Goal: Task Accomplishment & Management: Use online tool/utility

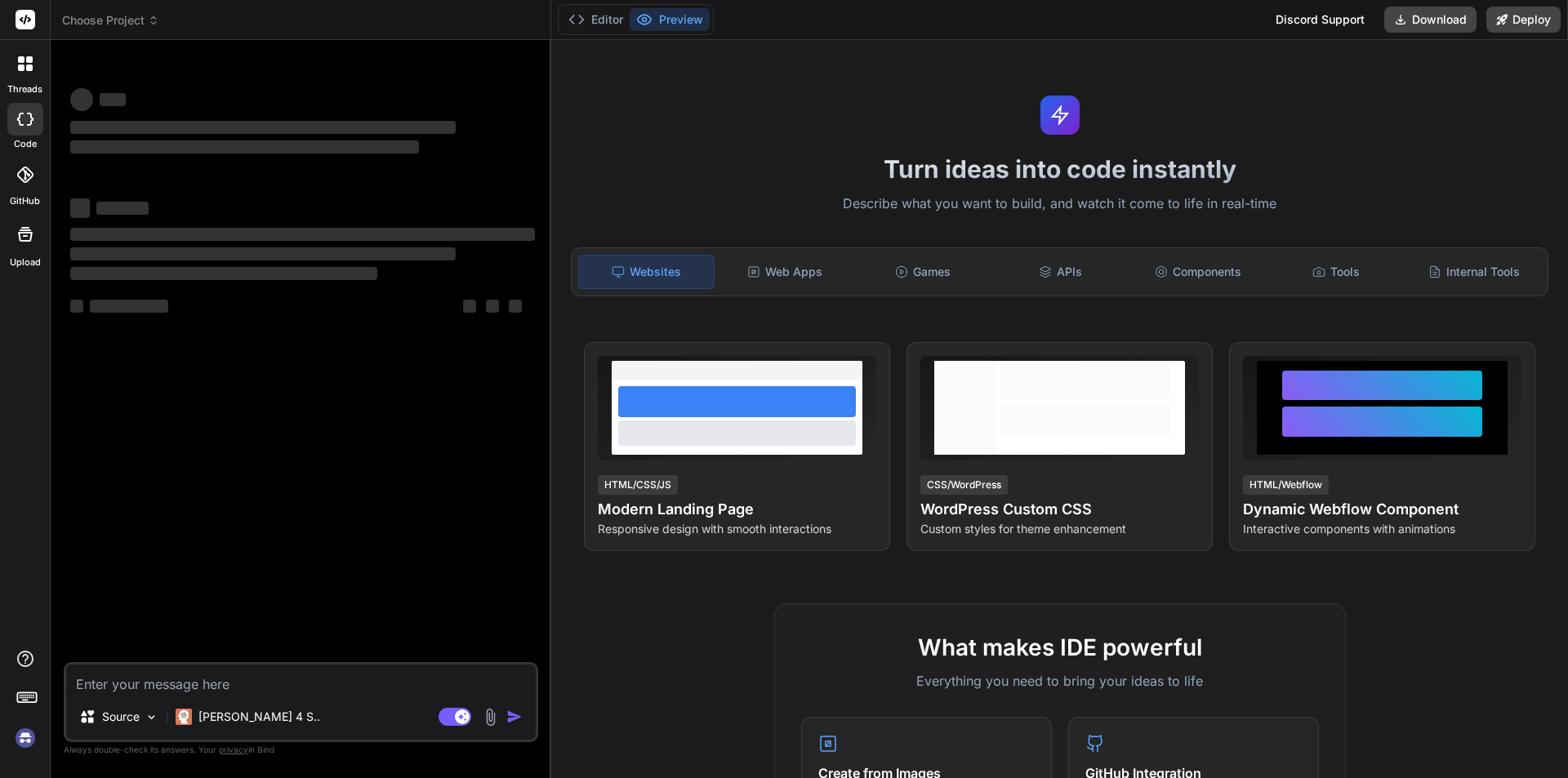
click at [14, 741] on img at bounding box center [25, 738] width 28 height 28
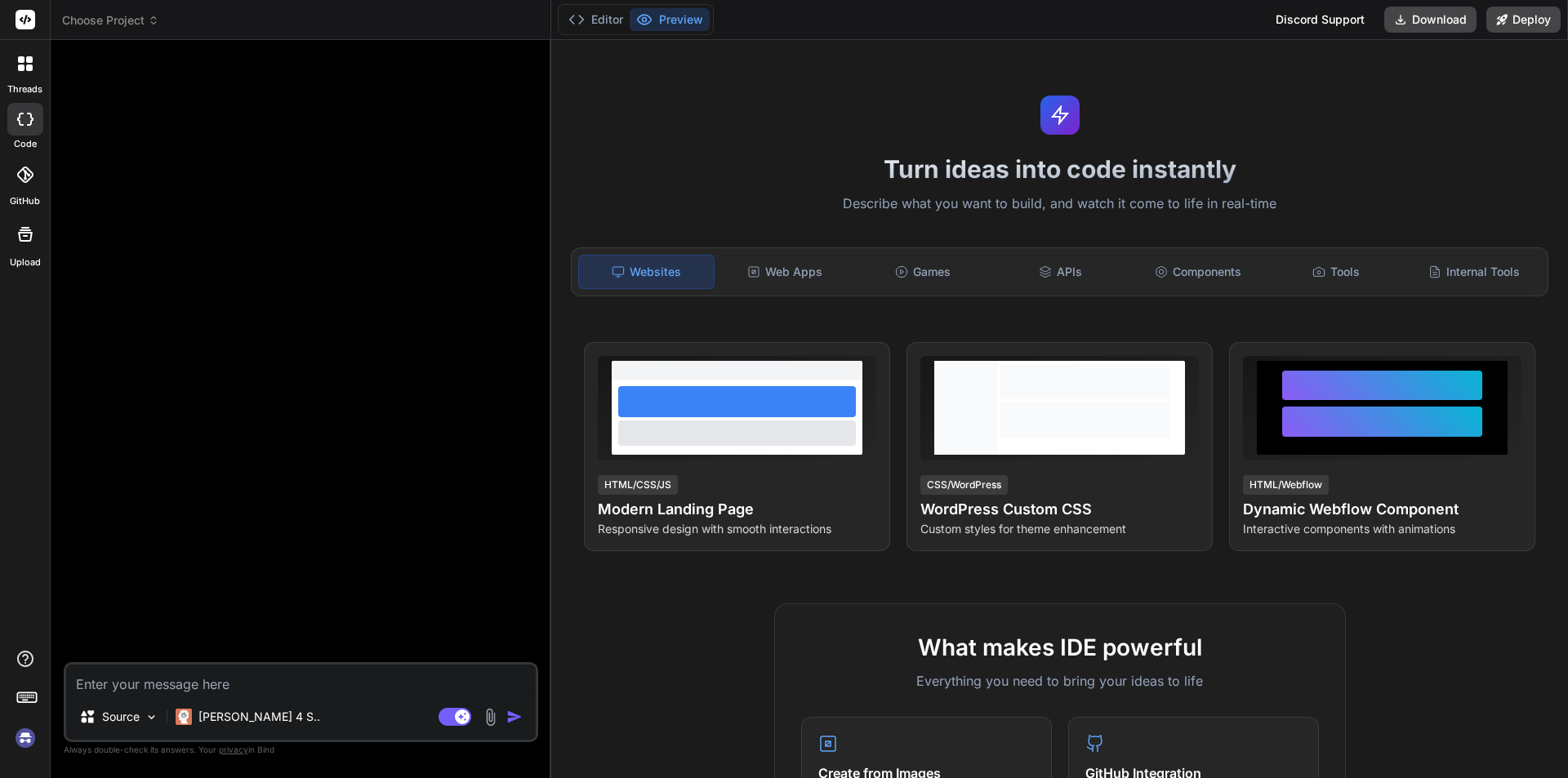
click at [18, 744] on img at bounding box center [25, 738] width 28 height 28
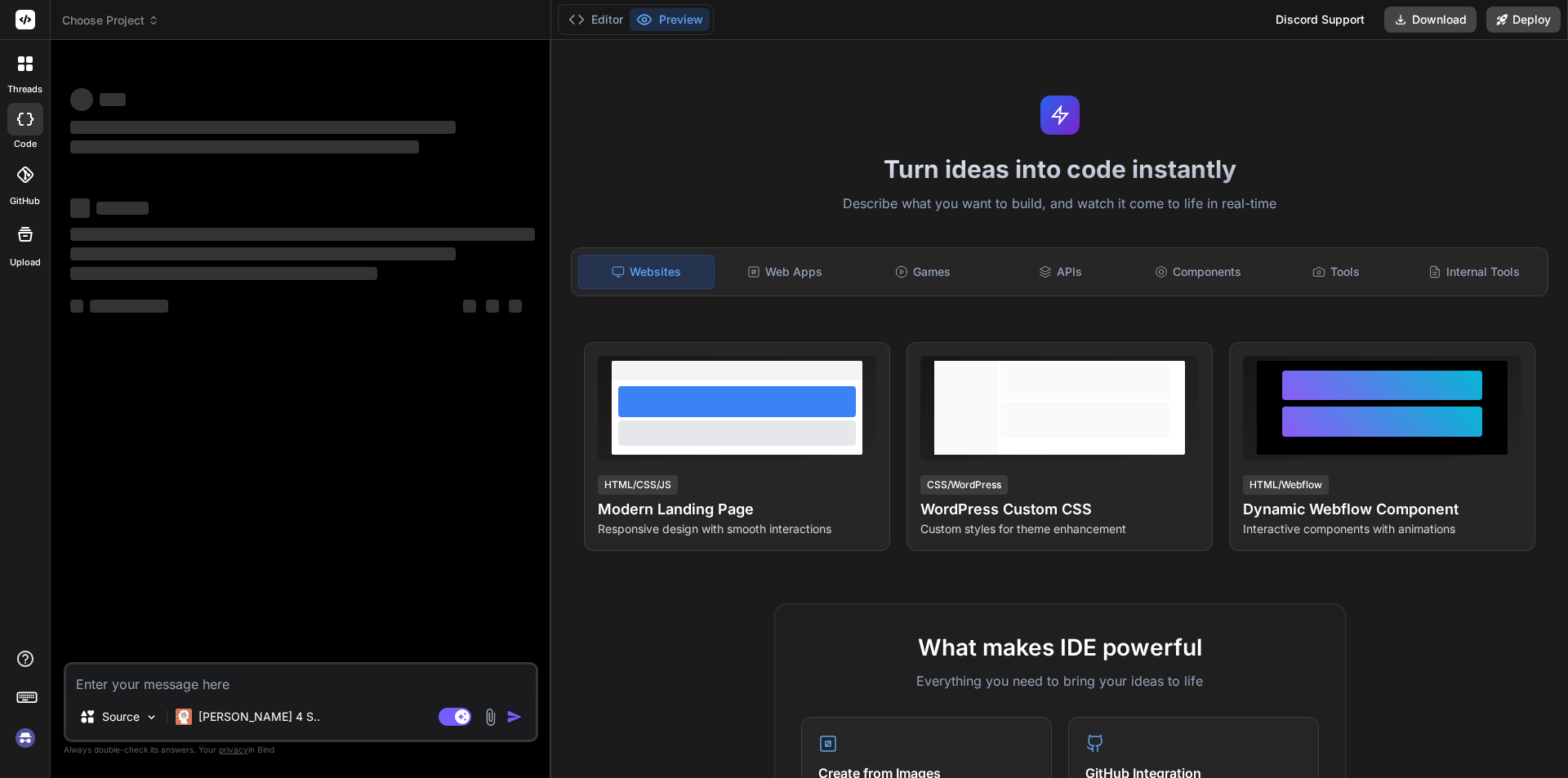
scroll to position [16, 0]
type textarea "x"
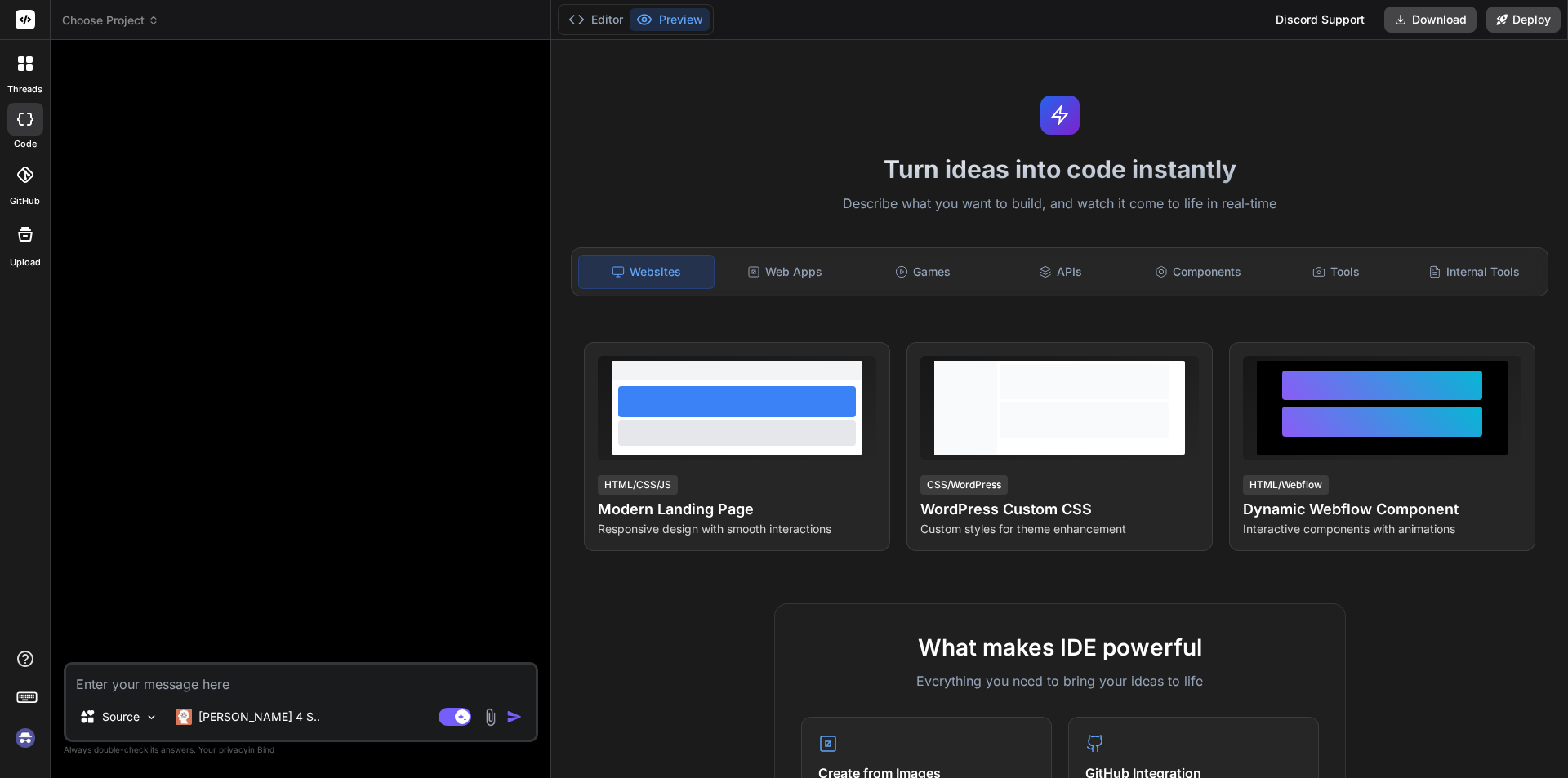
click at [134, 689] on textarea at bounding box center [301, 679] width 469 height 30
paste textarea "## App Development Prompt and Admin Panel Features To create a short video app …"
type textarea "## App Development Prompt and Admin Panel Features To create a short video app …"
type textarea "x"
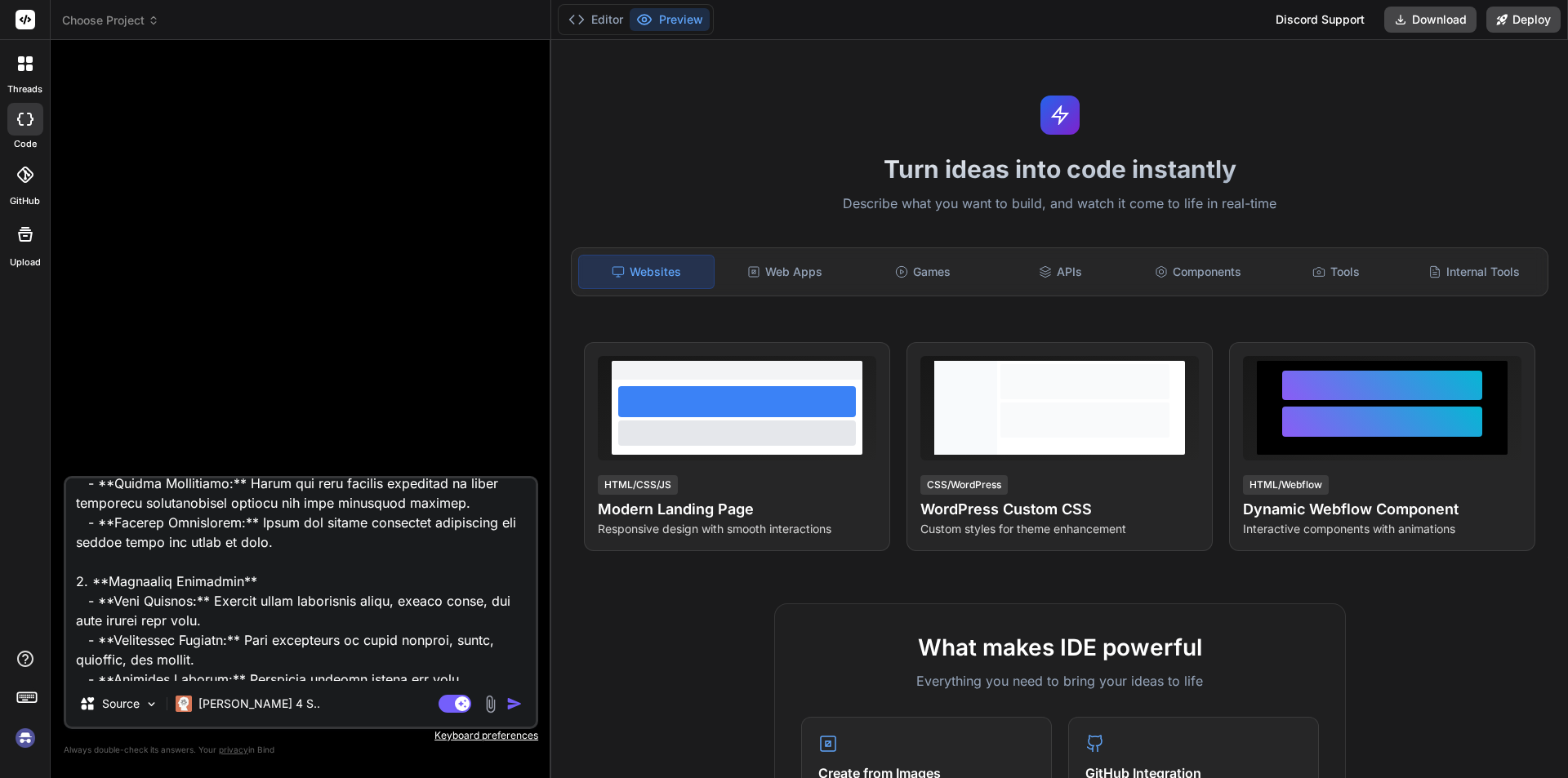
scroll to position [1786, 0]
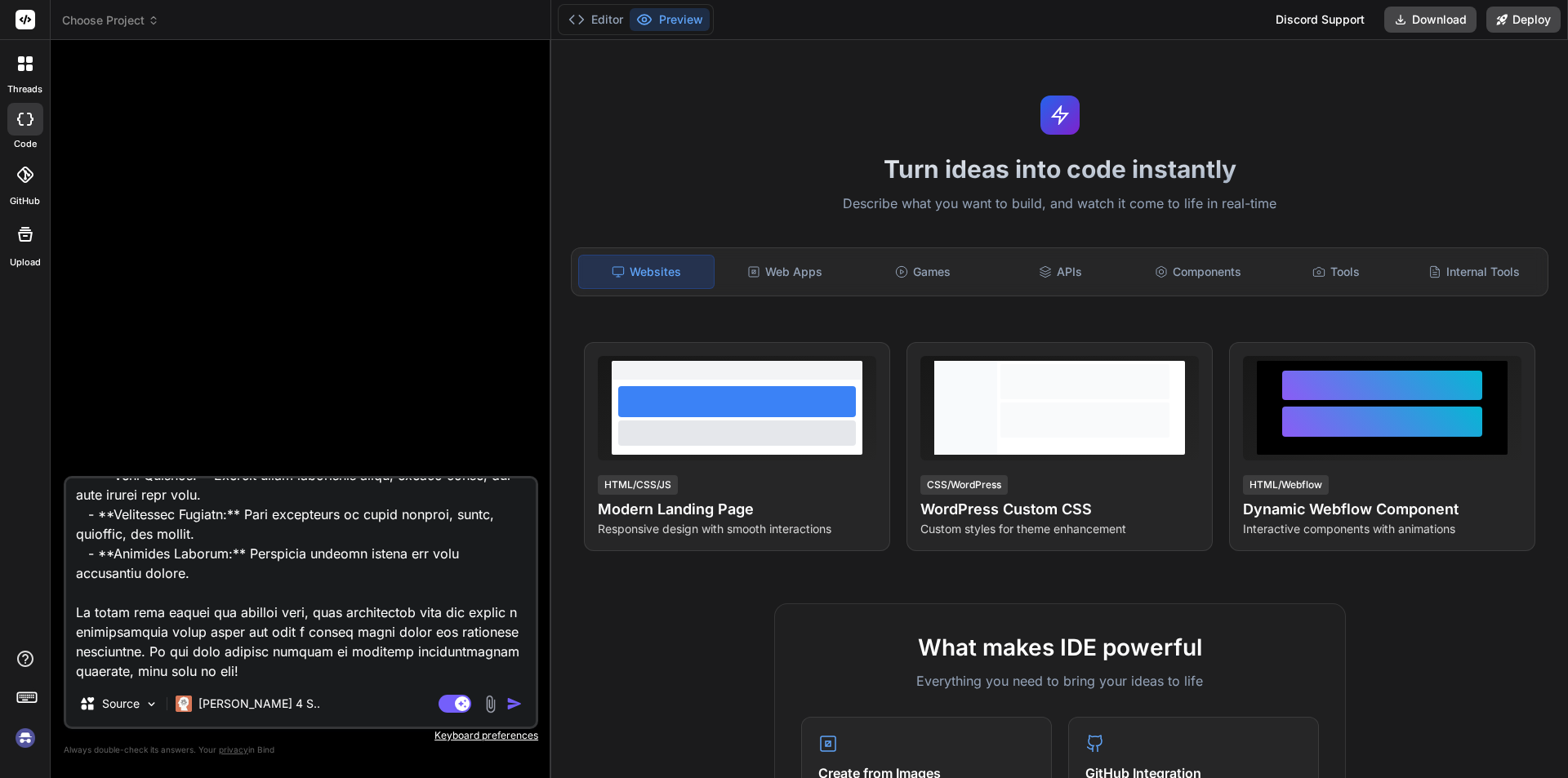
drag, startPoint x: 74, startPoint y: 610, endPoint x: 404, endPoint y: 680, distance: 337.3
click at [404, 680] on textarea at bounding box center [301, 579] width 469 height 202
type textarea "## App Development Prompt and Admin Panel Features To create a short video app …"
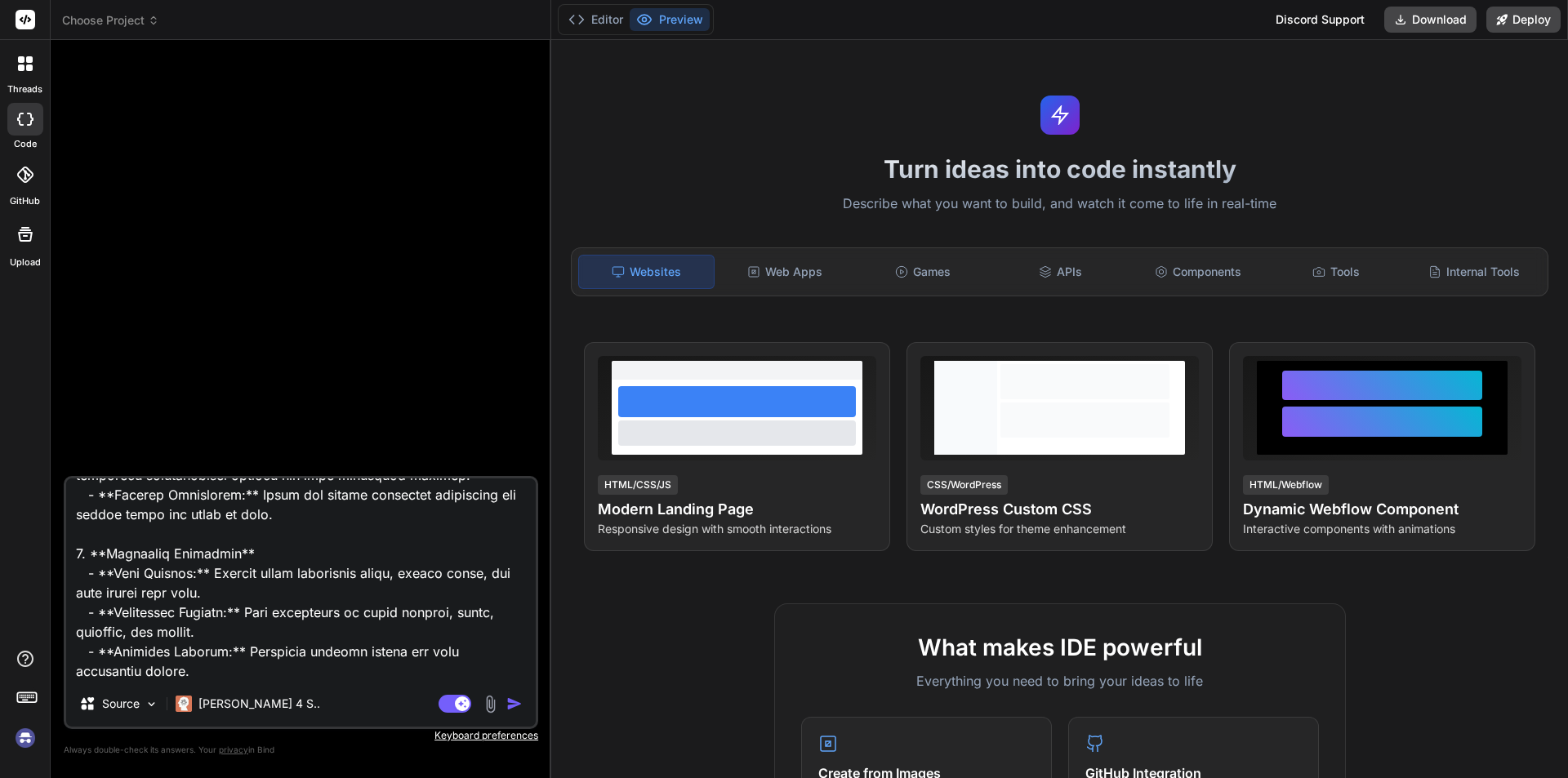
type textarea "x"
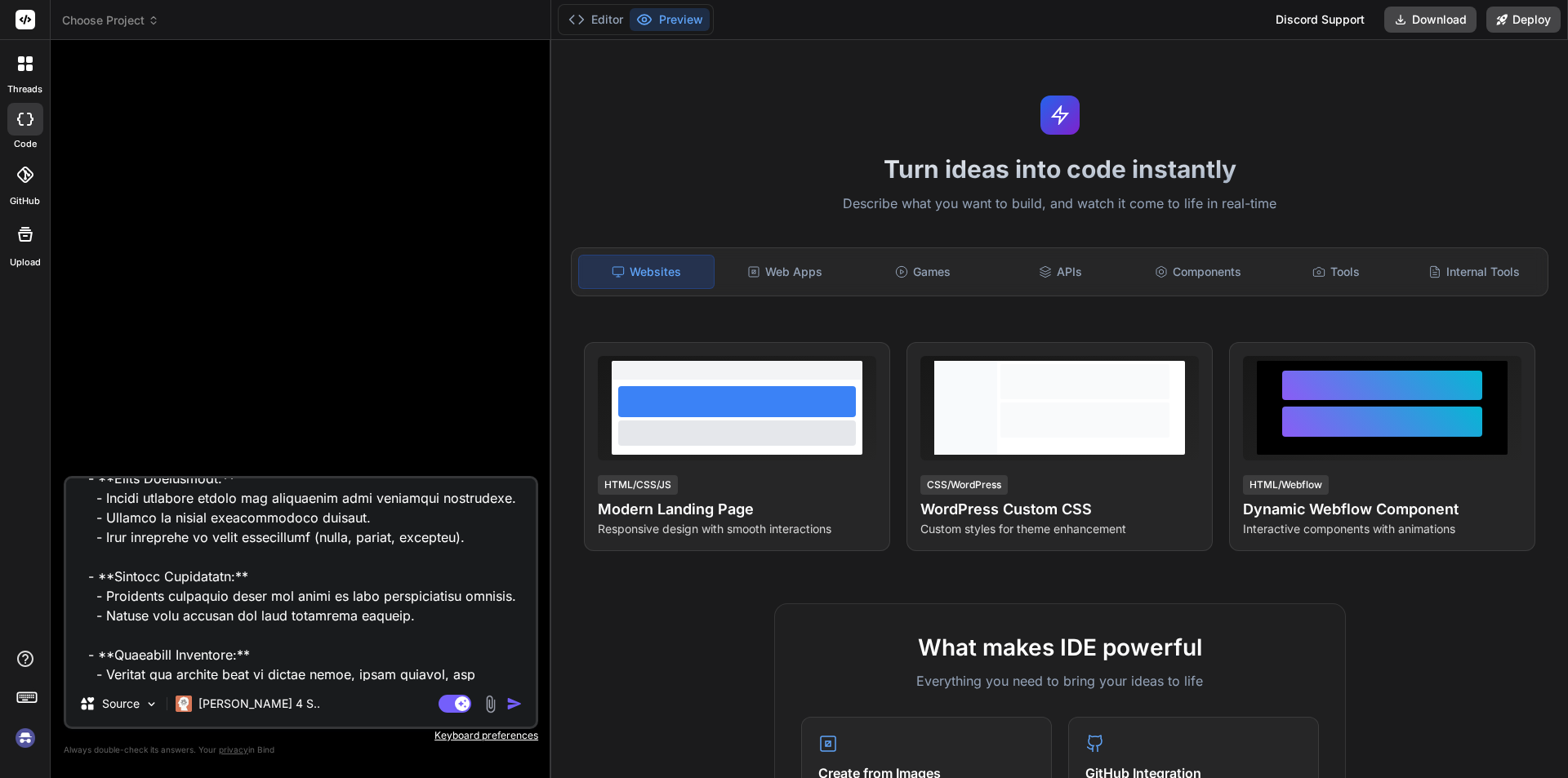
scroll to position [0, 0]
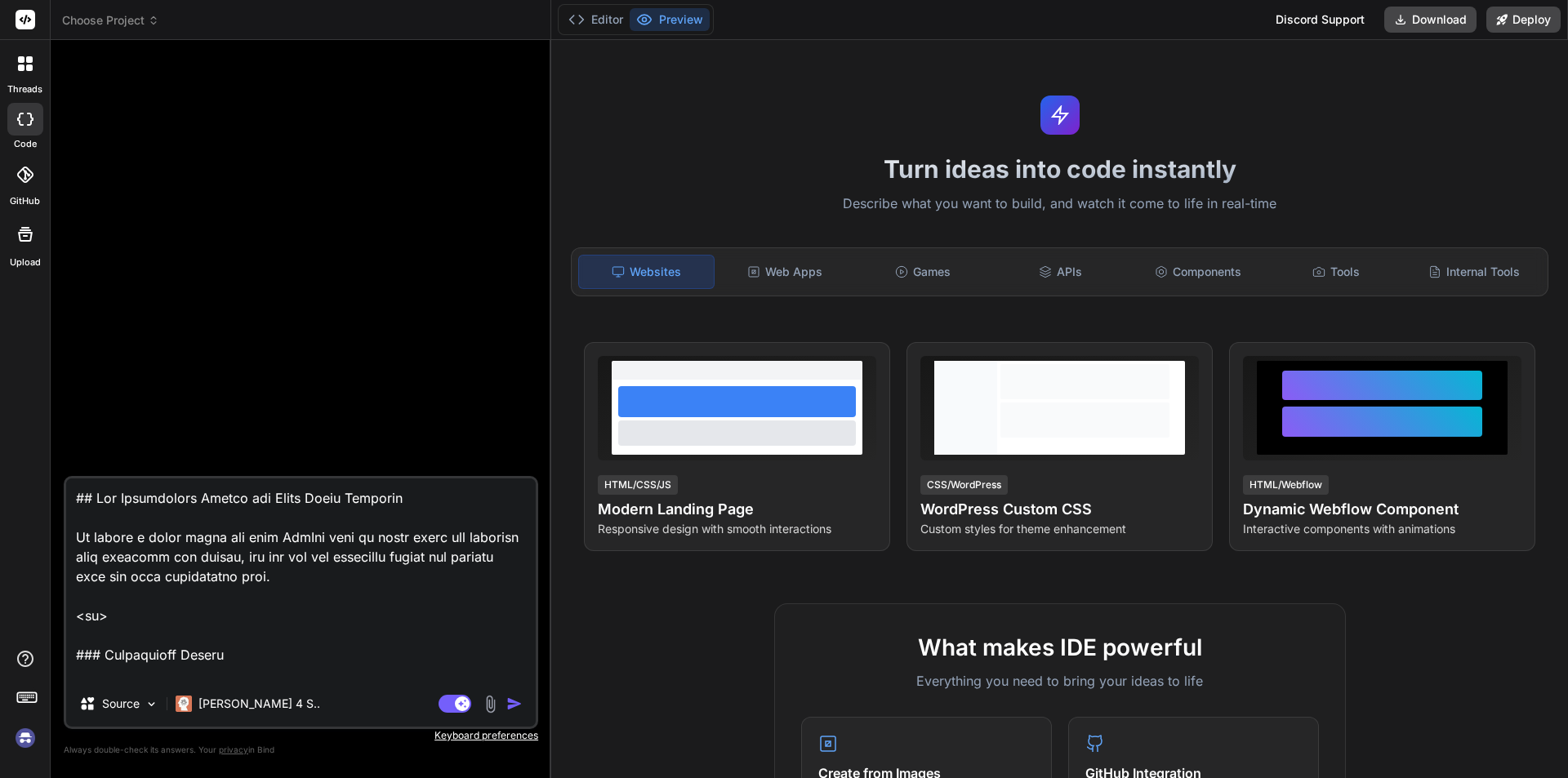
drag, startPoint x: 410, startPoint y: 501, endPoint x: 26, endPoint y: 479, distance: 384.6
click at [26, 479] on div "threads code GitHub Upload Choose Project Created with Pixso. Bind AI Web Searc…" at bounding box center [784, 389] width 1568 height 778
type textarea "To create a short video app like TikTok with an admin panel for managing user a…"
type textarea "x"
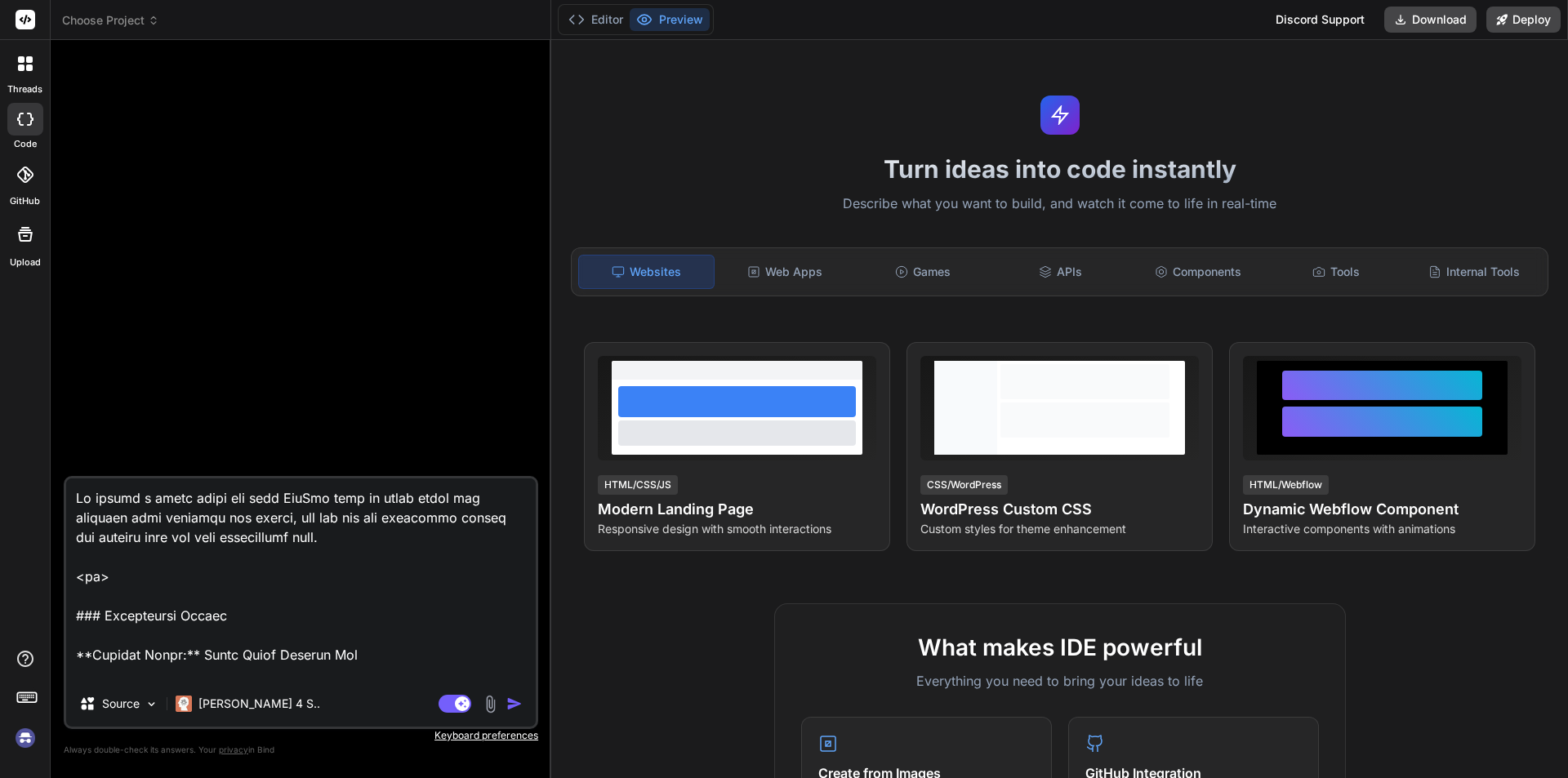
drag, startPoint x: 352, startPoint y: 535, endPoint x: 0, endPoint y: 444, distance: 363.6
click at [0, 444] on div "threads code GitHub Upload Choose Project Created with Pixso. Bind AI Web Searc…" at bounding box center [784, 389] width 1568 height 778
type textarea "**Objective:** Develop a mobile application that allows users to create, upload…"
type textarea "x"
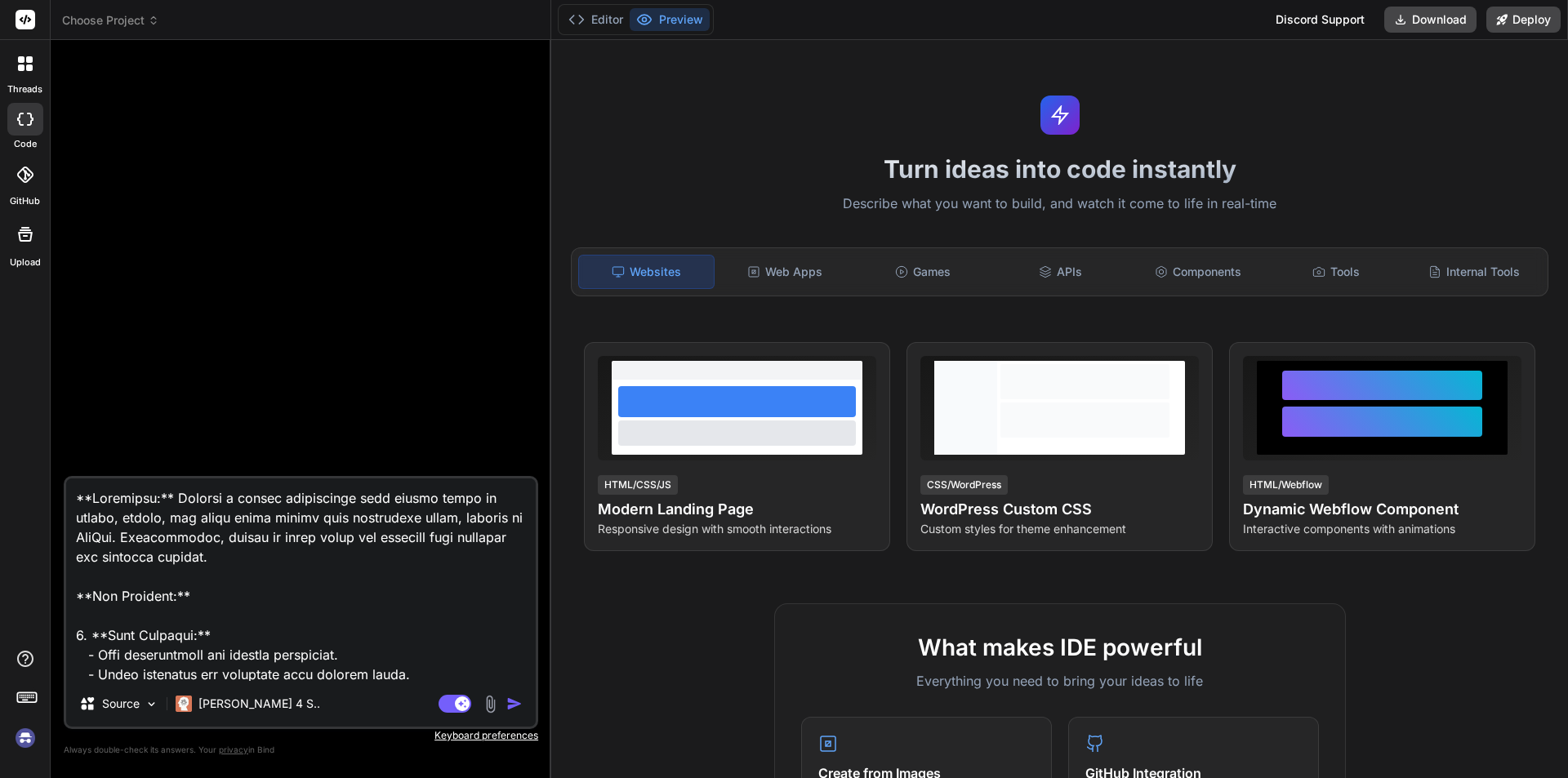
type textarea "**Objective:** Develop a mobile application that allows users to create, upload…"
click at [518, 710] on img "button" at bounding box center [514, 704] width 17 height 17
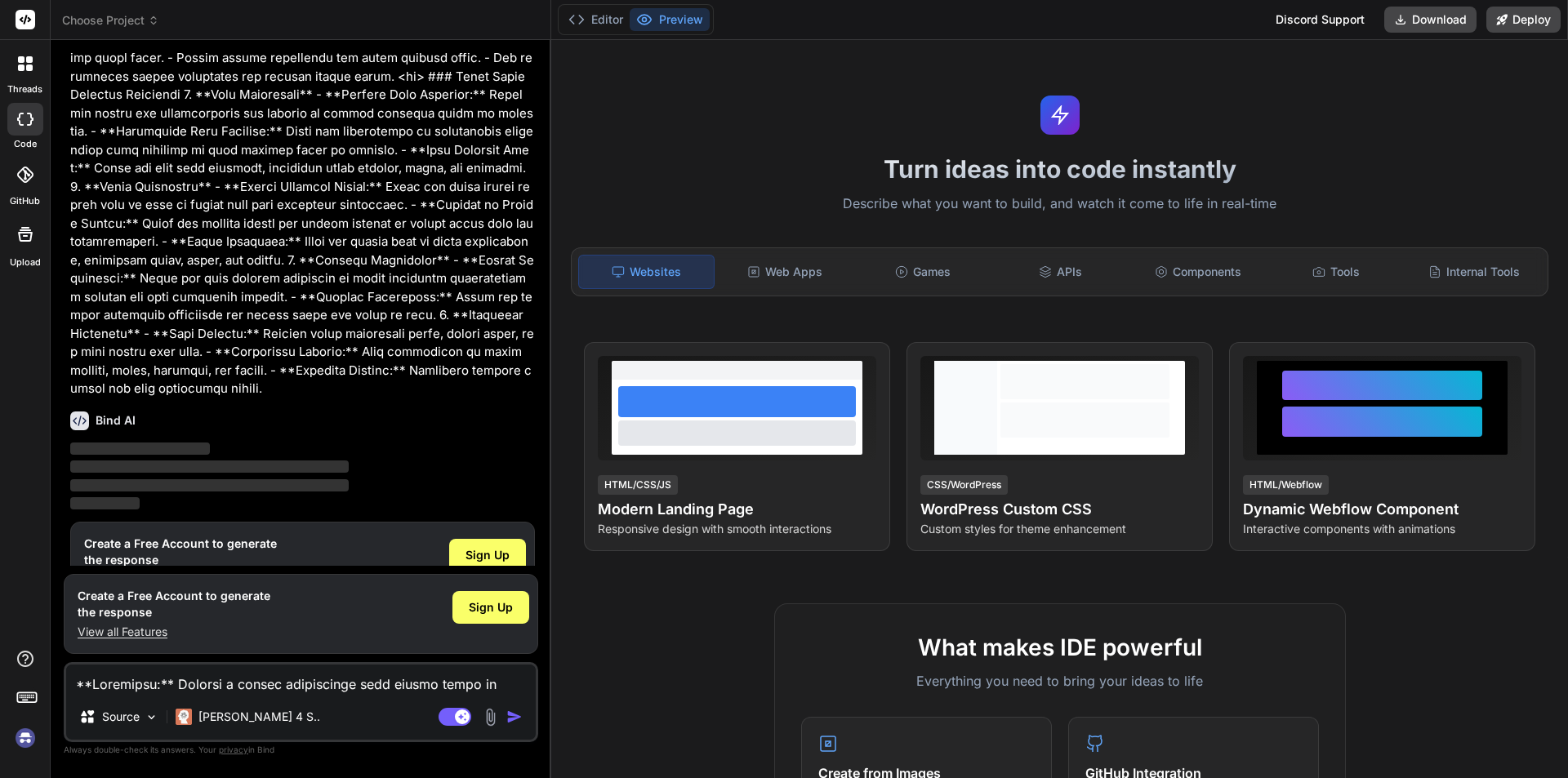
scroll to position [488, 0]
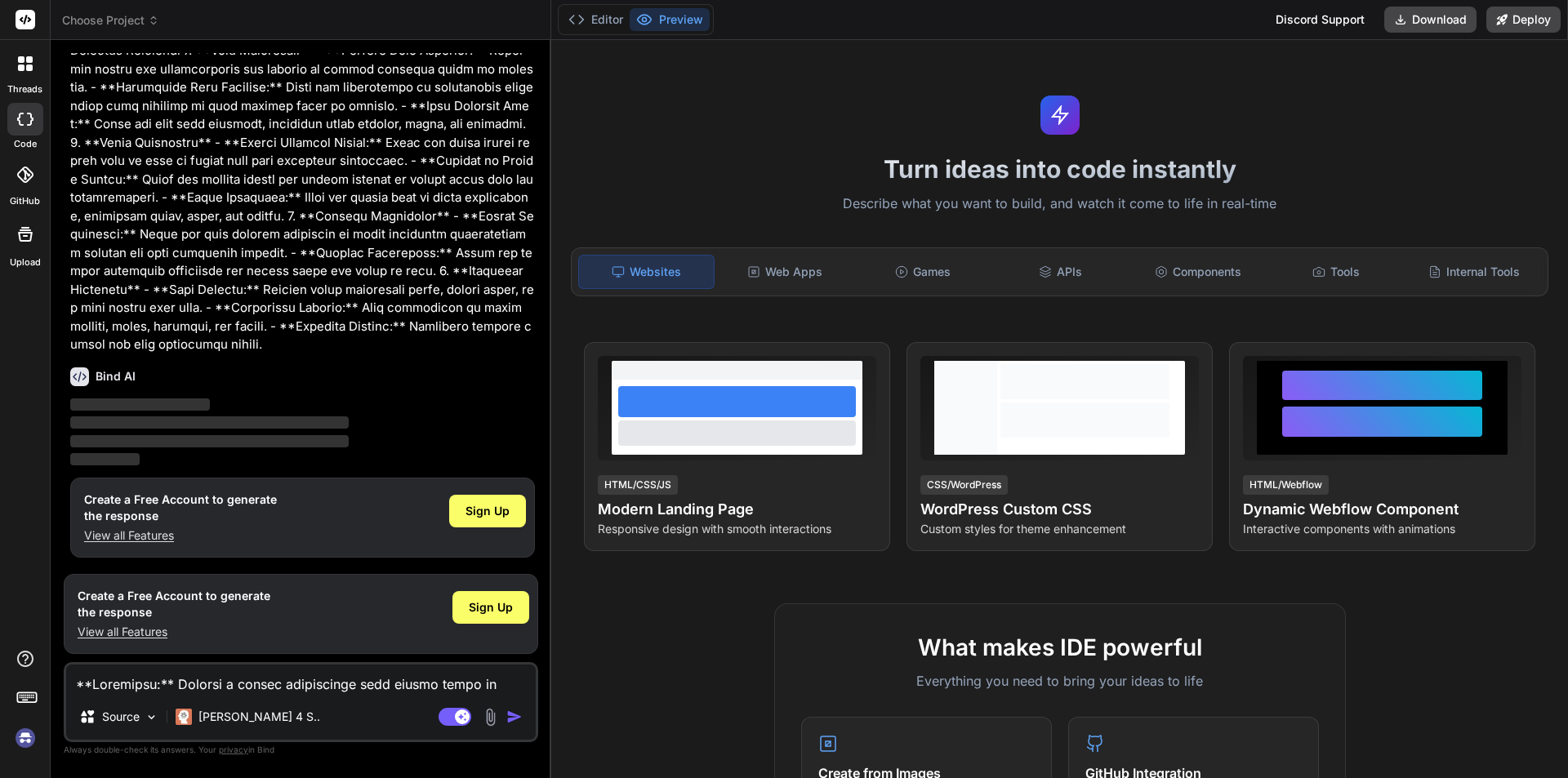
click at [19, 735] on img at bounding box center [25, 738] width 28 height 28
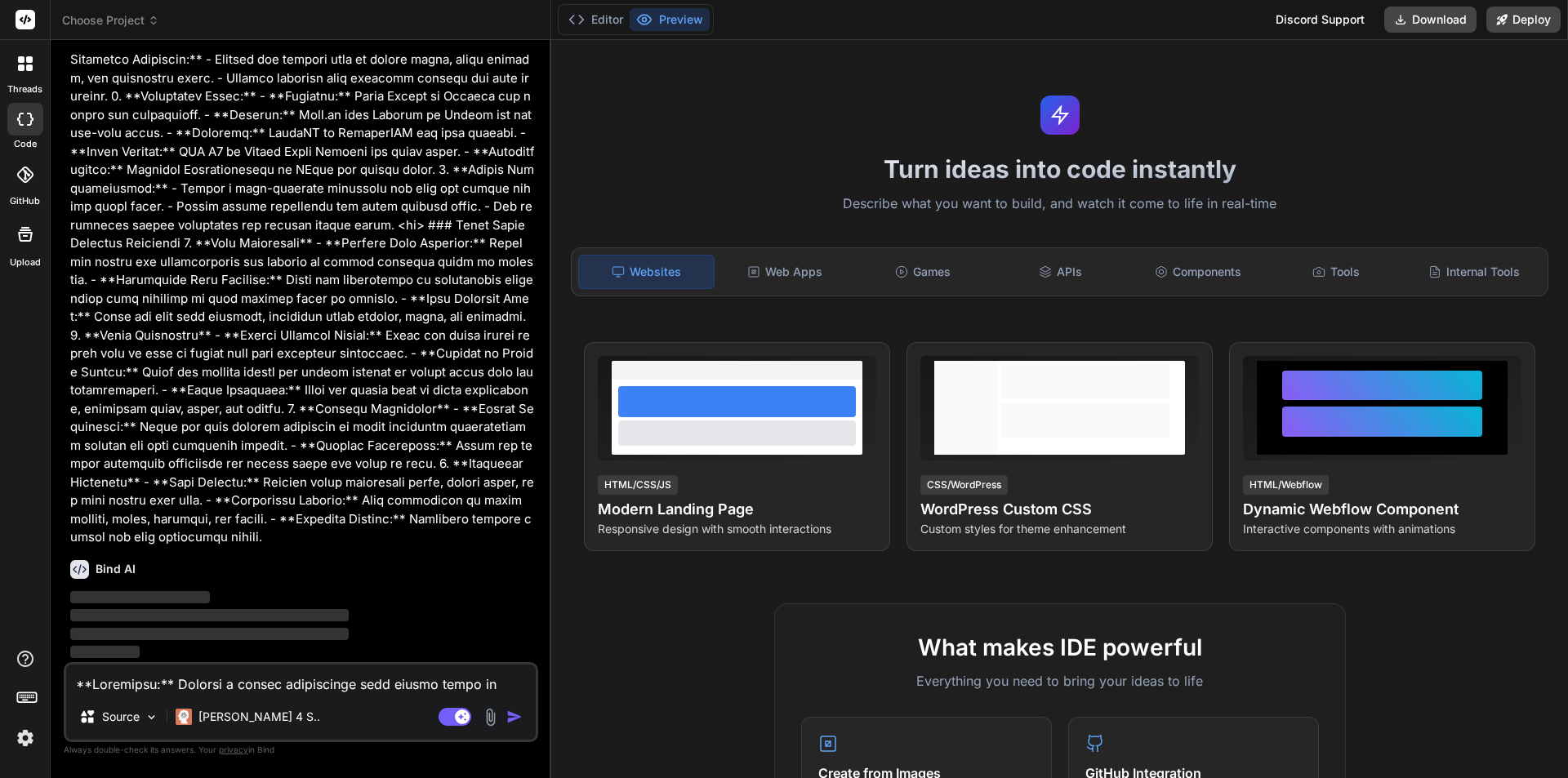
scroll to position [0, 0]
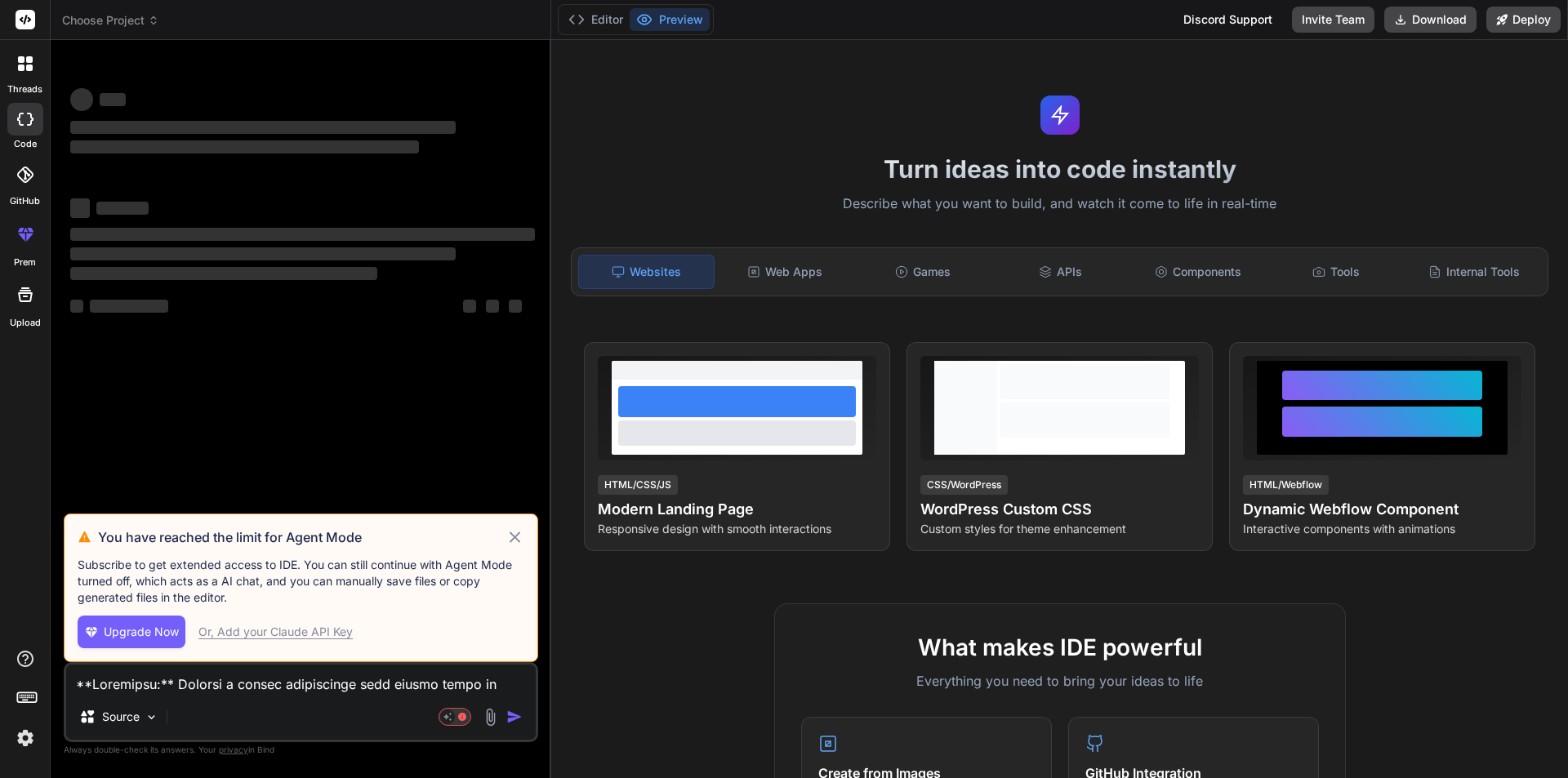
click at [520, 541] on icon at bounding box center [514, 537] width 18 height 19
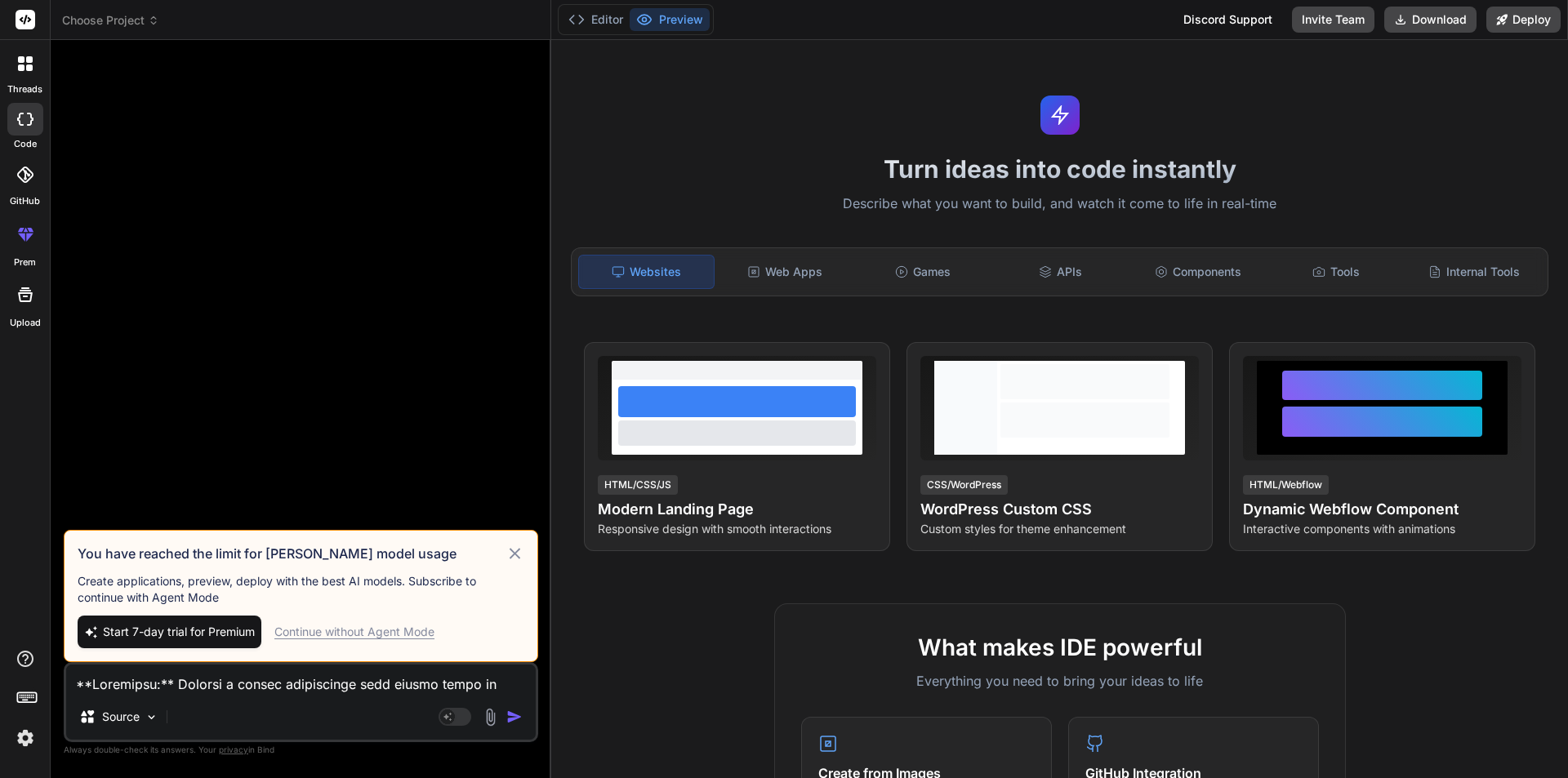
click at [357, 627] on div "Continue without Agent Mode" at bounding box center [354, 632] width 160 height 17
type textarea "x"
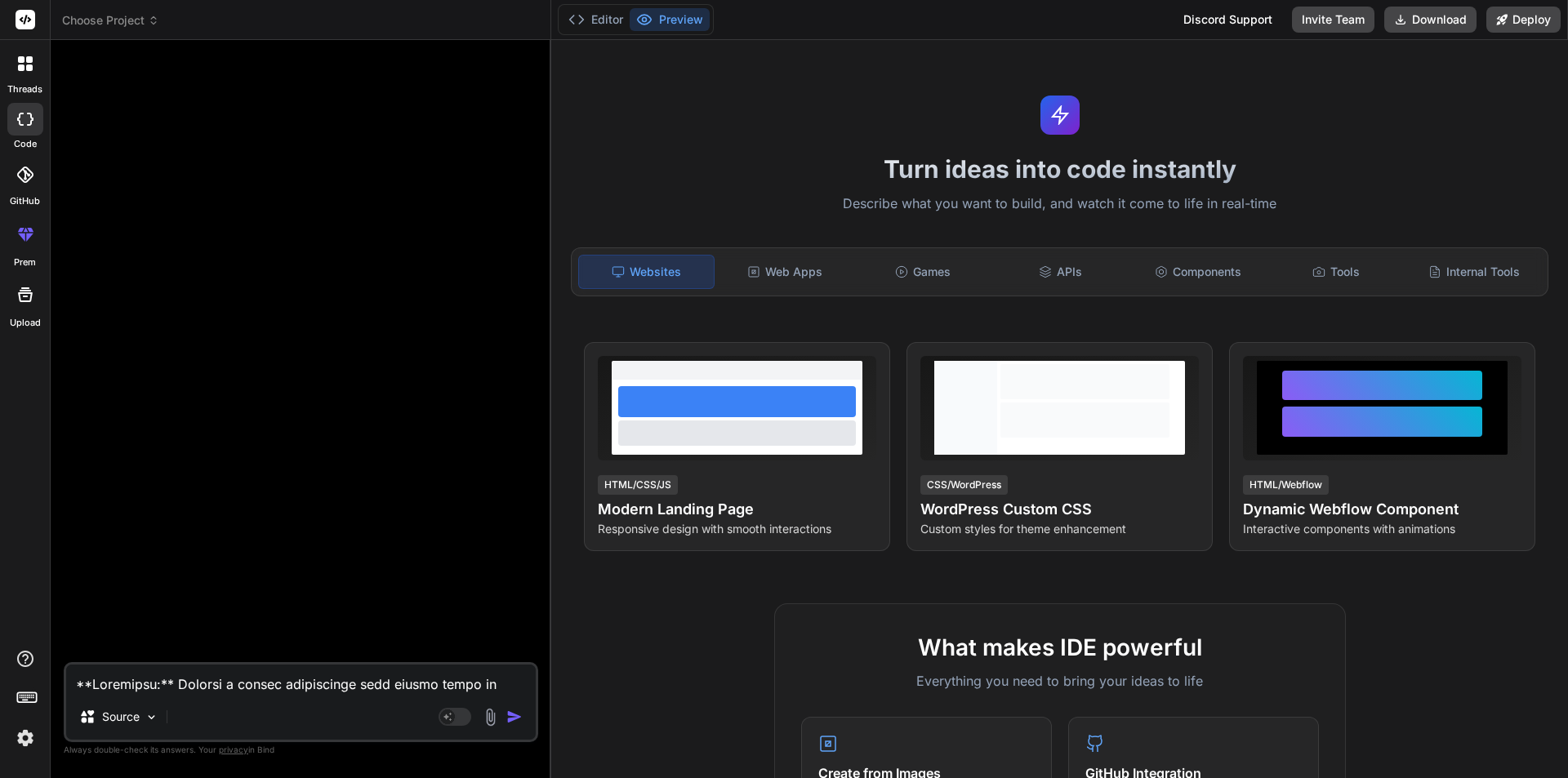
click at [197, 681] on textarea at bounding box center [301, 679] width 469 height 30
click at [262, 673] on textarea at bounding box center [301, 679] width 469 height 30
paste textarea "[EMAIL_ADDRESS][DOMAIN_NAME]"
type textarea "[EMAIL_ADDRESS][DOMAIN_NAME]"
type textarea "x"
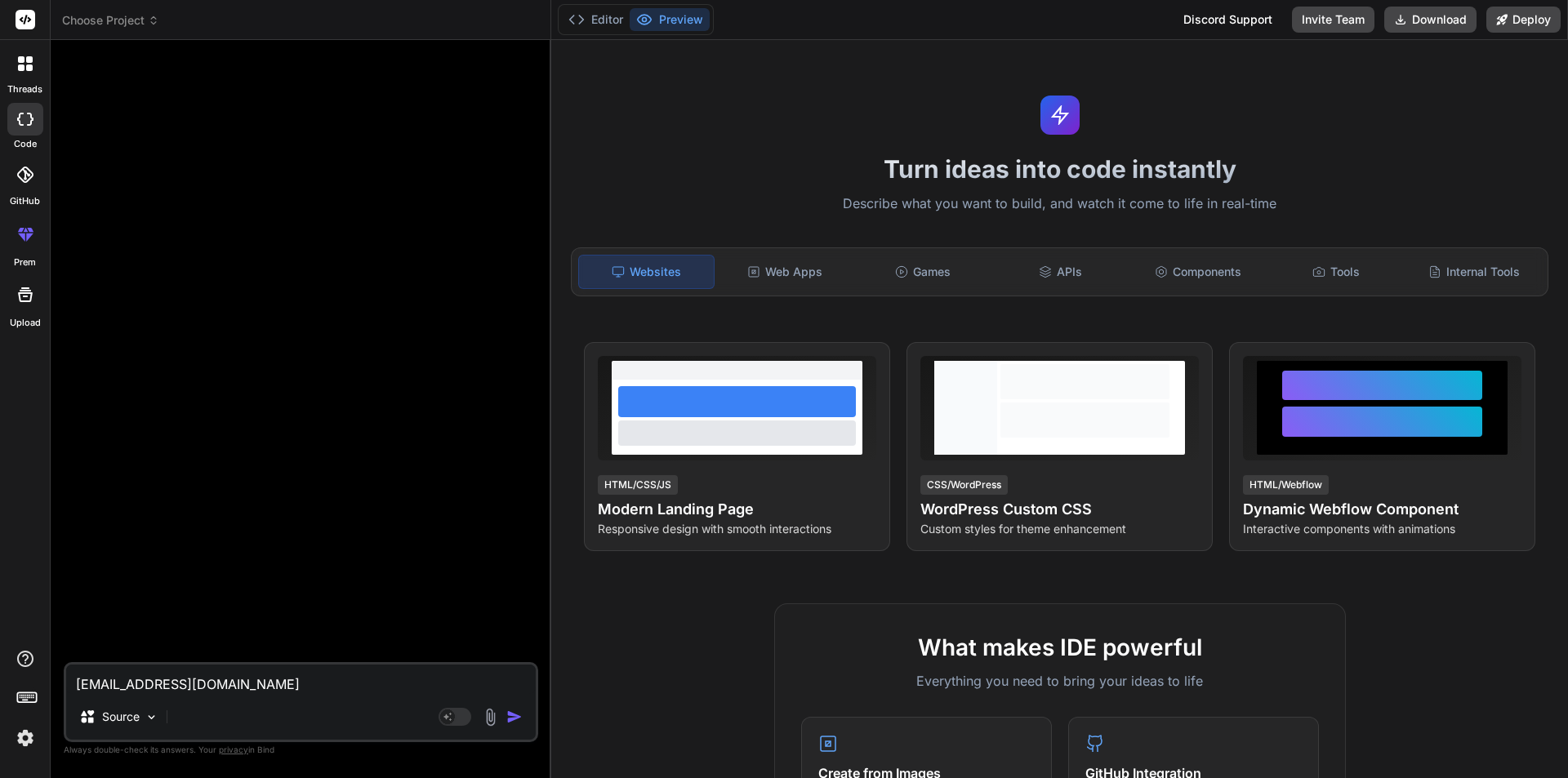
drag, startPoint x: 248, startPoint y: 687, endPoint x: 38, endPoint y: 670, distance: 210.7
click at [38, 670] on div "threads code GitHub prem Upload Choose Project Created with Pixso. Bind AI Web …" at bounding box center [784, 389] width 1568 height 778
type textarea "x"
click at [172, 677] on textarea at bounding box center [301, 679] width 469 height 30
paste textarea "## App Development Prompt and Admin Panel Features To create a short video app …"
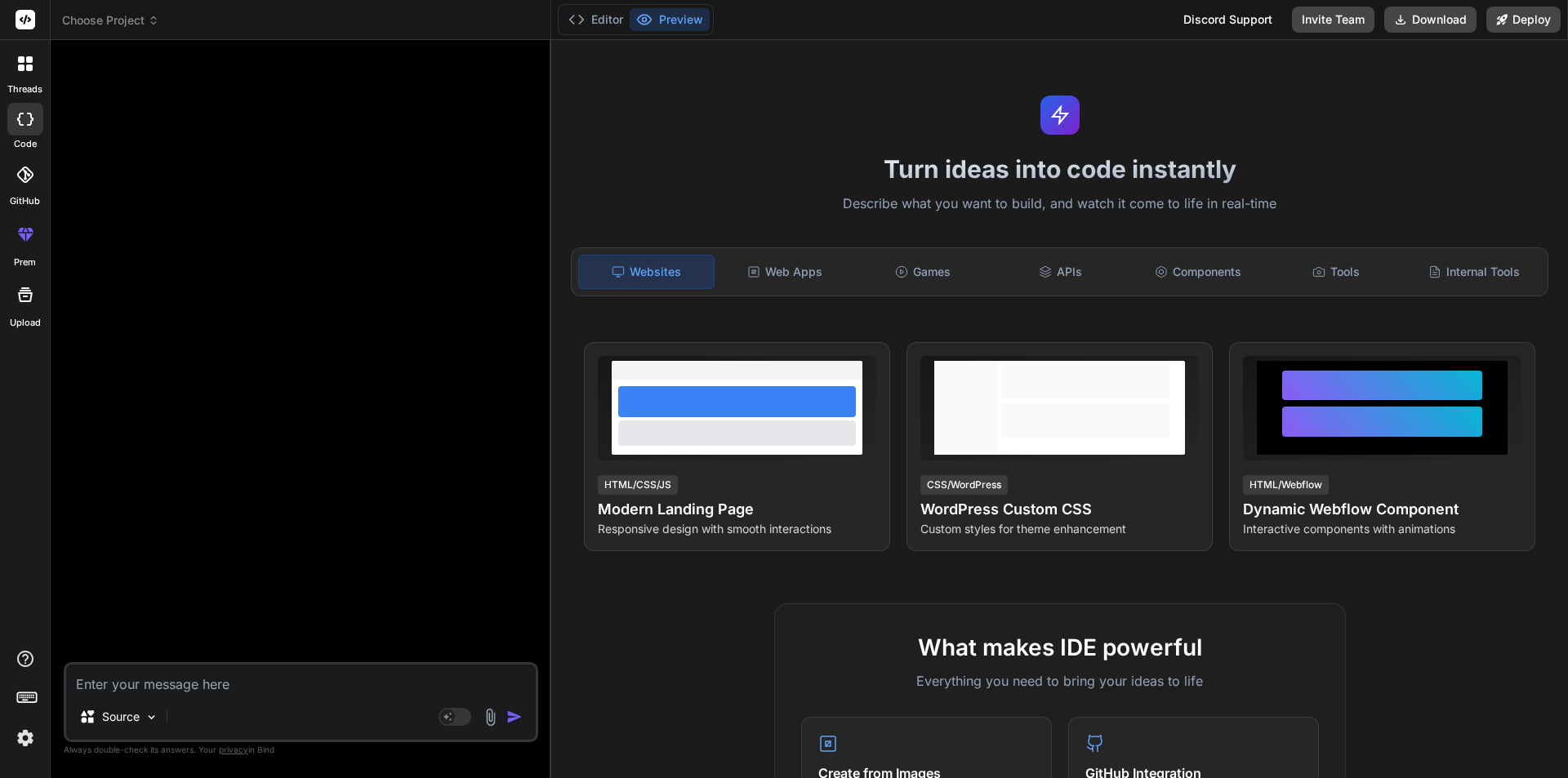
type textarea "## App Development Prompt and Admin Panel Features To create a short video app …"
type textarea "x"
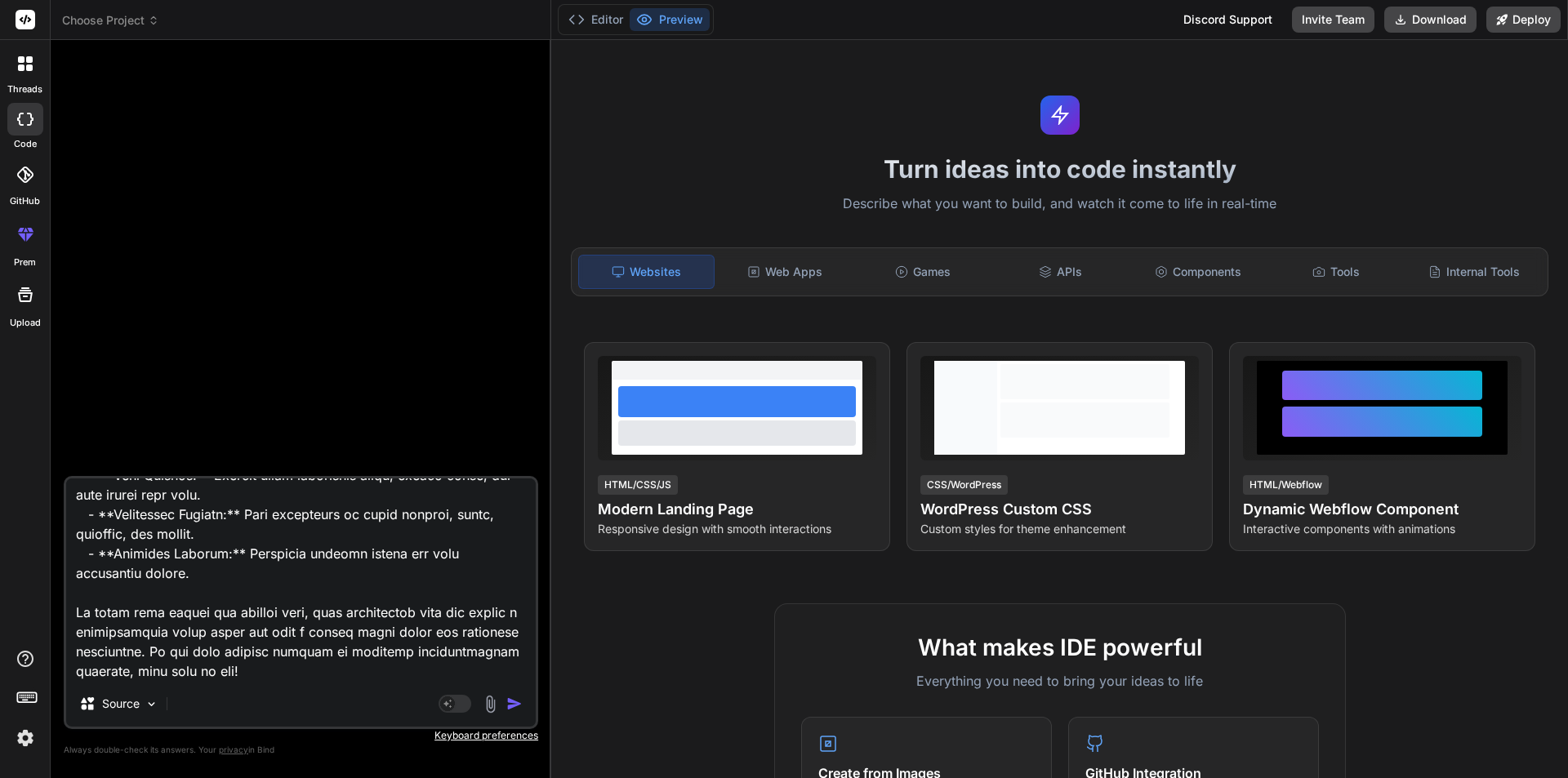
scroll to position [1786, 0]
drag, startPoint x: 364, startPoint y: 675, endPoint x: 25, endPoint y: 600, distance: 347.2
click at [25, 600] on div "threads code GitHub prem Upload Choose Project Created with Pixso. Bind AI Web …" at bounding box center [784, 389] width 1568 height 778
type textarea "## App Development Prompt and Admin Panel Features To create a short video app …"
type textarea "x"
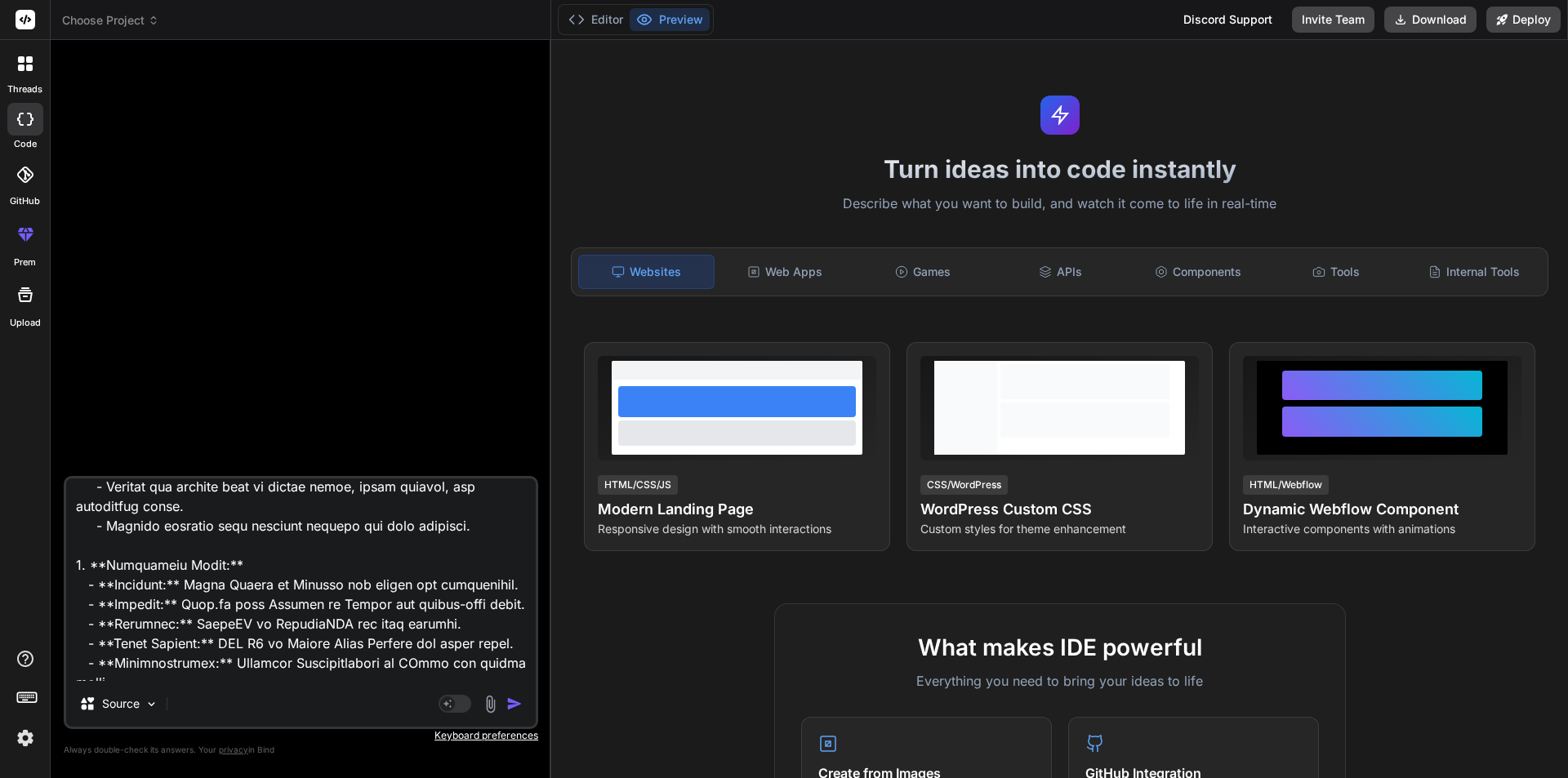
scroll to position [0, 0]
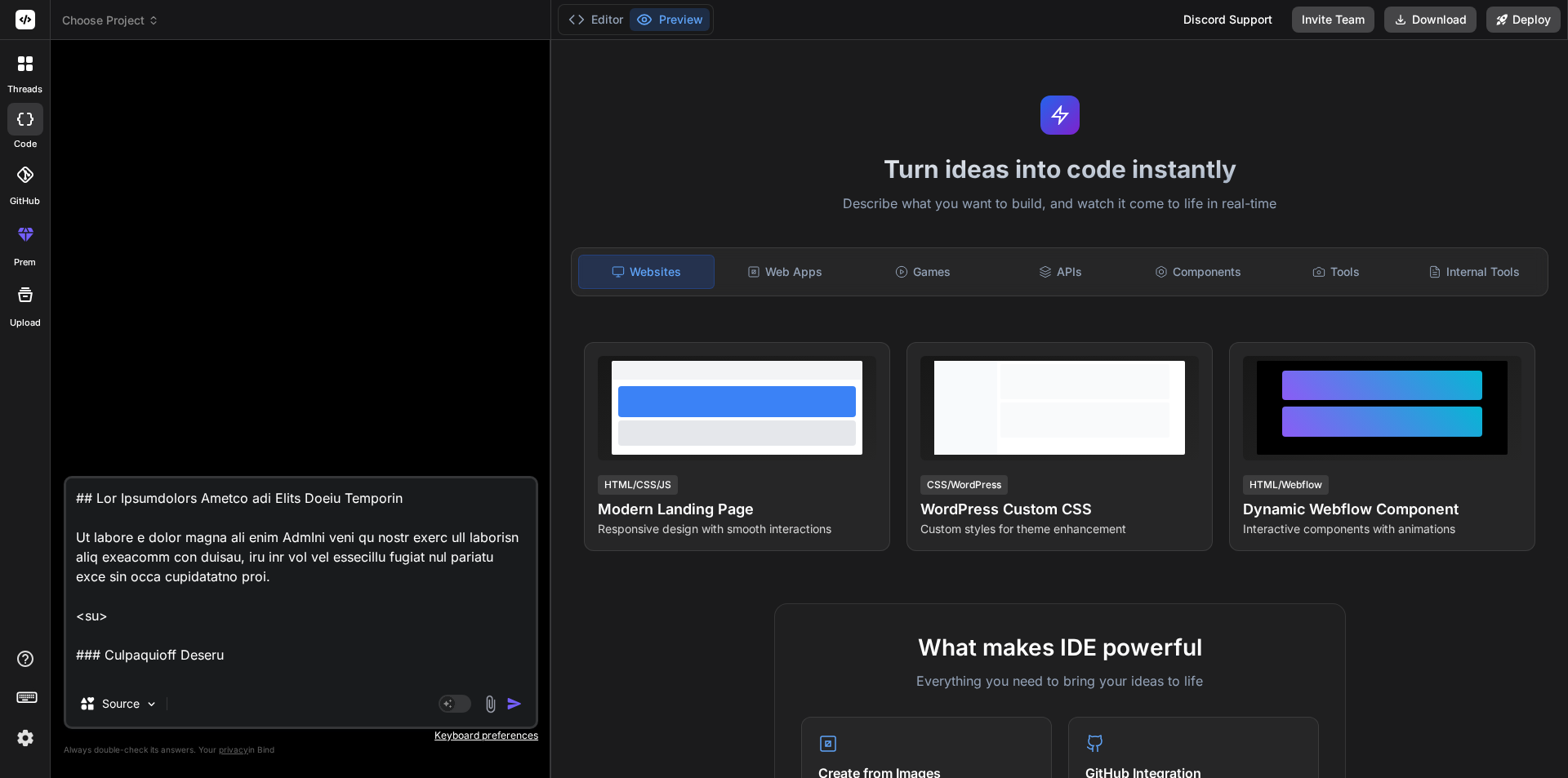
drag, startPoint x: 143, startPoint y: 618, endPoint x: 0, endPoint y: 467, distance: 208.0
click at [0, 467] on div "threads code GitHub prem Upload Choose Project Created with Pixso. Bind AI Web …" at bounding box center [784, 389] width 1568 height 778
drag, startPoint x: 259, startPoint y: 663, endPoint x: 13, endPoint y: 471, distance: 312.1
click at [13, 471] on div "threads code GitHub prem Upload Choose Project Created with Pixso. Bind AI Web …" at bounding box center [784, 389] width 1568 height 778
type textarea "**Project Title:** Short Video Sharing App **Objective:** Develop a mobile appl…"
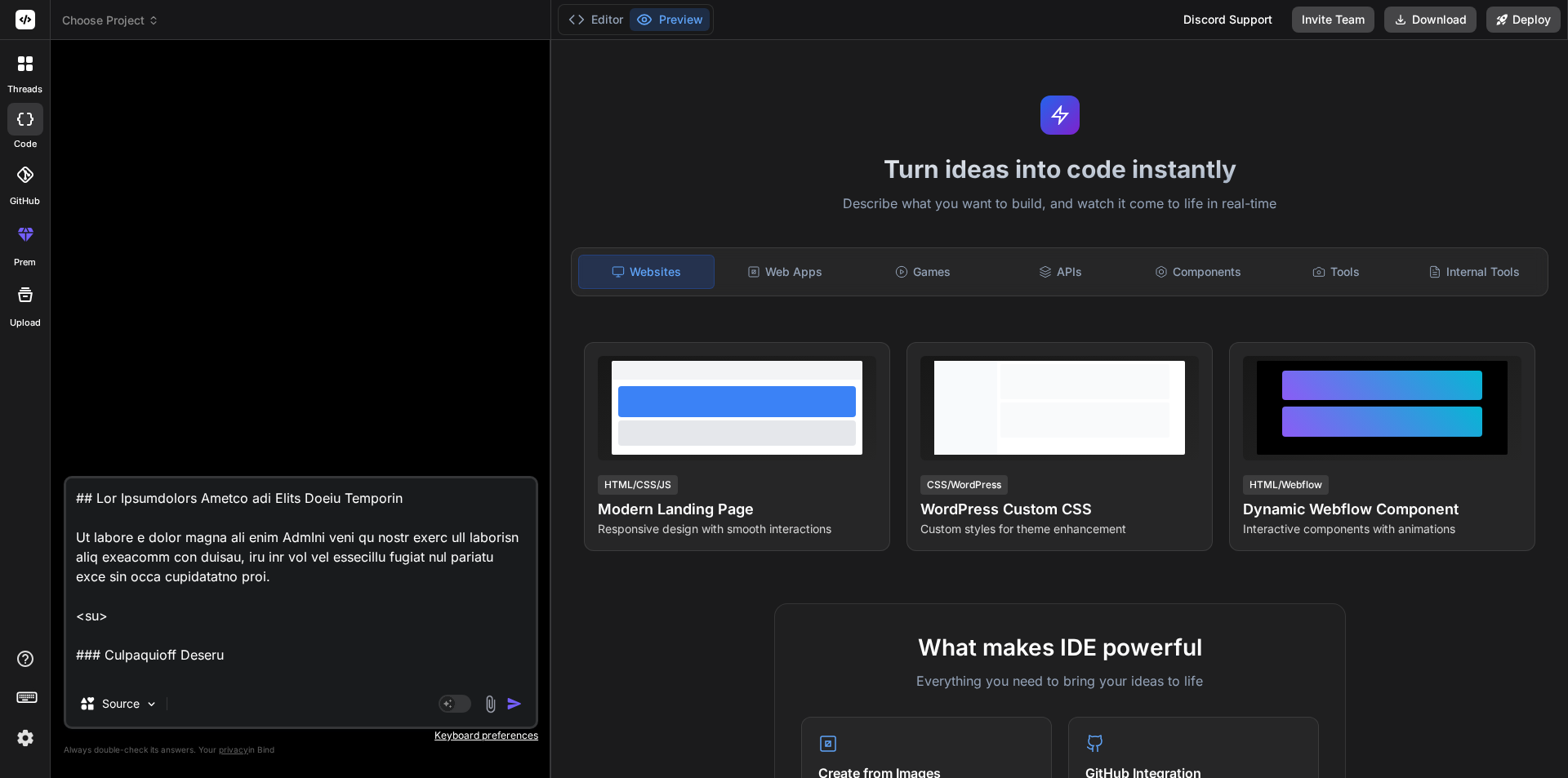
type textarea "x"
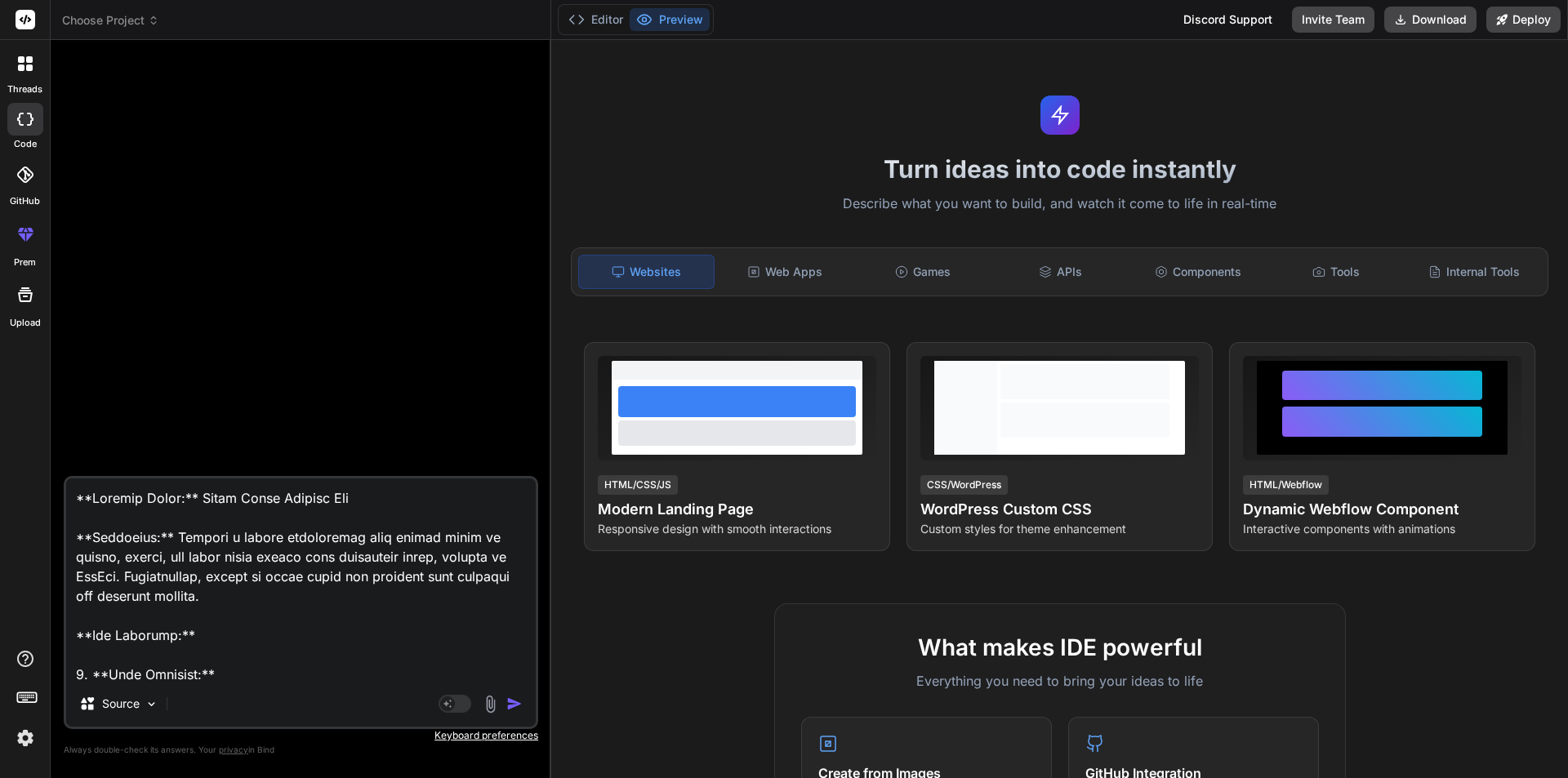
type textarea "**Project Title:** Short Video Sharing App **Objective:** Develop a mobile appl…"
click at [515, 711] on img "button" at bounding box center [514, 704] width 17 height 17
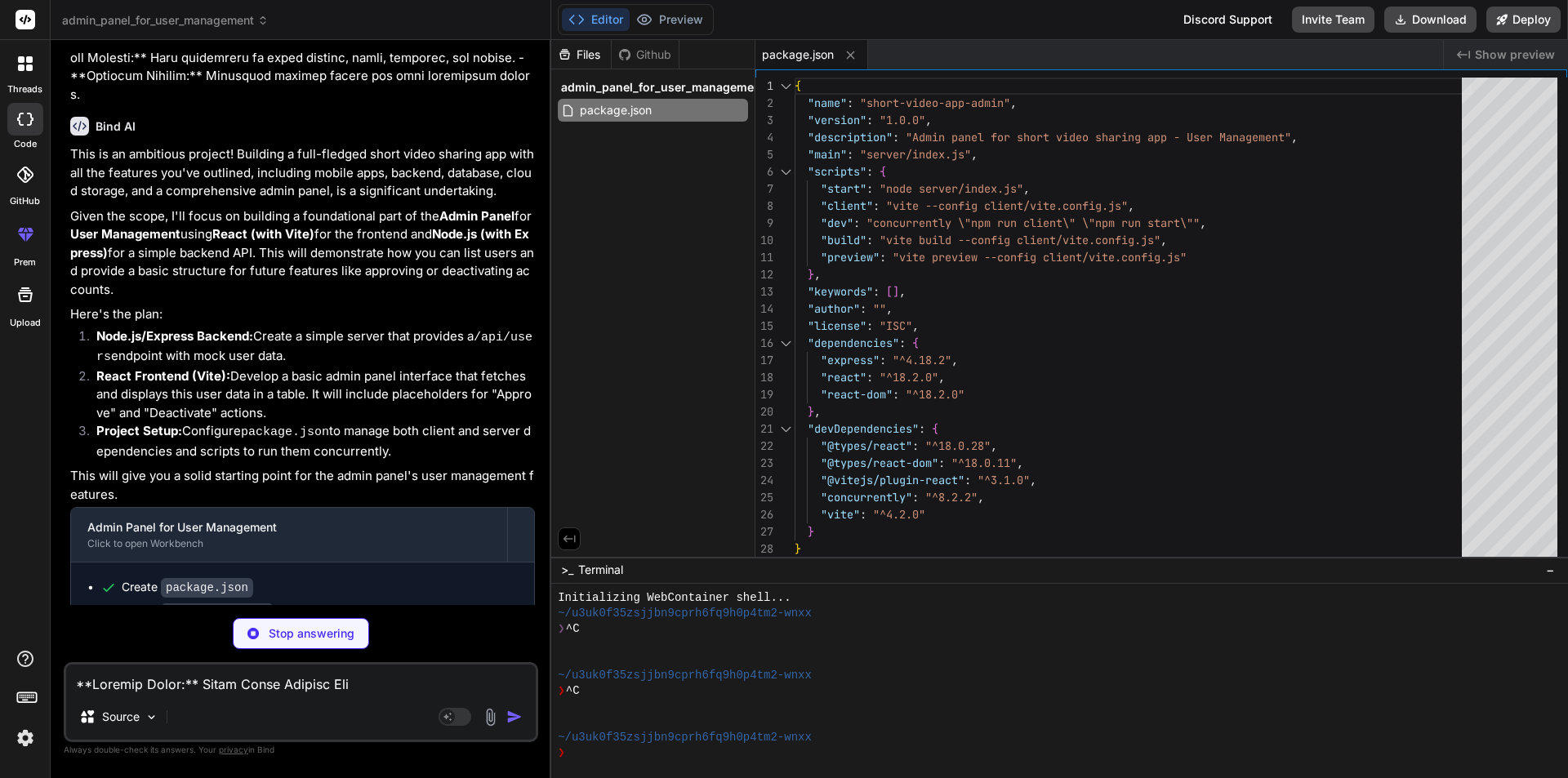
scroll to position [767, 0]
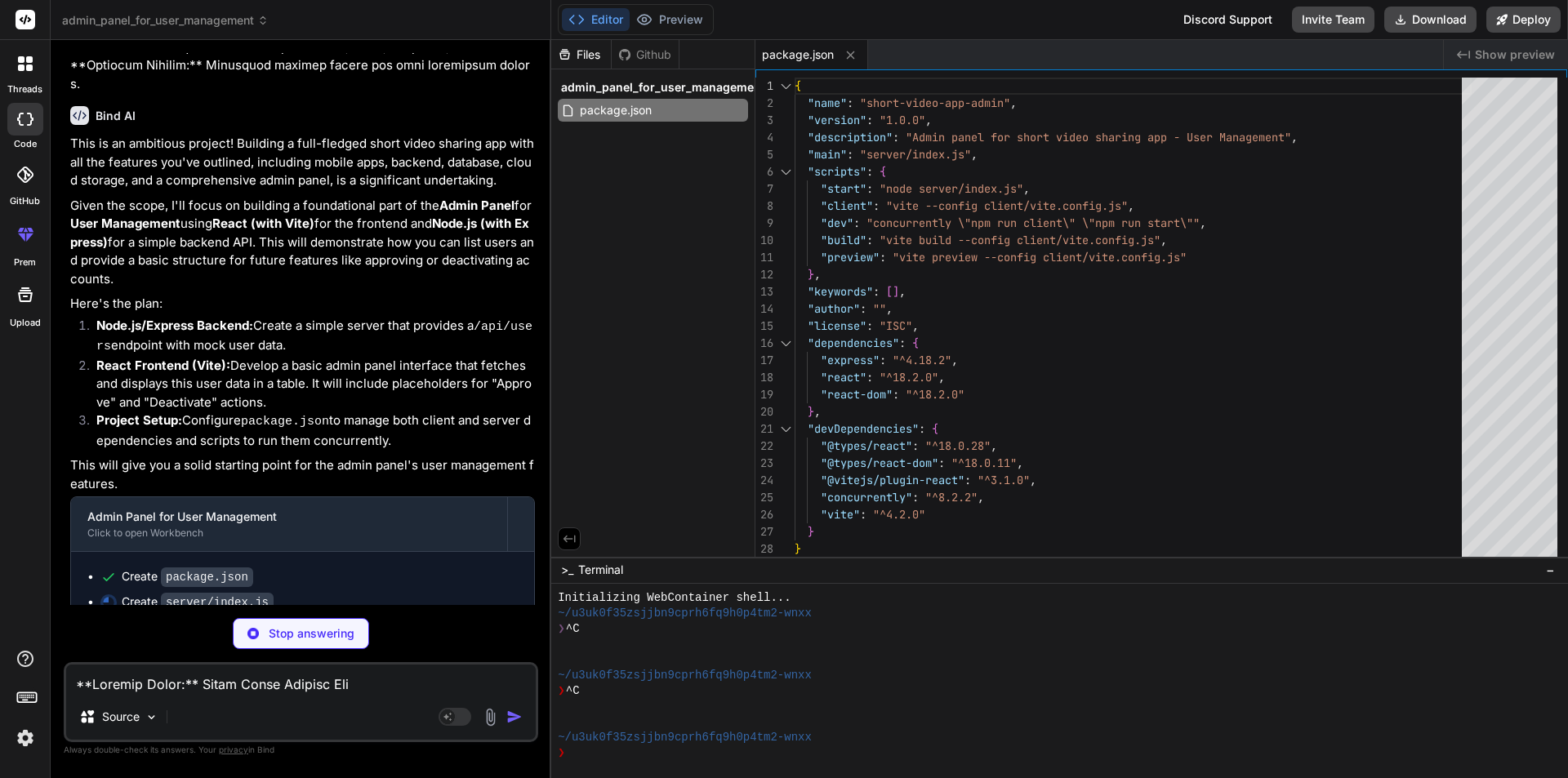
type textarea "x"
type textarea "res.json({ message: `User ${id} deactivated.`, user: users[userIndex] }); } els…"
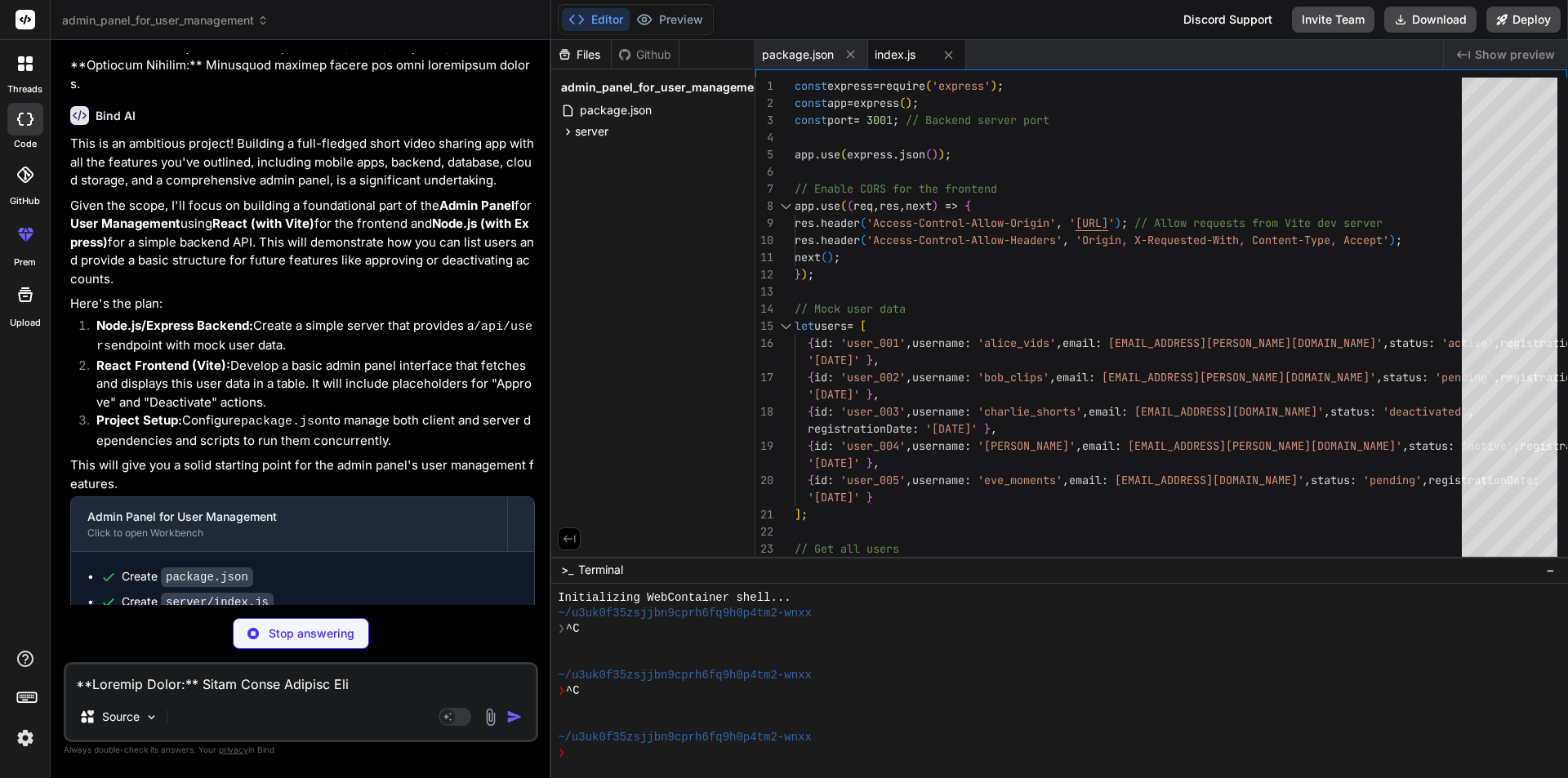
type textarea "x"
type textarea "<script type="module" src="/src/main.jsx"></script> </body> </html>"
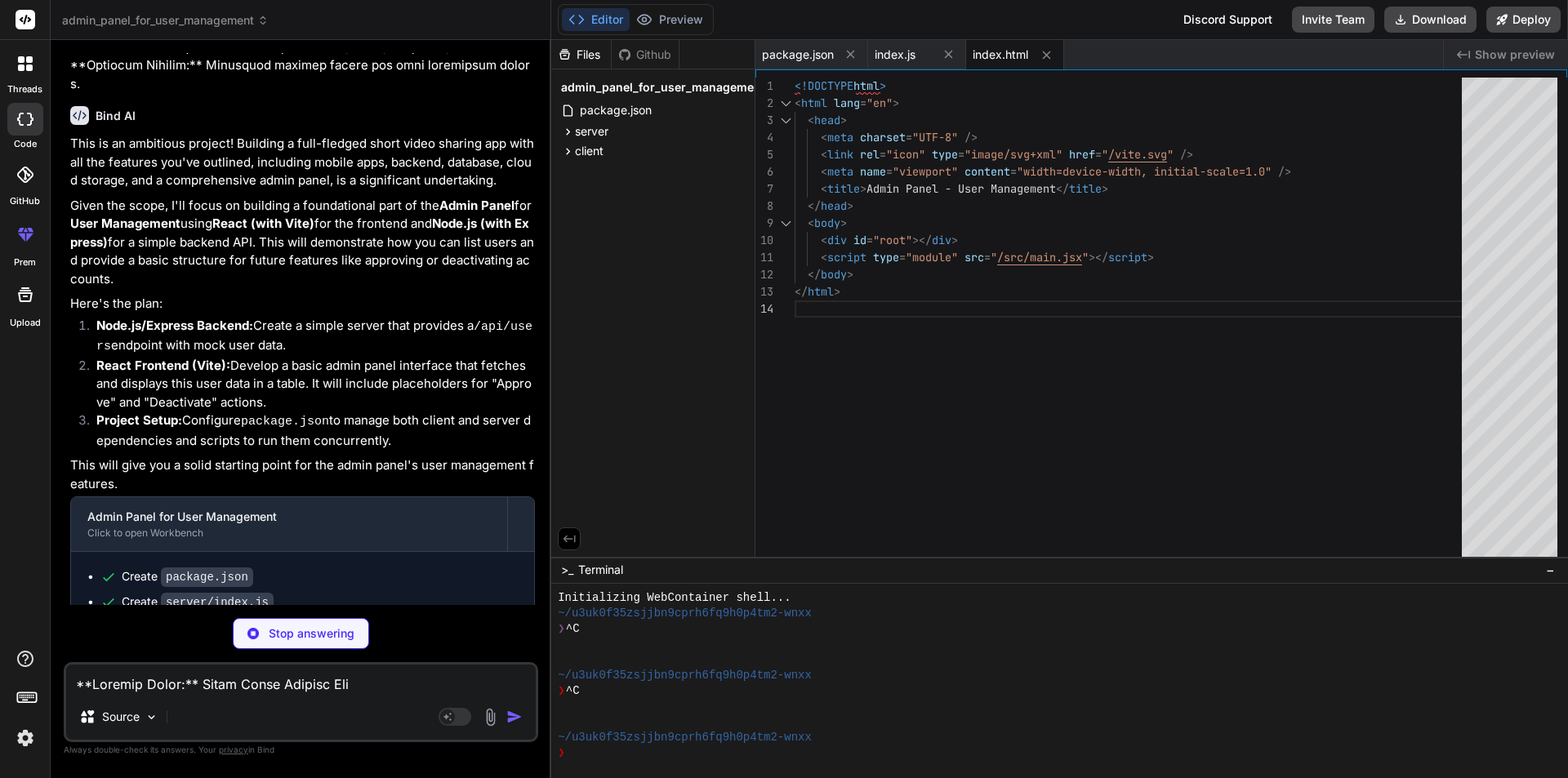
type textarea "x"
type textarea "target: 'http://localhost:3001', // Proxy API requests to the backend server ch…"
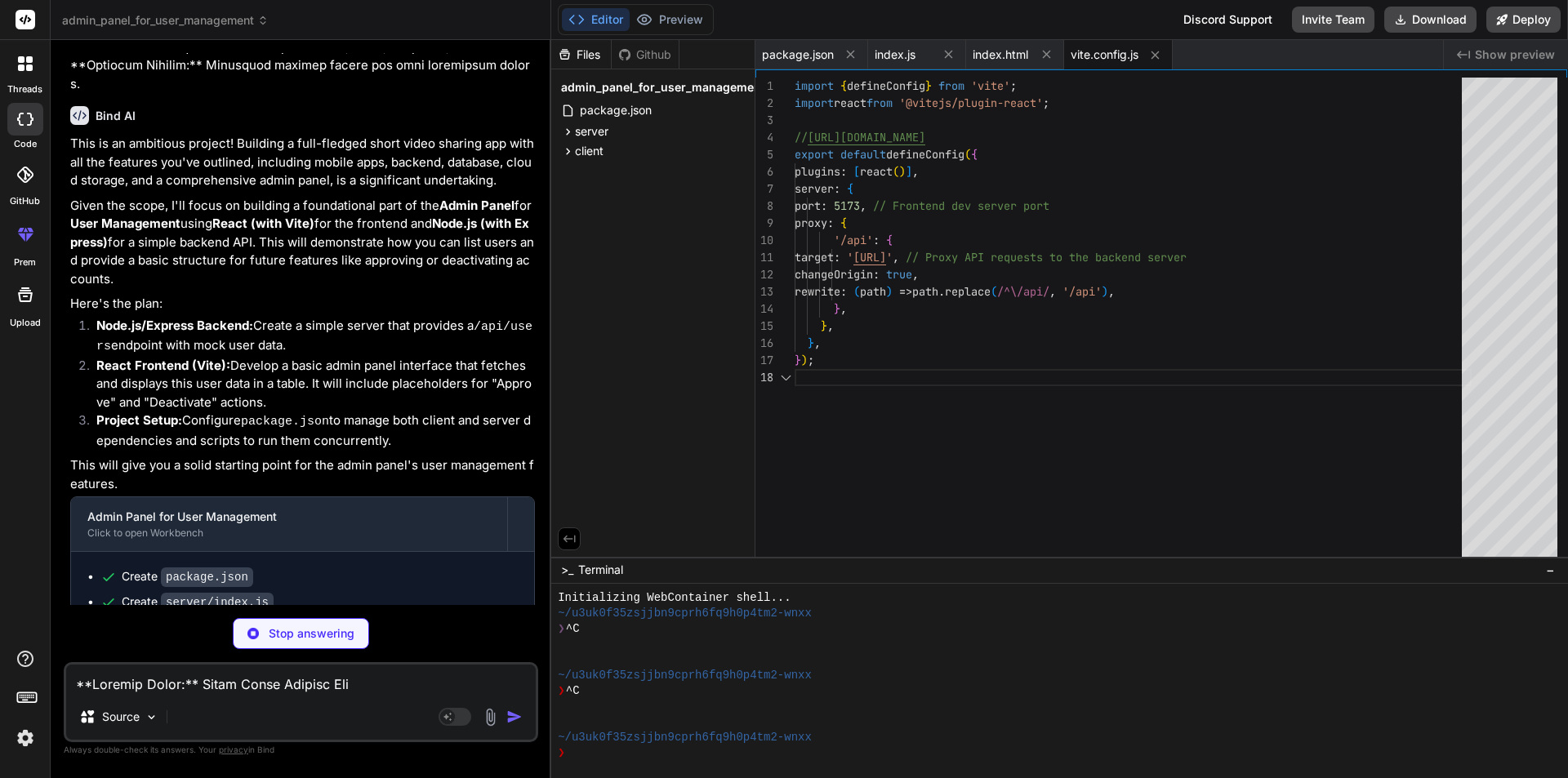
type textarea "x"
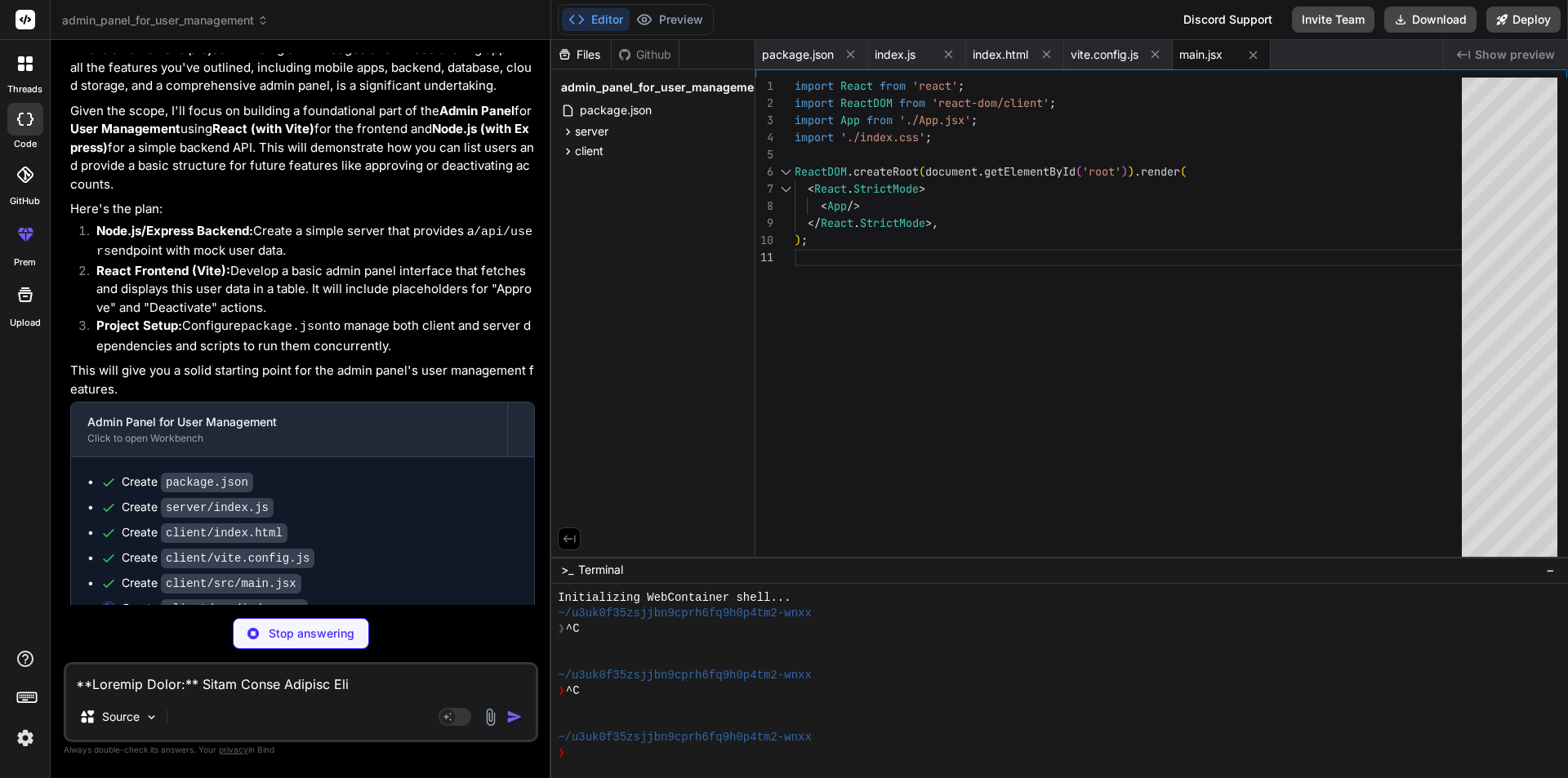
scroll to position [869, 0]
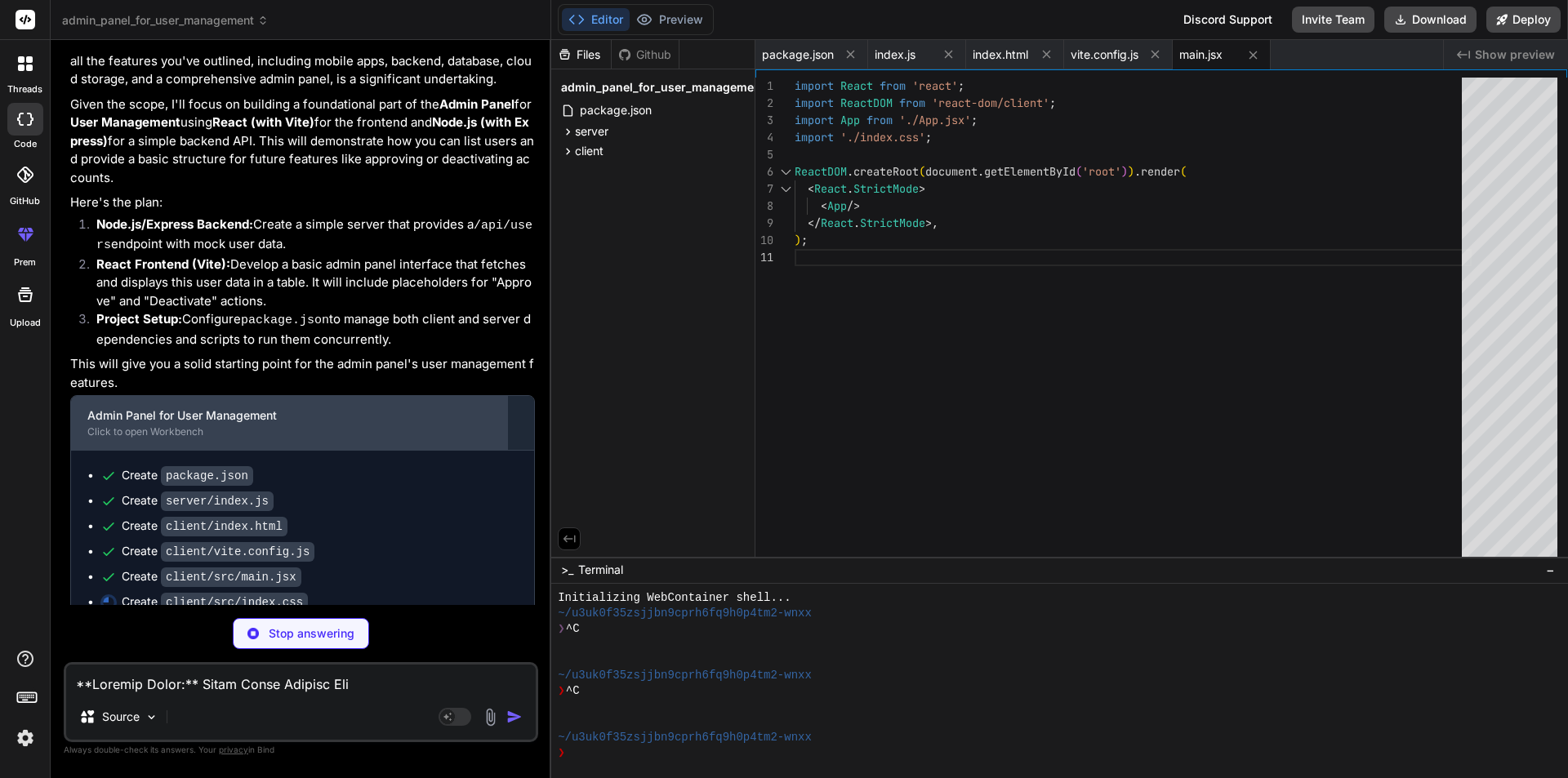
type textarea "x"
type textarea ".error-message { color: #dc3545; }"
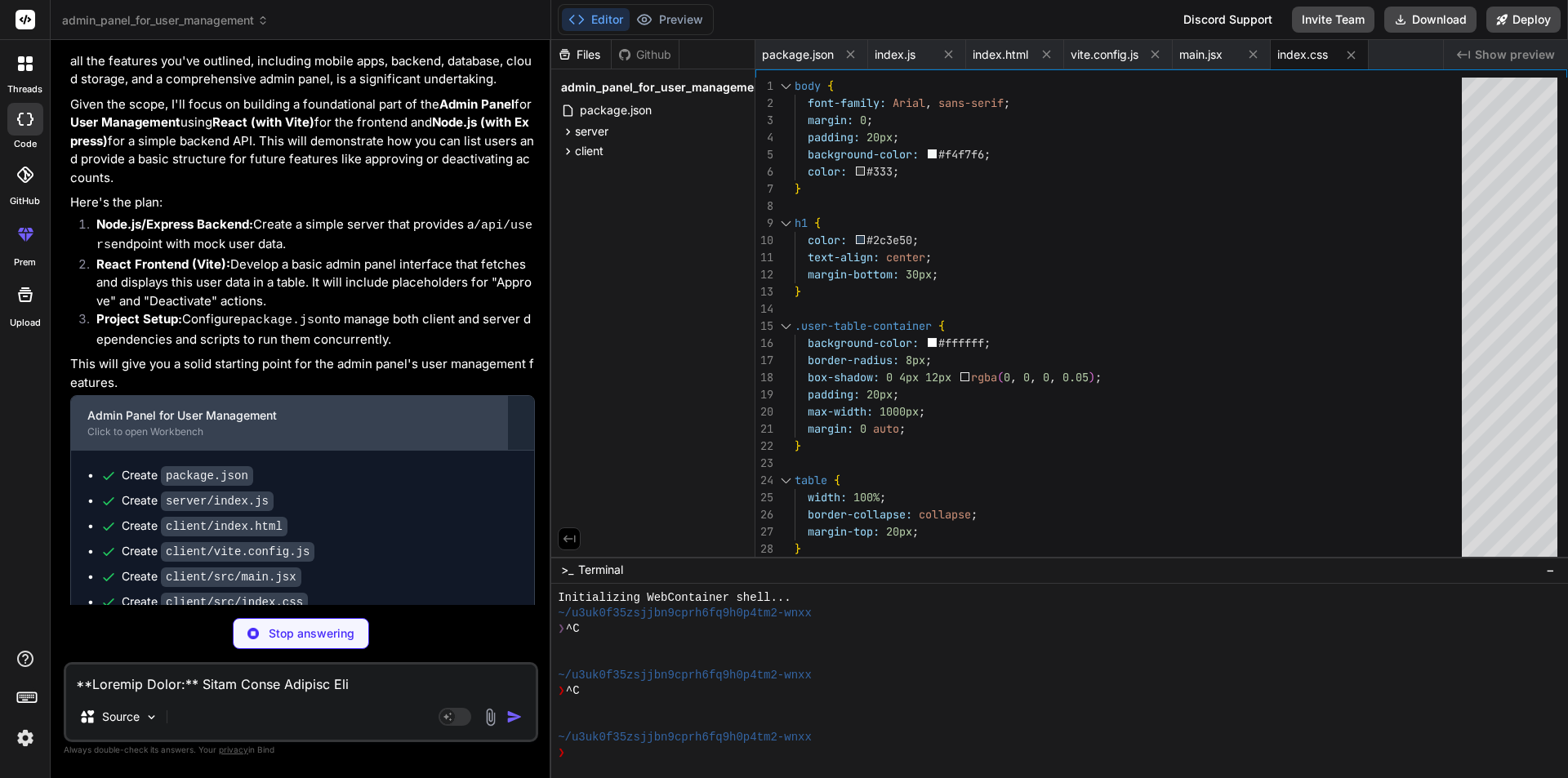
type textarea "x"
type textarea "); } export default App;"
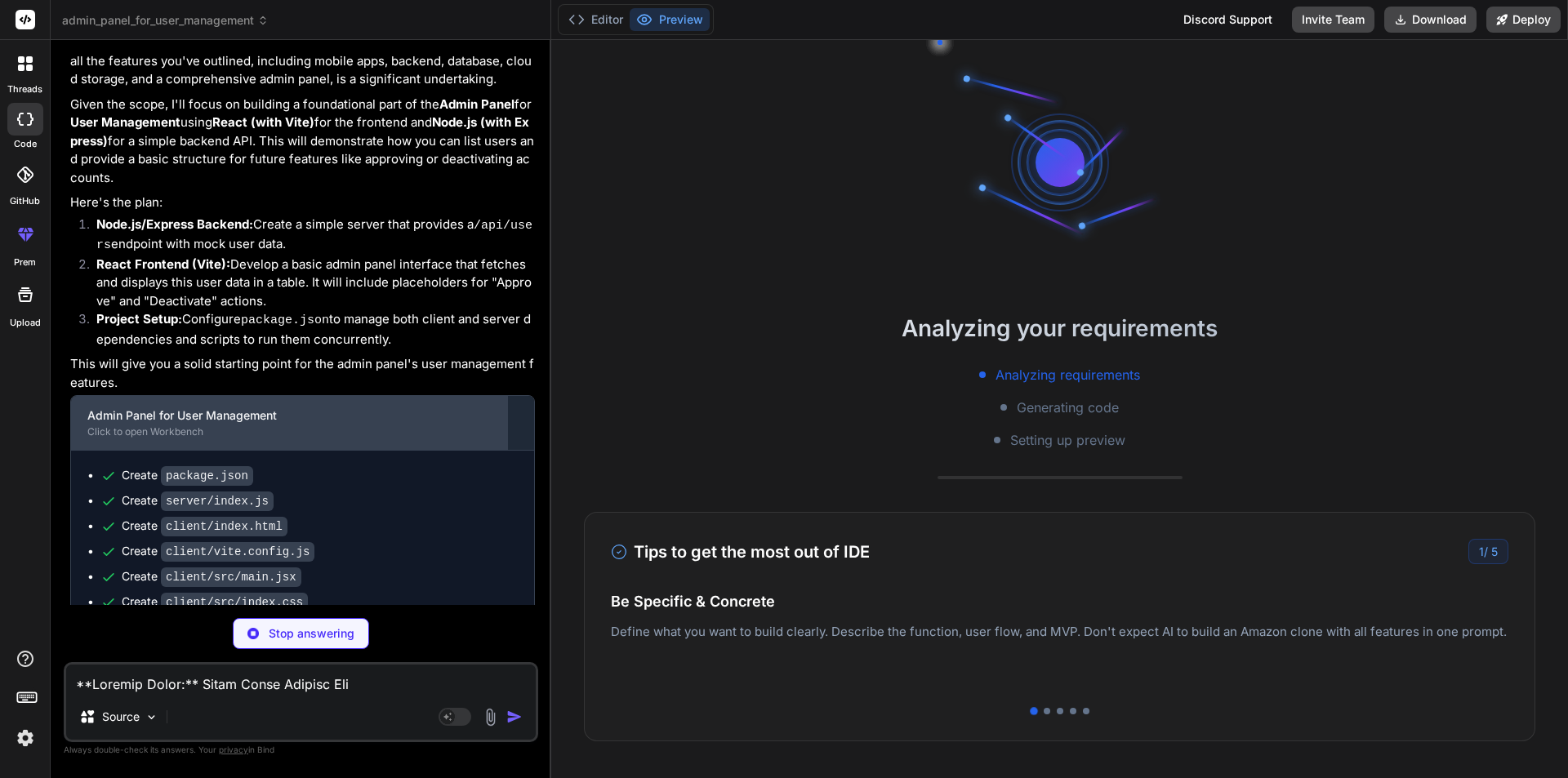
scroll to position [93, 0]
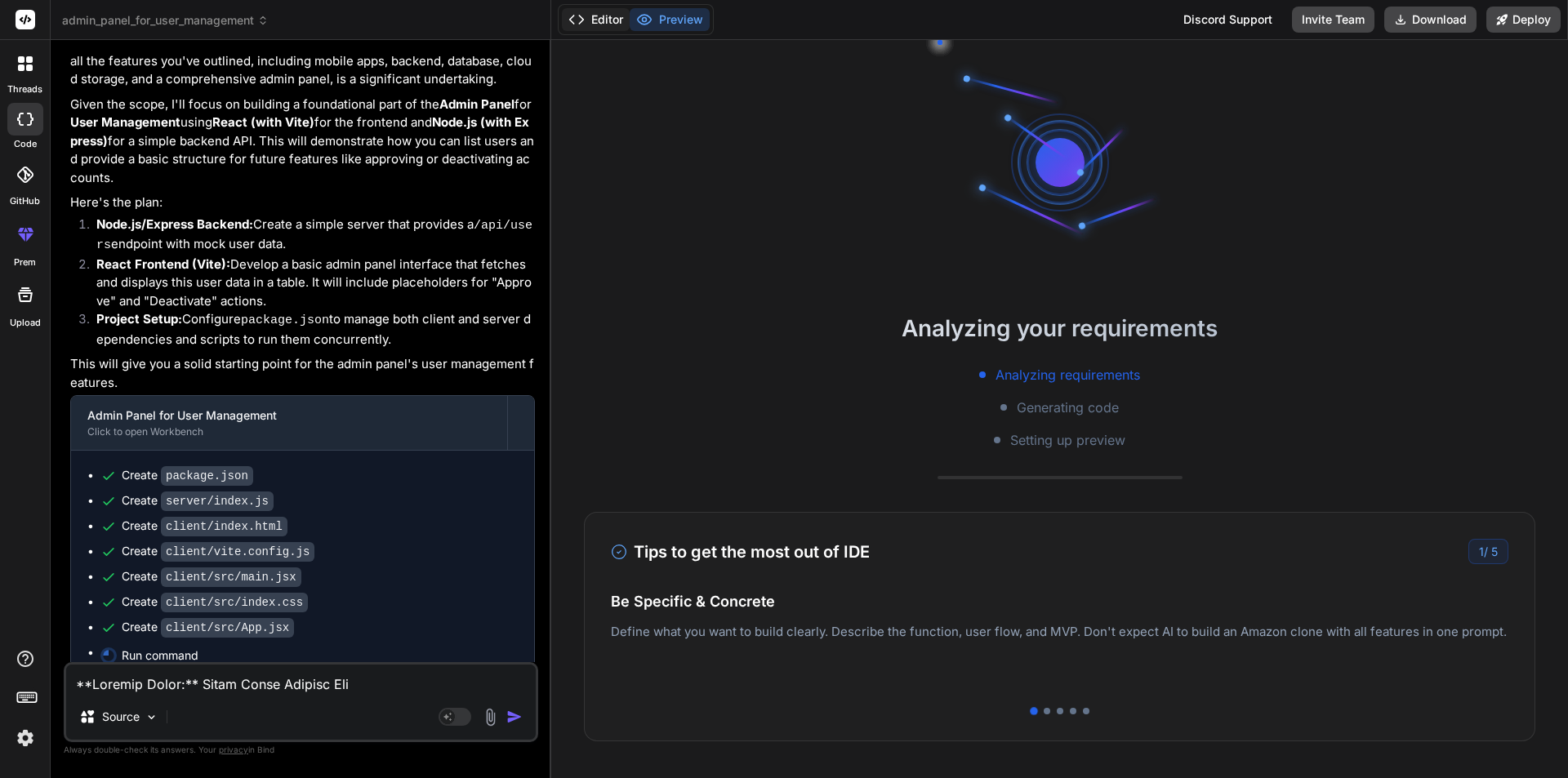
click at [608, 22] on button "Editor" at bounding box center [595, 19] width 67 height 23
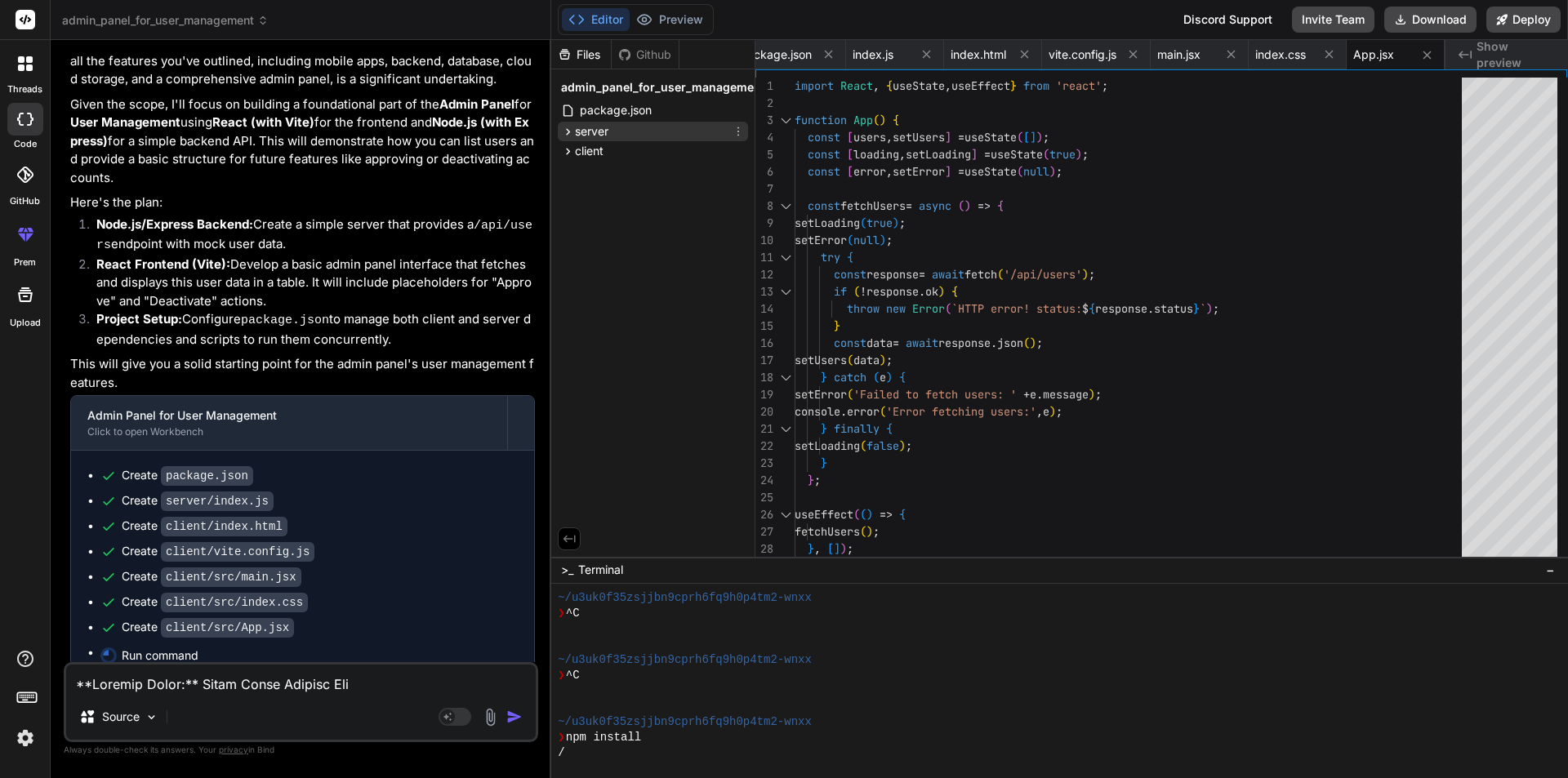
click at [591, 129] on span "server" at bounding box center [592, 131] width 33 height 17
click at [587, 153] on span "client" at bounding box center [589, 151] width 29 height 17
click at [590, 132] on span "server" at bounding box center [592, 131] width 33 height 17
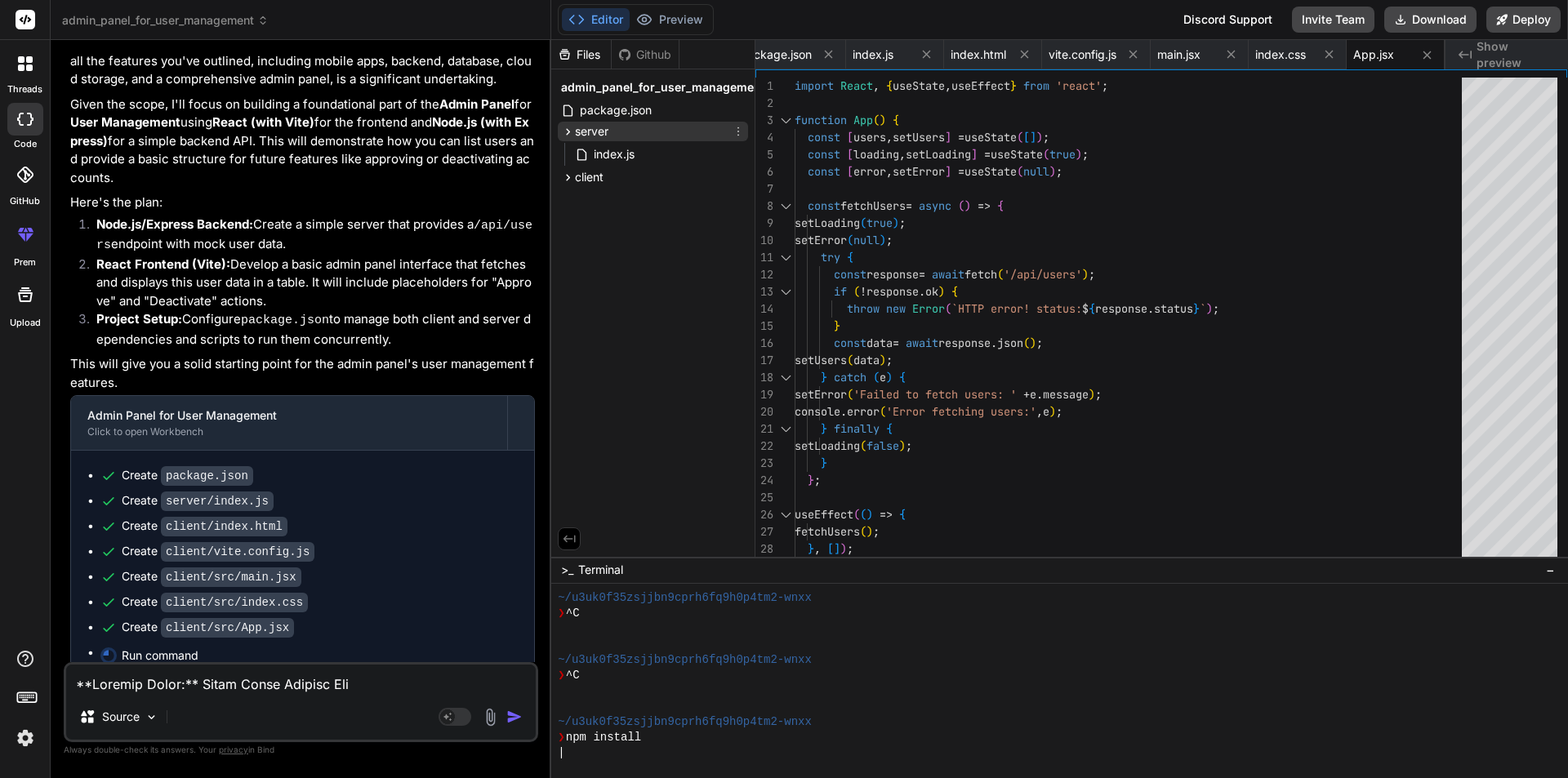
click at [590, 132] on span "server" at bounding box center [592, 131] width 33 height 17
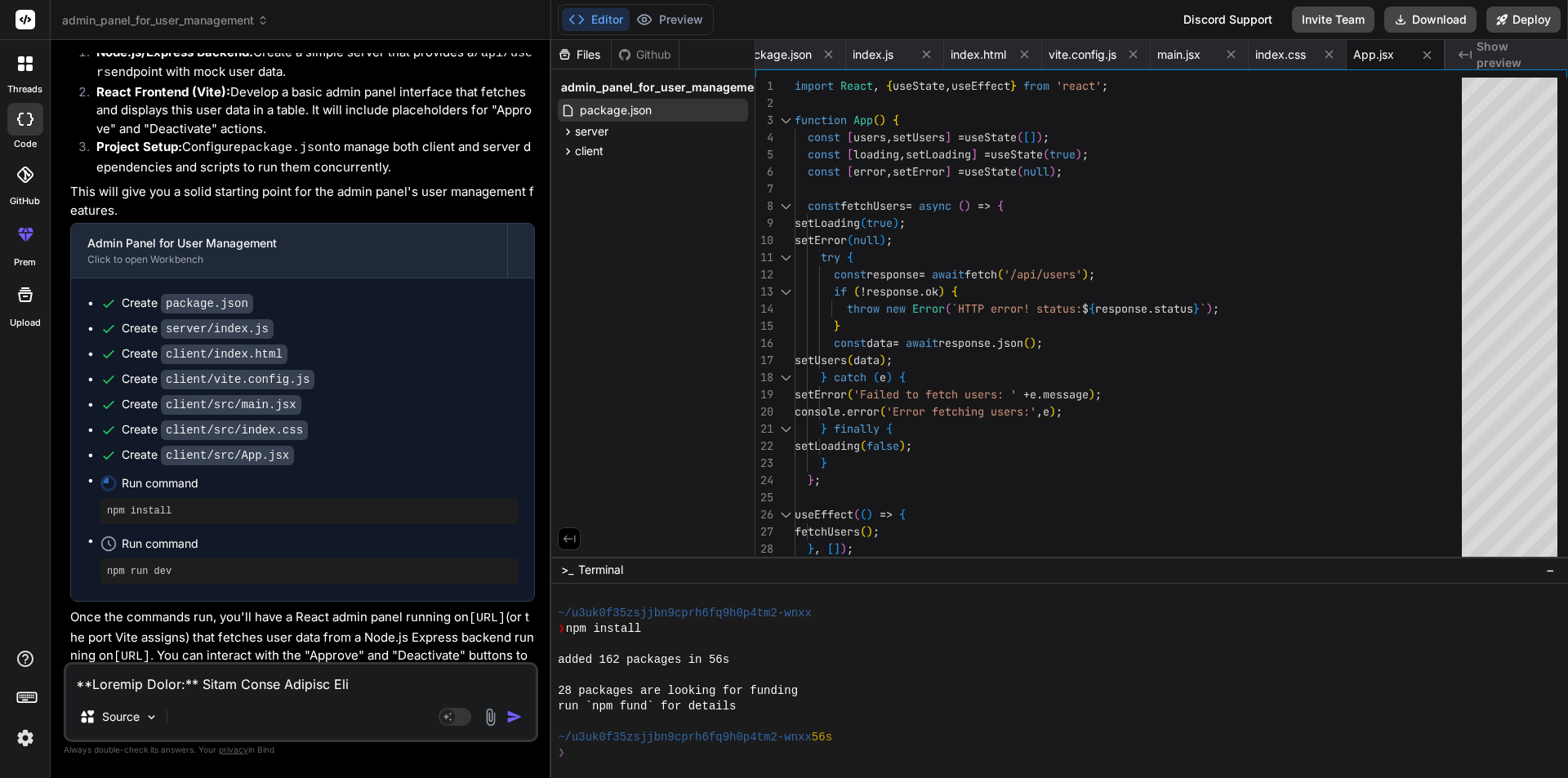
scroll to position [201, 0]
click at [594, 128] on span "server" at bounding box center [592, 131] width 33 height 17
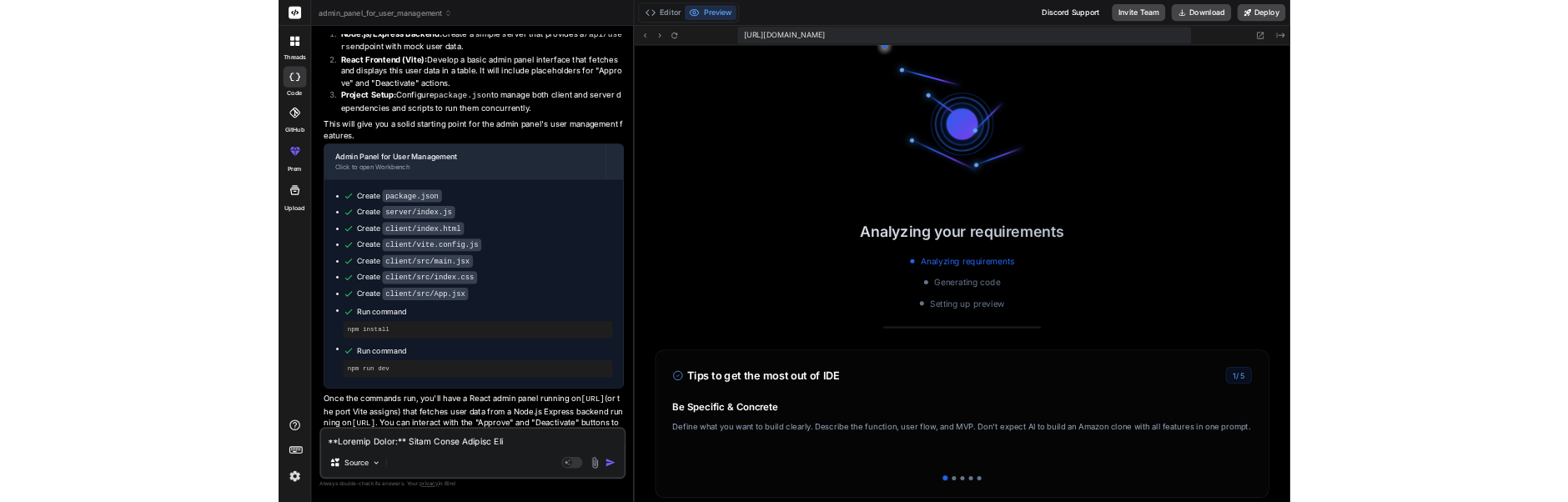
scroll to position [665, 0]
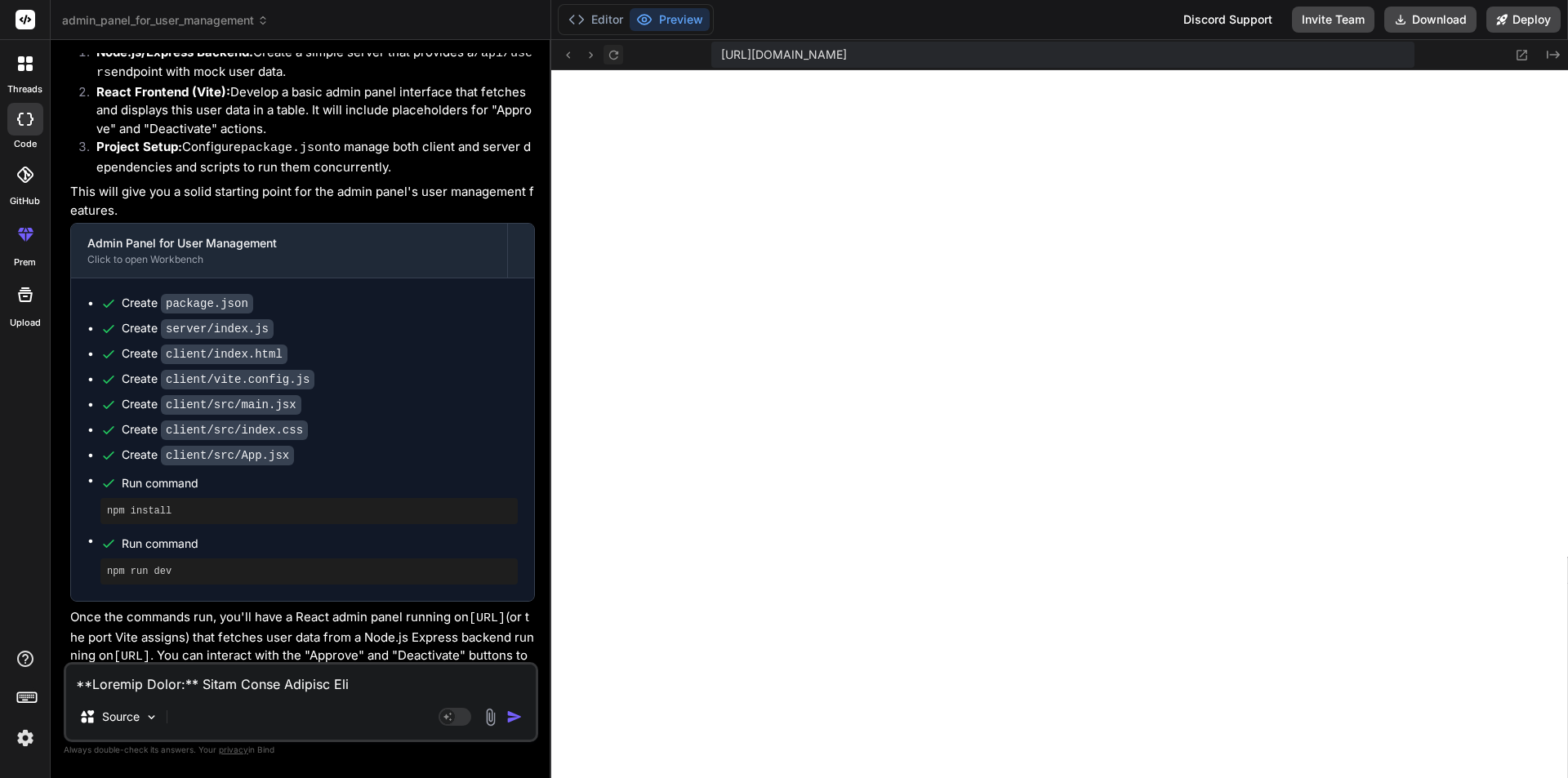
click at [615, 55] on icon at bounding box center [614, 55] width 14 height 14
click at [615, 54] on icon at bounding box center [613, 54] width 9 height 9
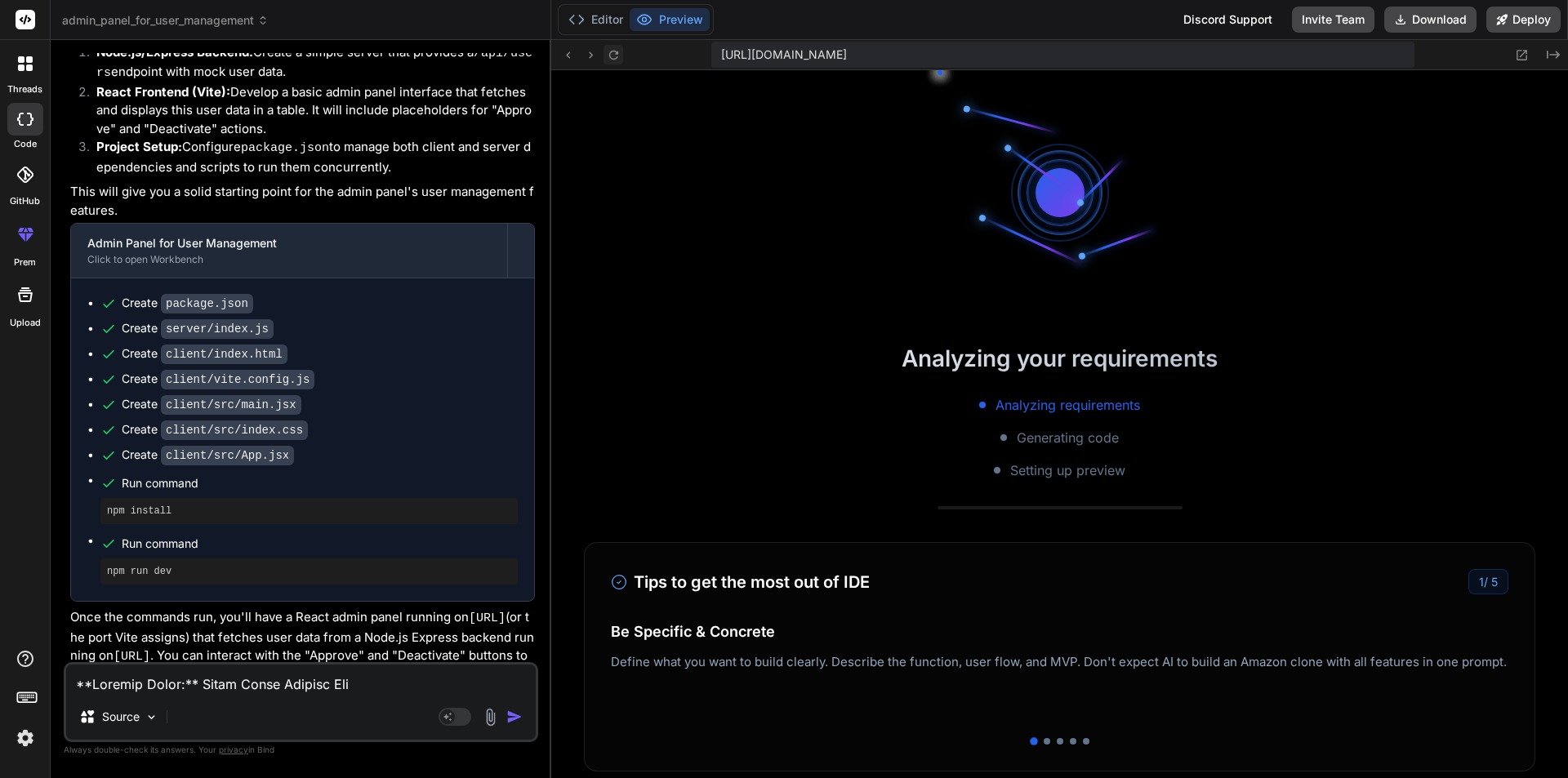
click at [615, 54] on icon at bounding box center [613, 54] width 9 height 9
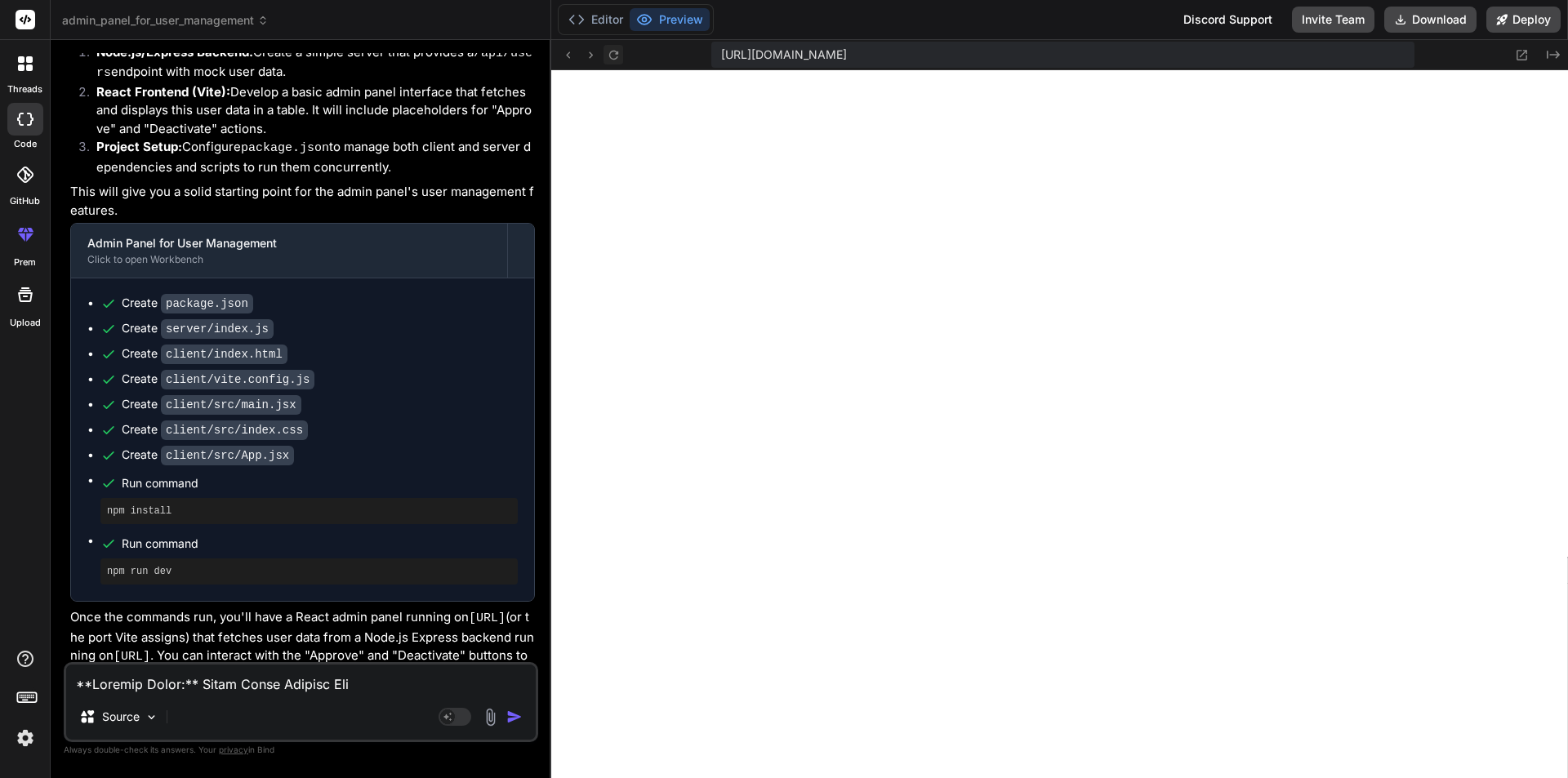
click at [615, 54] on icon at bounding box center [613, 54] width 9 height 9
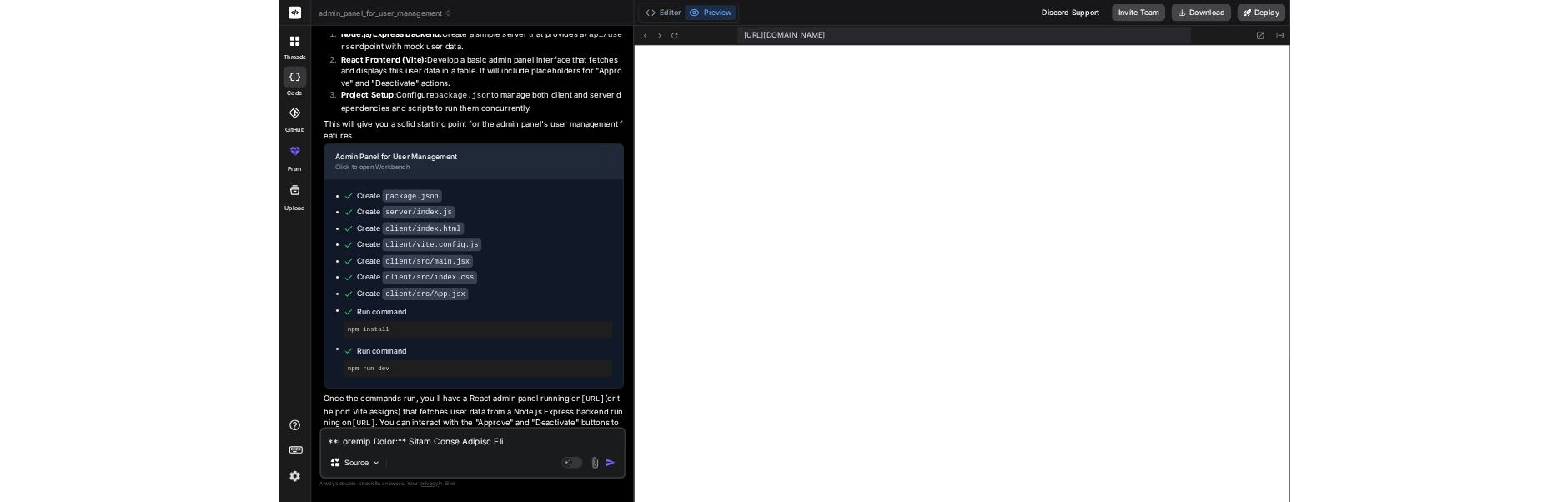
scroll to position [1082, 0]
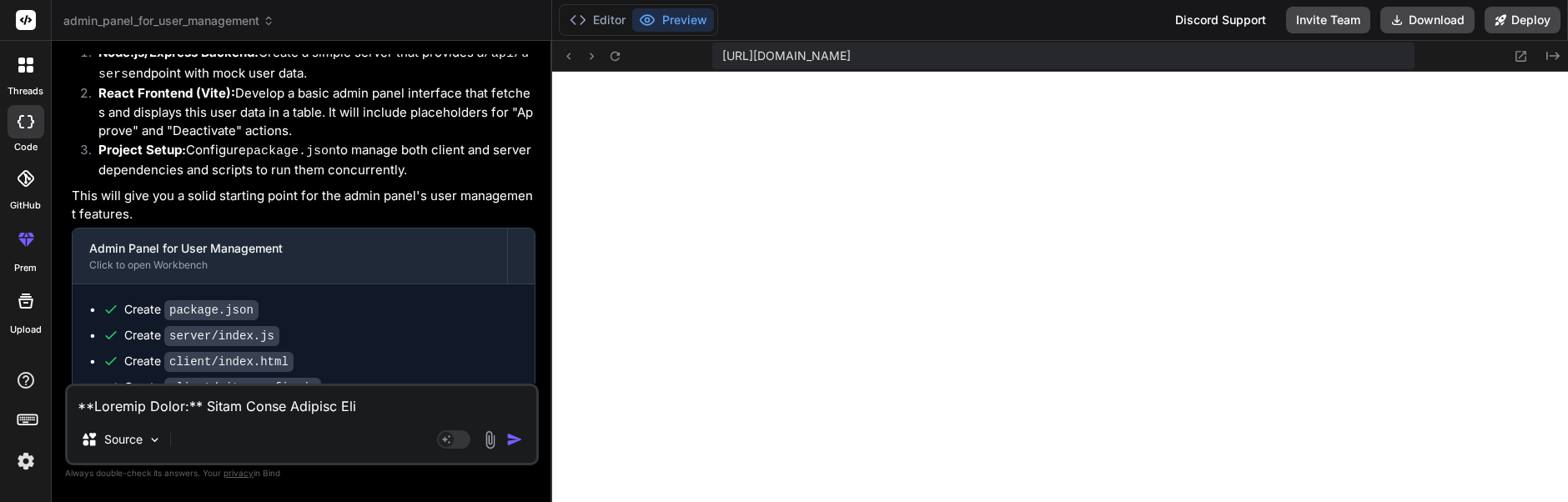
type textarea "x"
click at [221, 400] on textarea at bounding box center [302, 401] width 468 height 30
paste textarea "8069-fbc27bd6bdeae311.js:1 Error fetching GitHub auth: tb window.console.error …"
type textarea "8069-fbc27bd6bdeae311.js:1 Error fetching GitHub auth: tb window.console.error …"
type textarea "x"
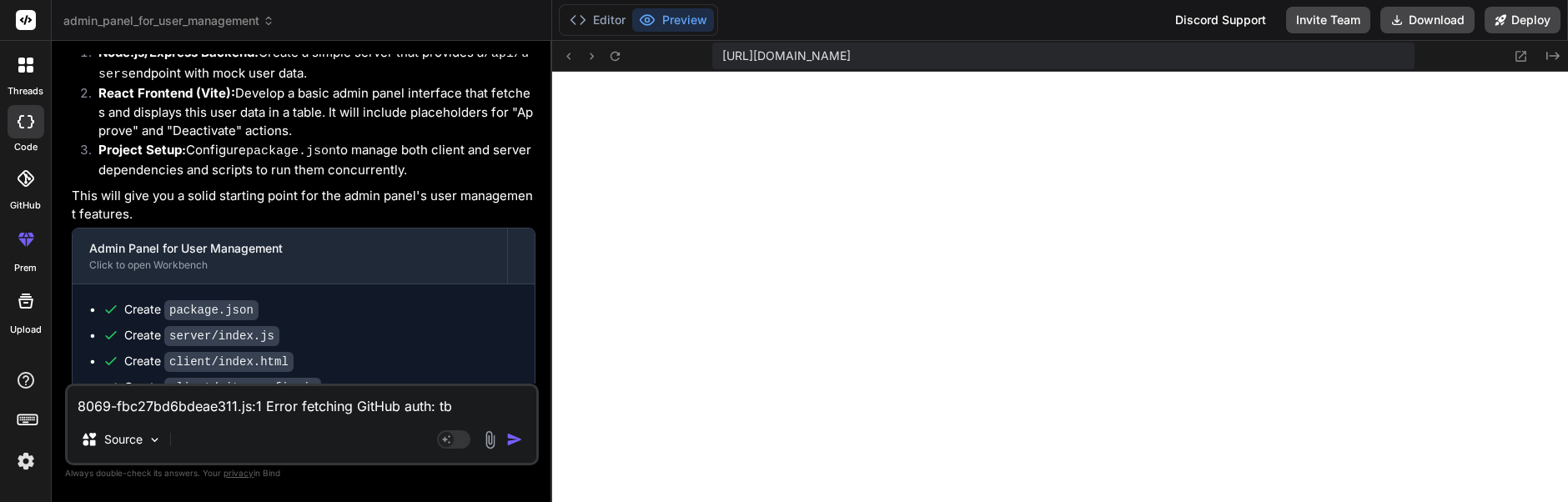
scroll to position [81, 0]
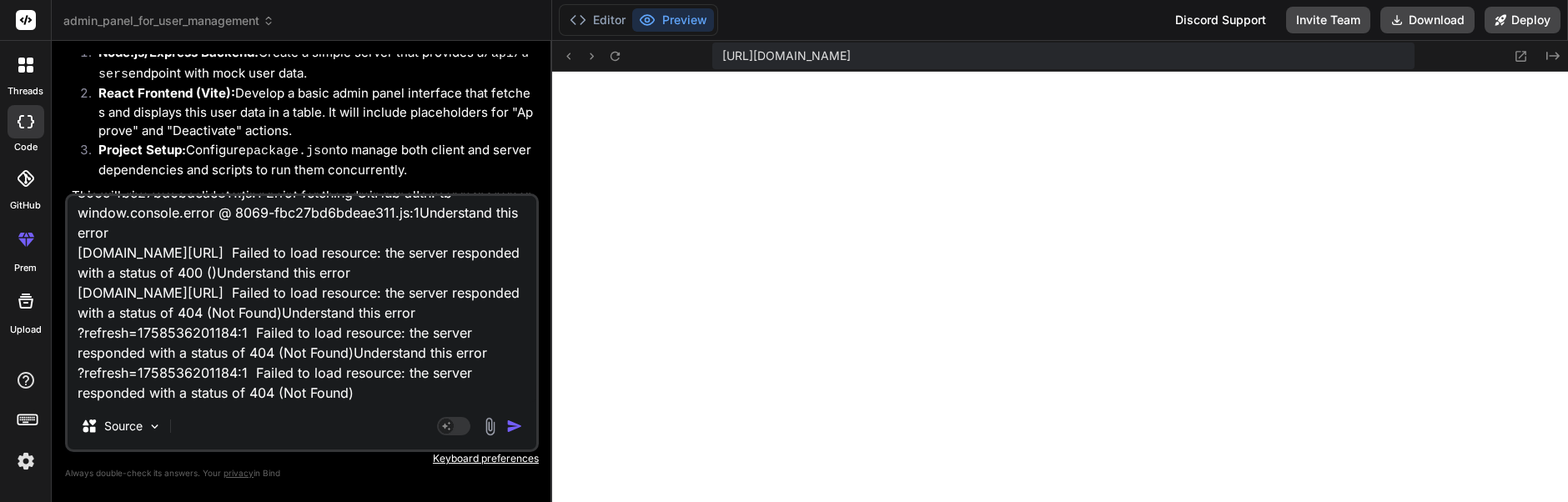
type textarea "8069-fbc27bd6bdeae311.js:1 Error fetching GitHub auth: tb window.console.error …"
click at [519, 430] on img "button" at bounding box center [514, 425] width 17 height 17
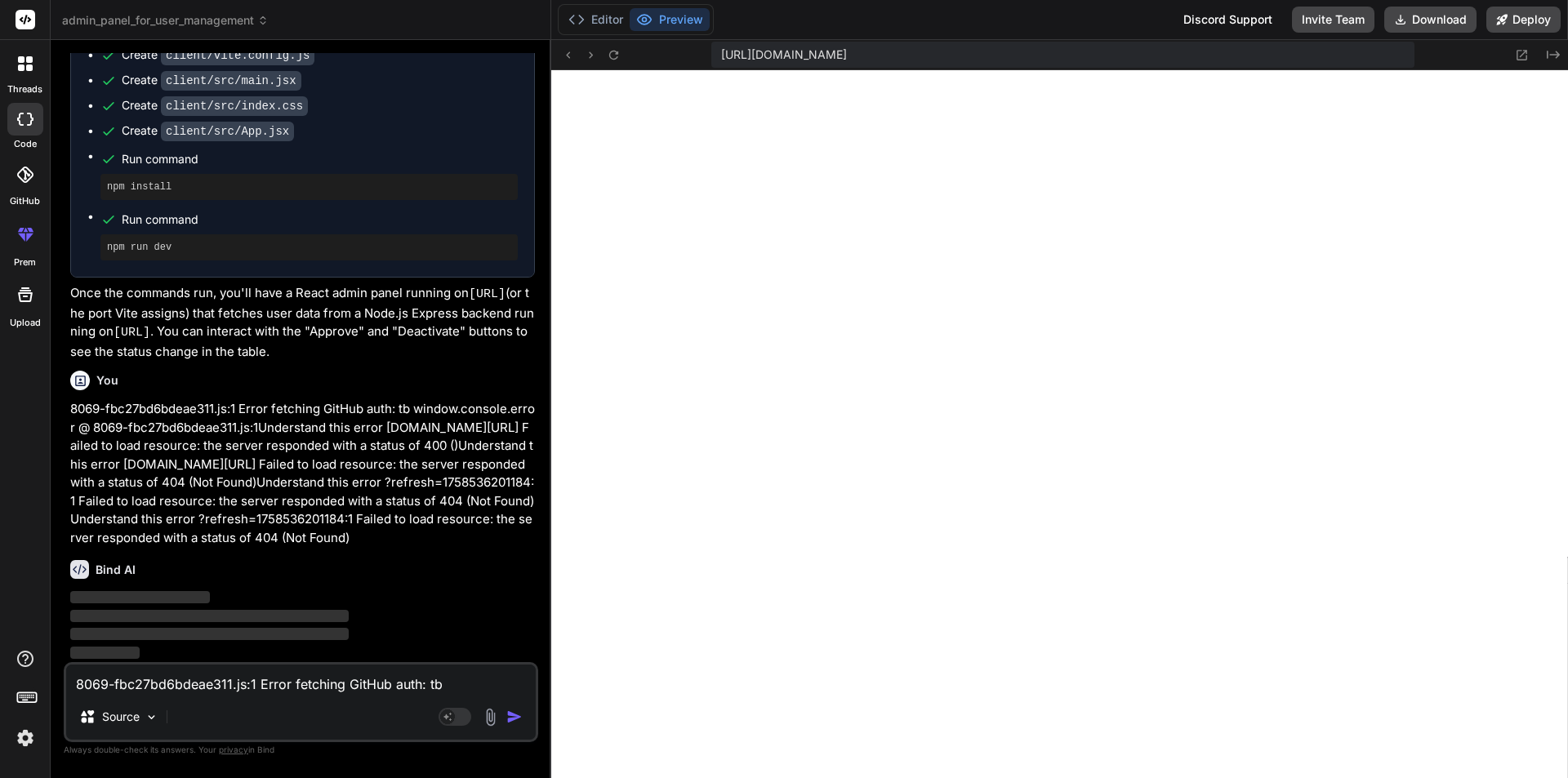
scroll to position [651, 0]
click at [22, 64] on icon at bounding box center [25, 63] width 15 height 15
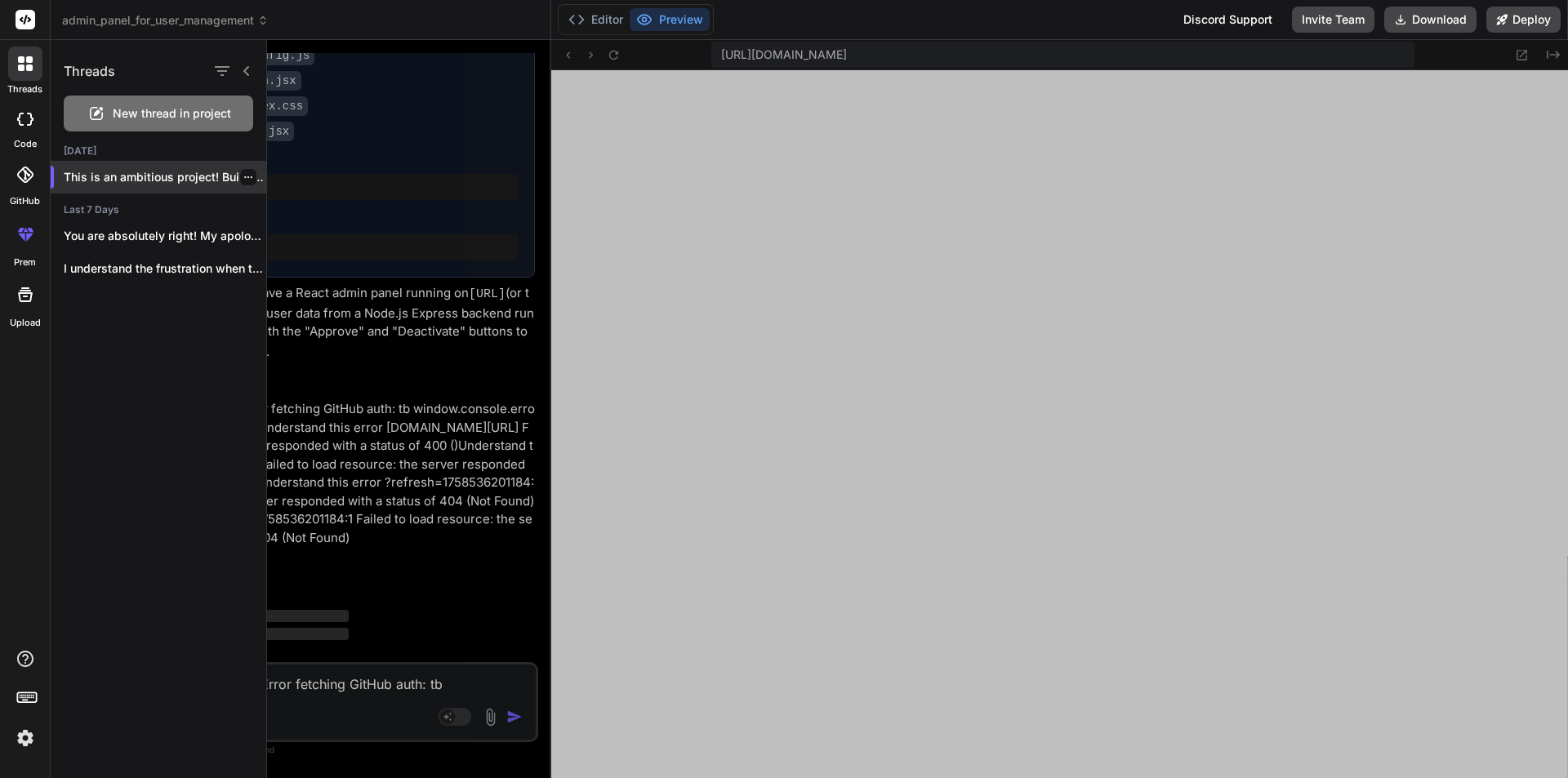
click at [244, 180] on icon "button" at bounding box center [248, 177] width 10 height 10
click at [300, 241] on span "Delete" at bounding box center [285, 242] width 35 height 17
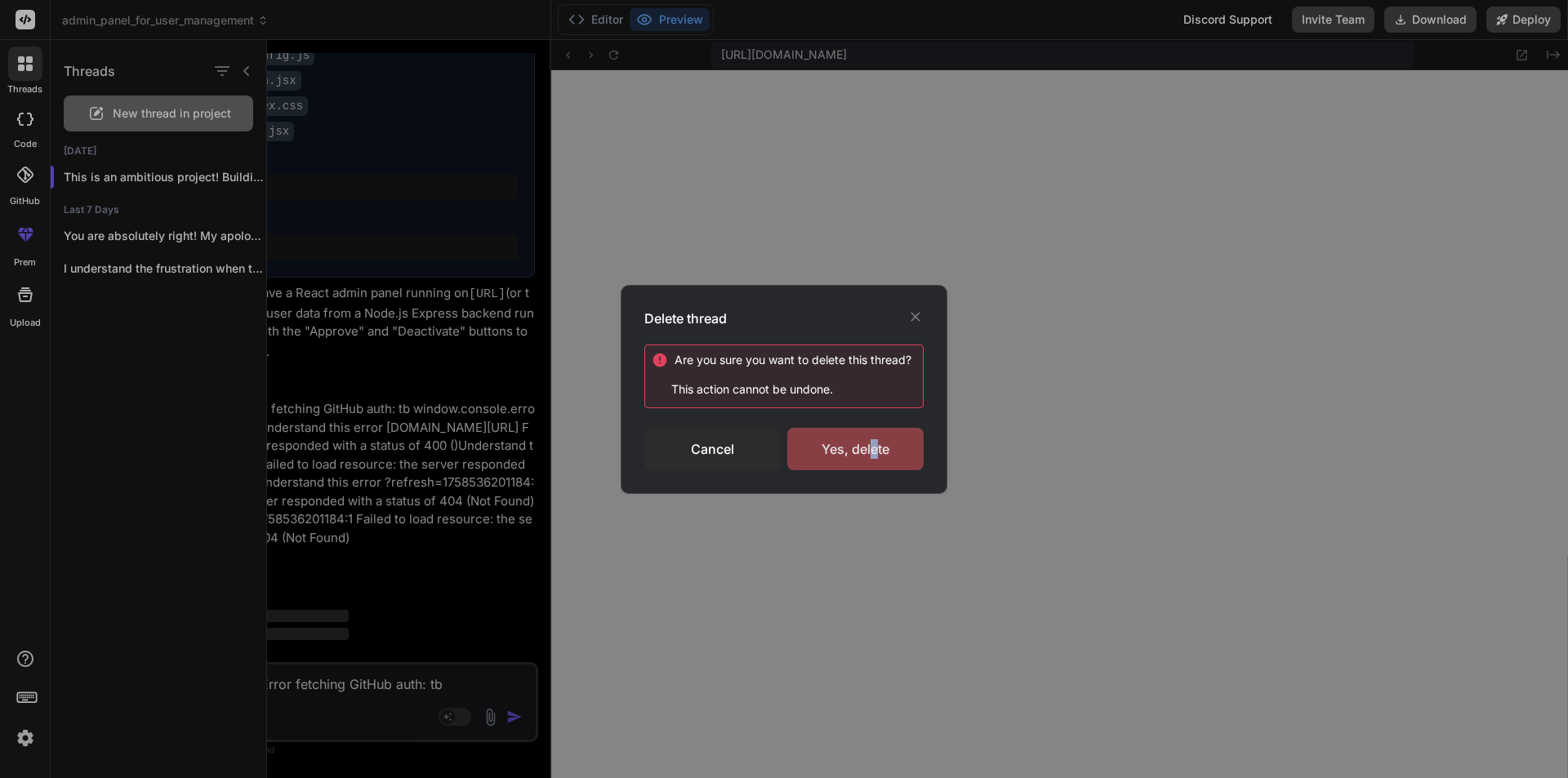
click at [874, 450] on div "Yes, delete" at bounding box center [855, 449] width 137 height 43
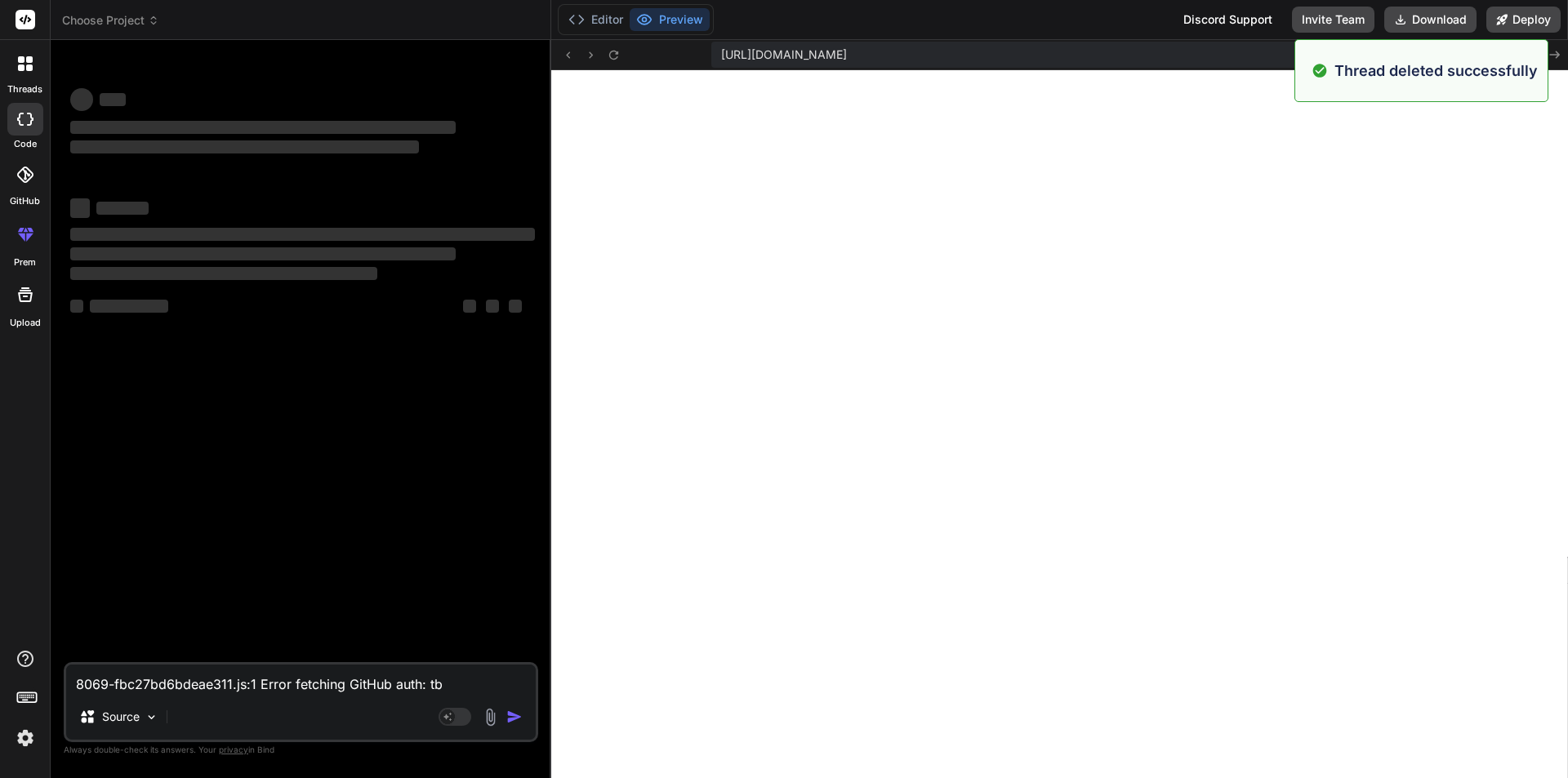
scroll to position [853, 0]
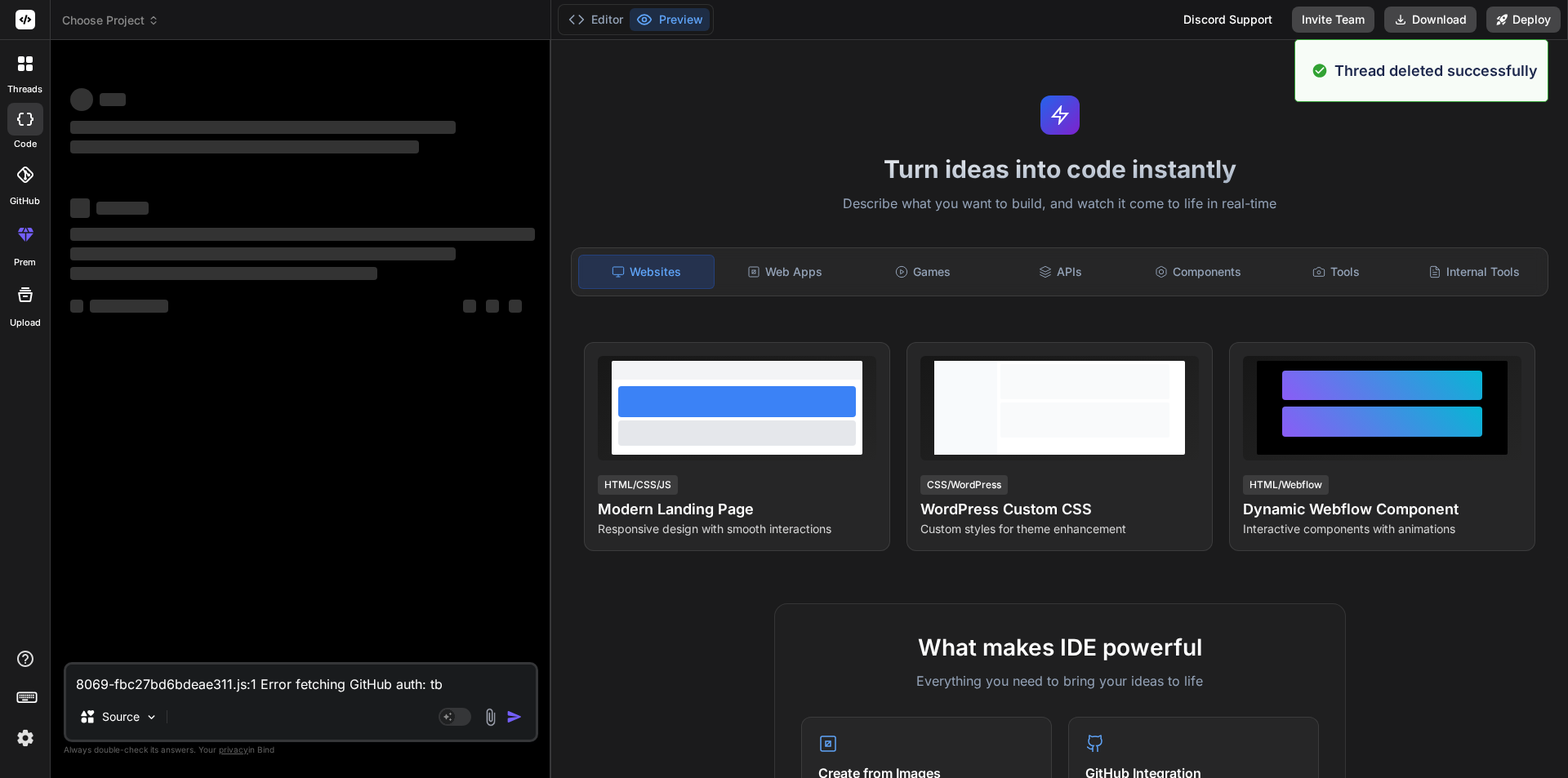
click at [32, 81] on div "threads" at bounding box center [25, 68] width 50 height 56
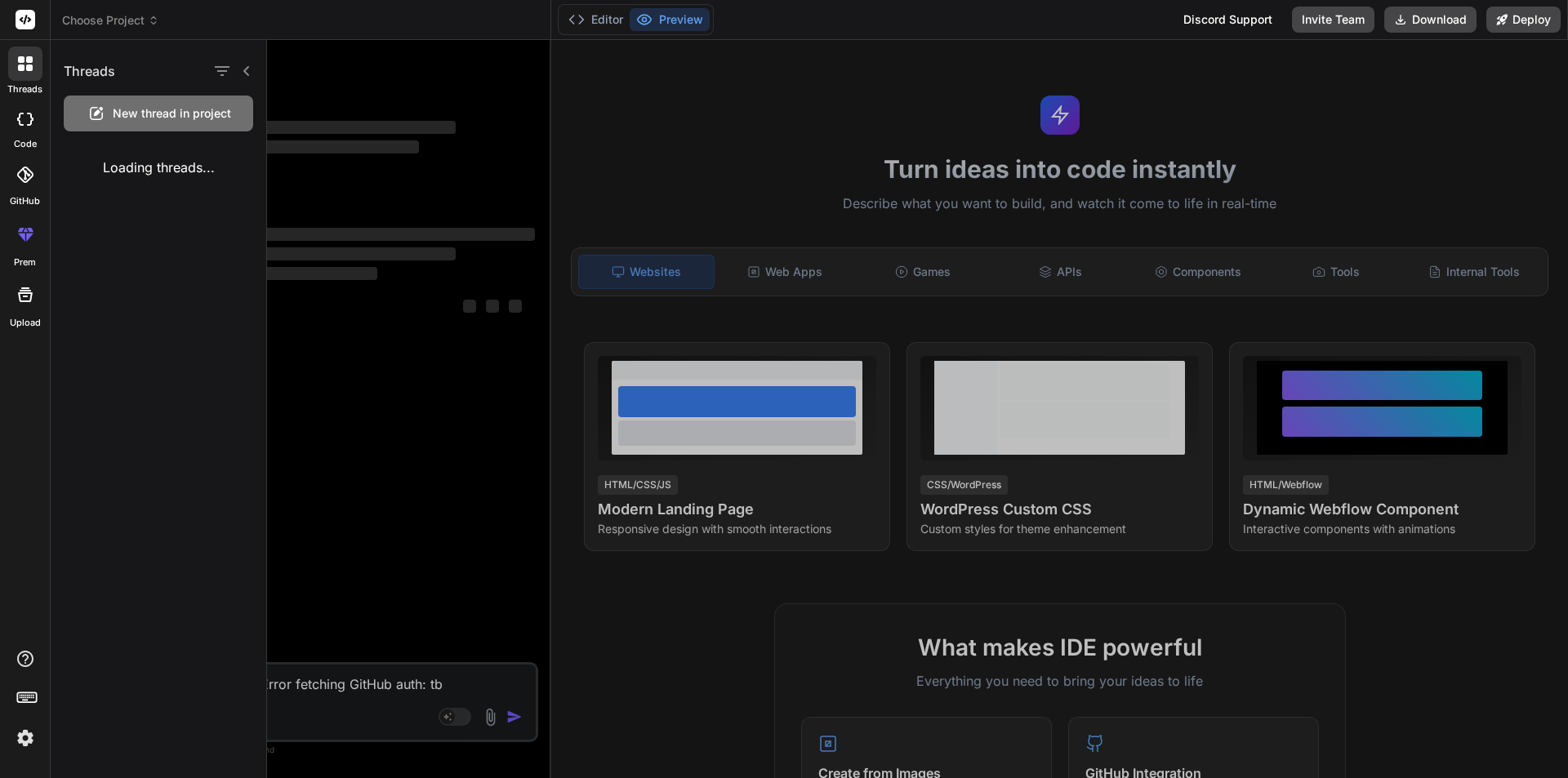
click at [398, 140] on div at bounding box center [918, 409] width 1301 height 738
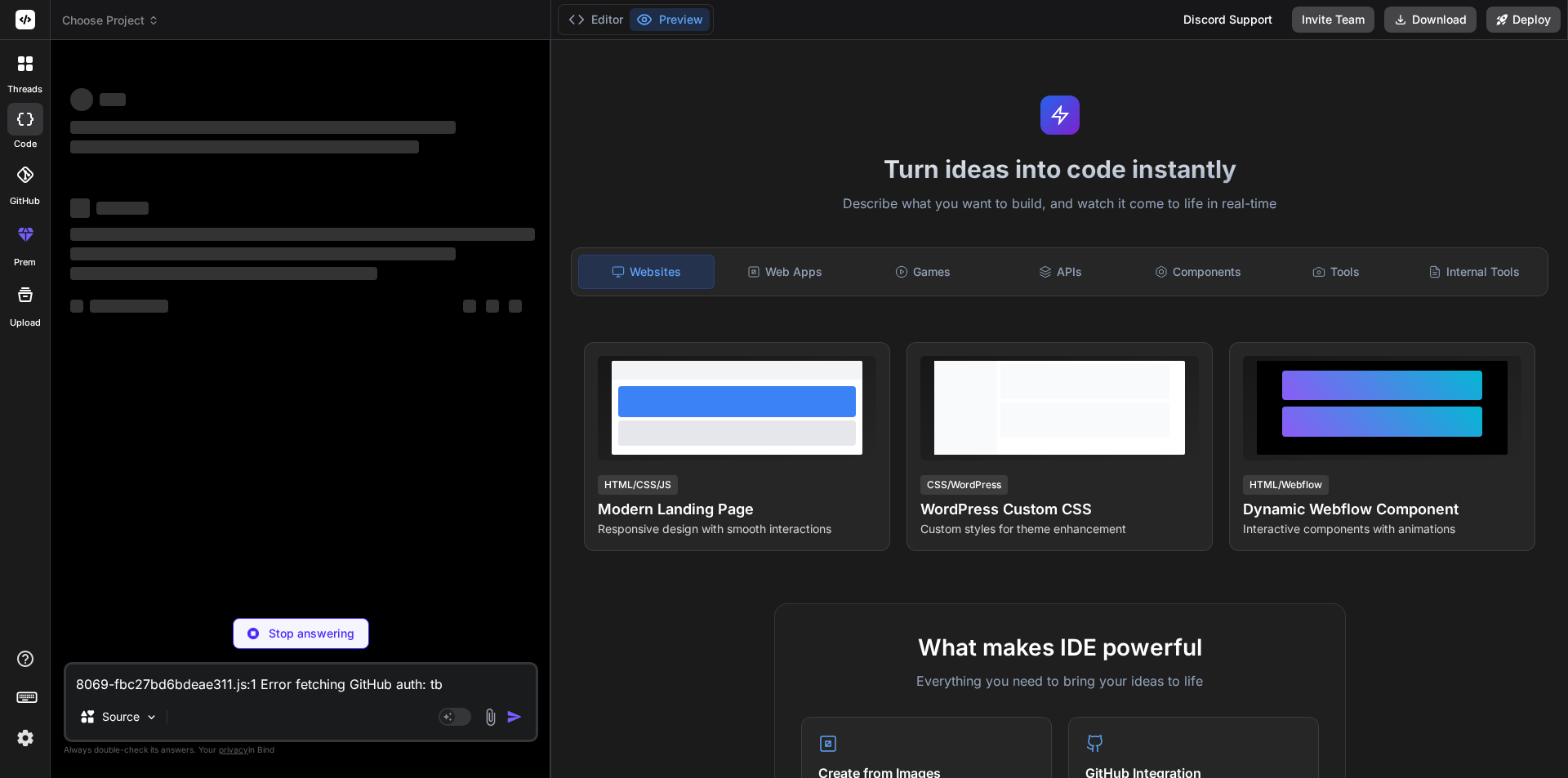
scroll to position [931, 0]
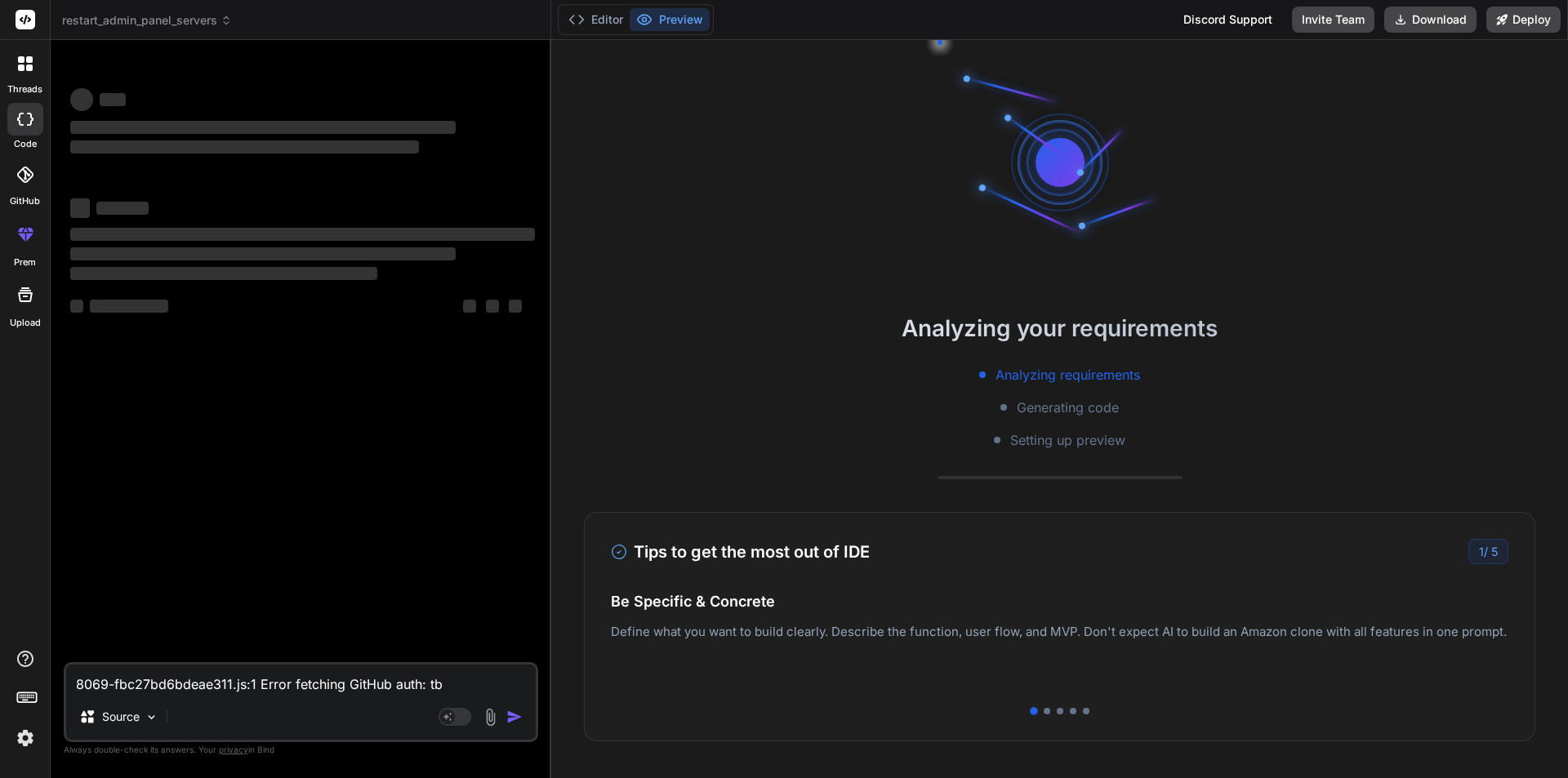
click at [30, 71] on div at bounding box center [25, 63] width 34 height 34
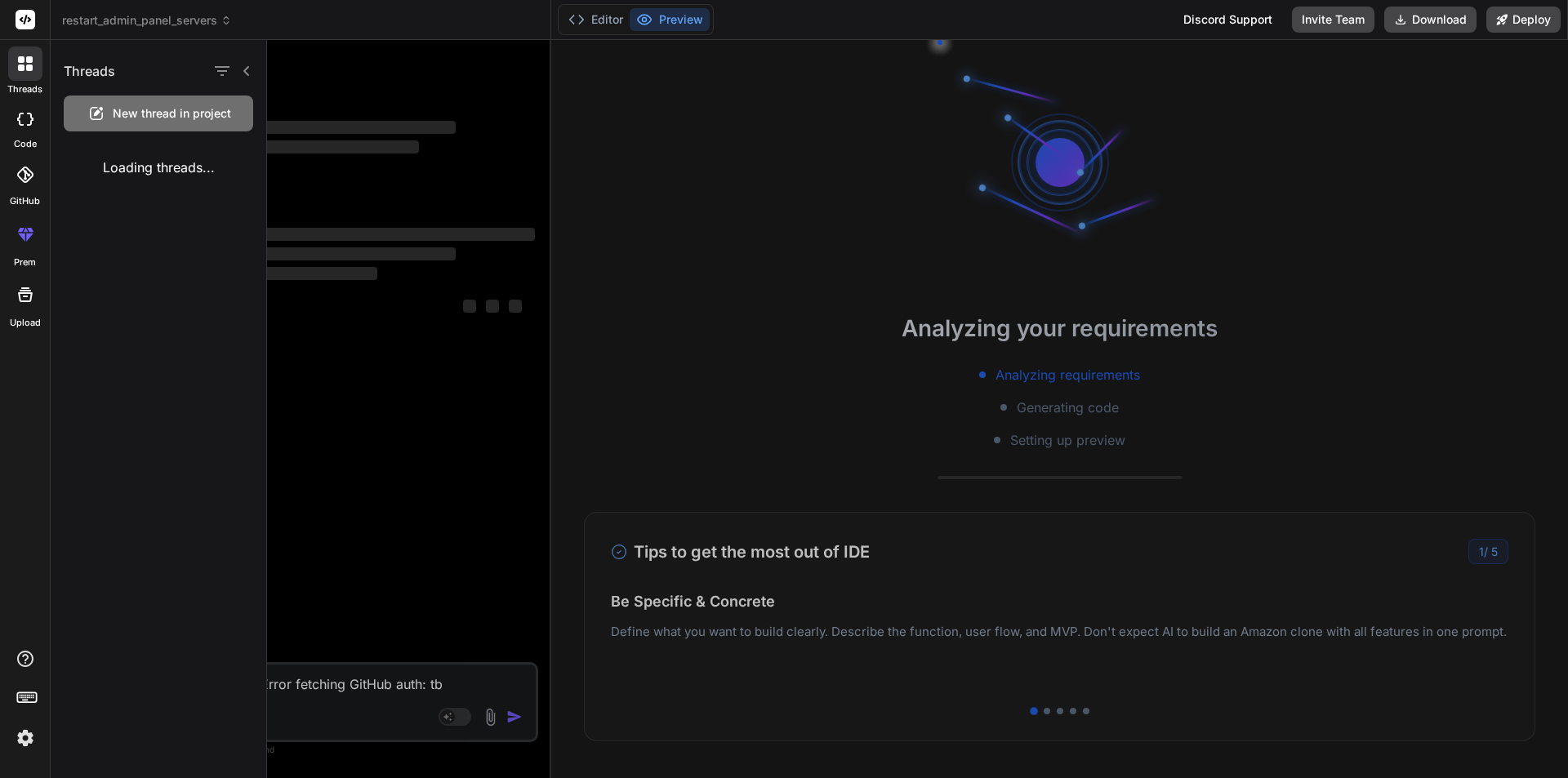
click at [316, 176] on div at bounding box center [918, 409] width 1301 height 738
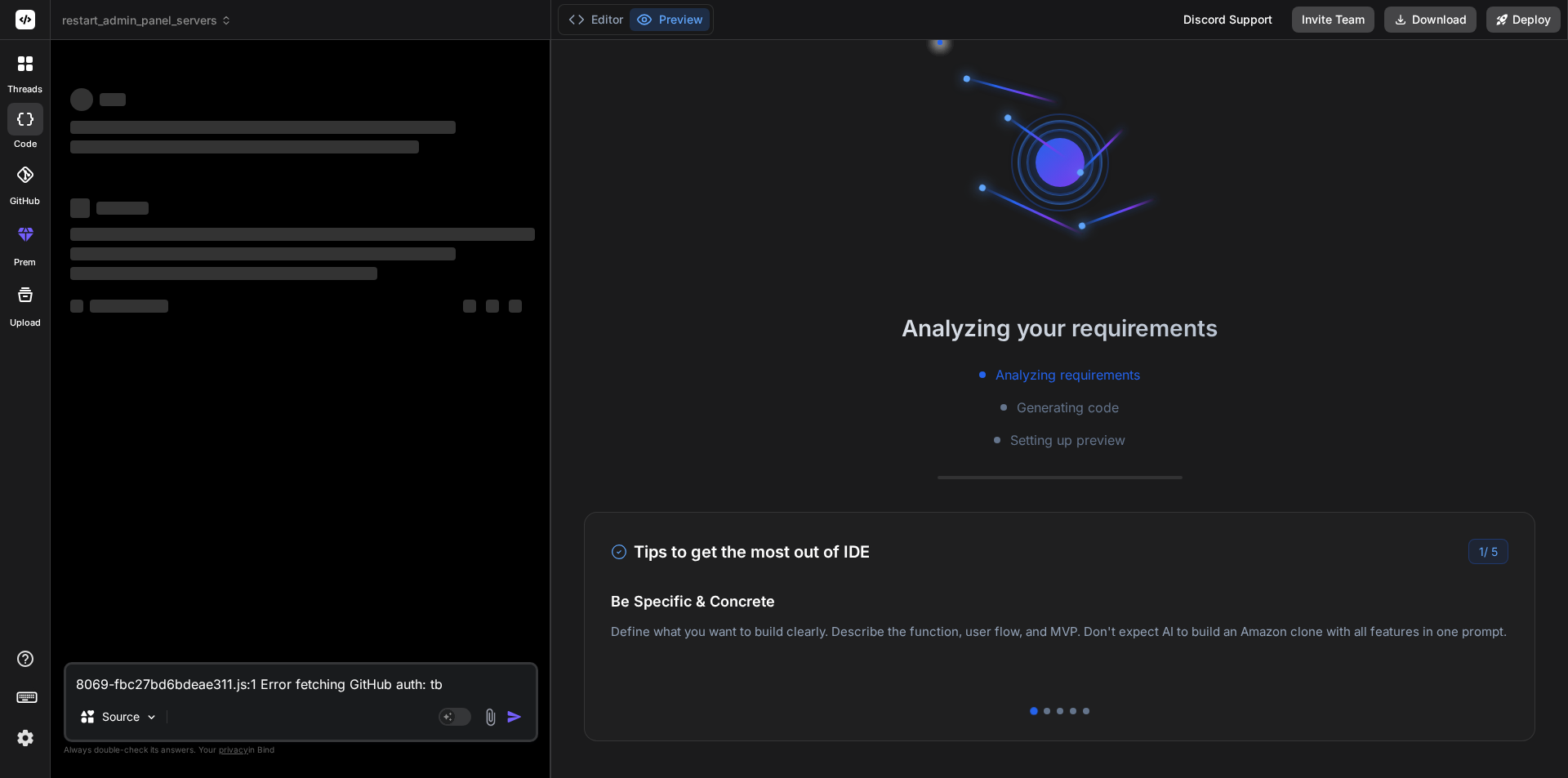
scroll to position [1040, 0]
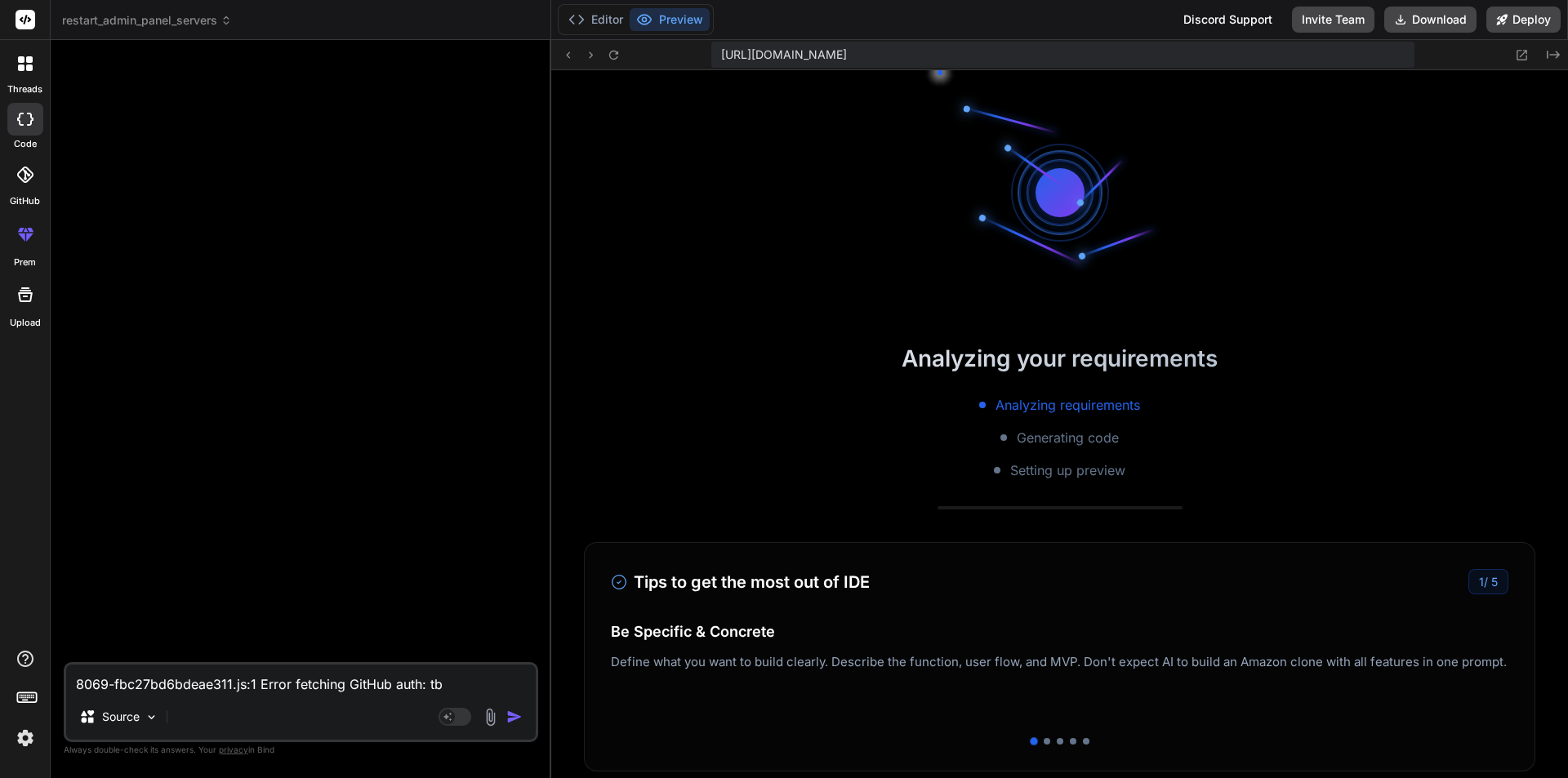
click at [21, 75] on div at bounding box center [25, 63] width 34 height 34
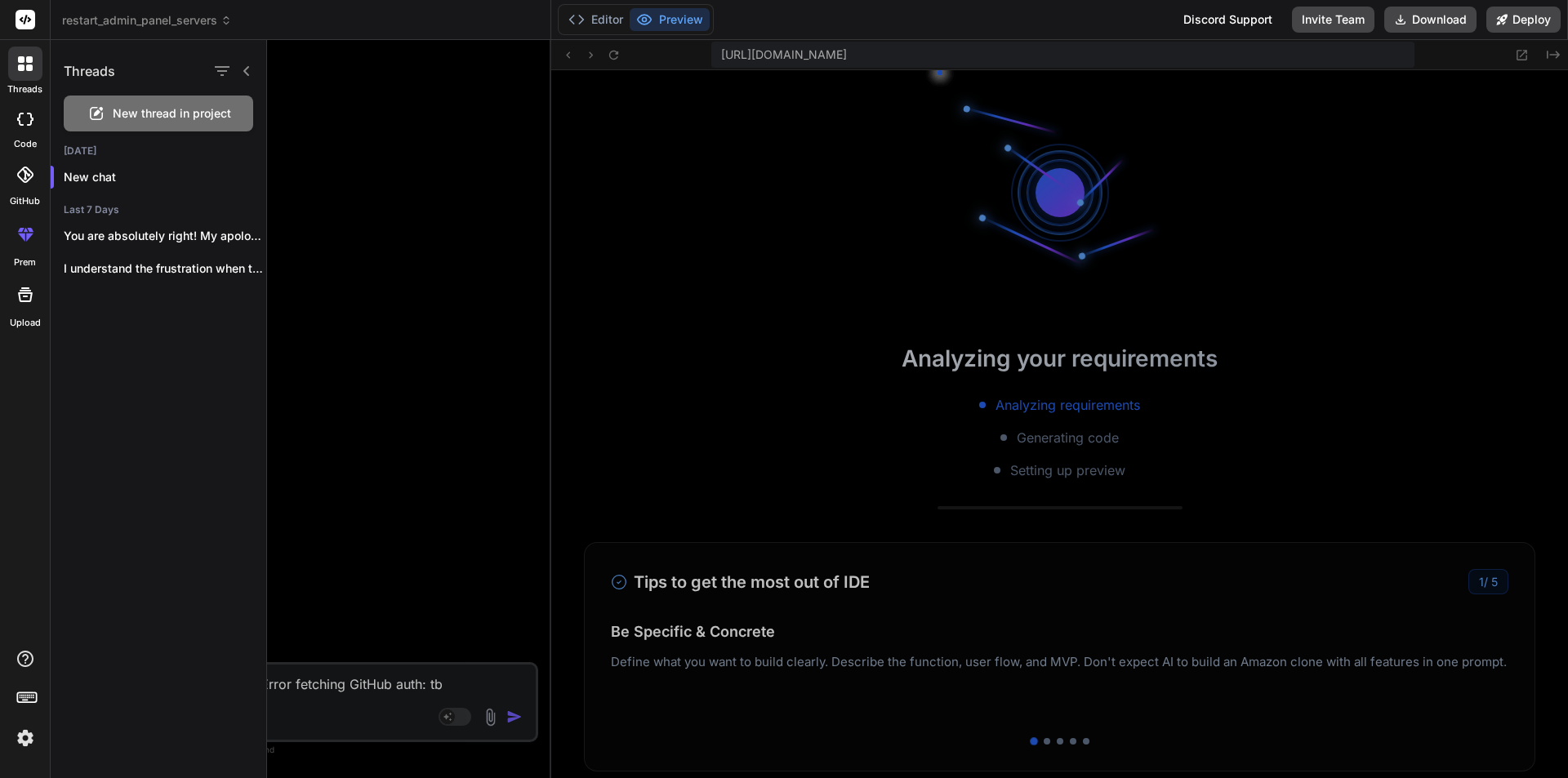
scroll to position [1613, 0]
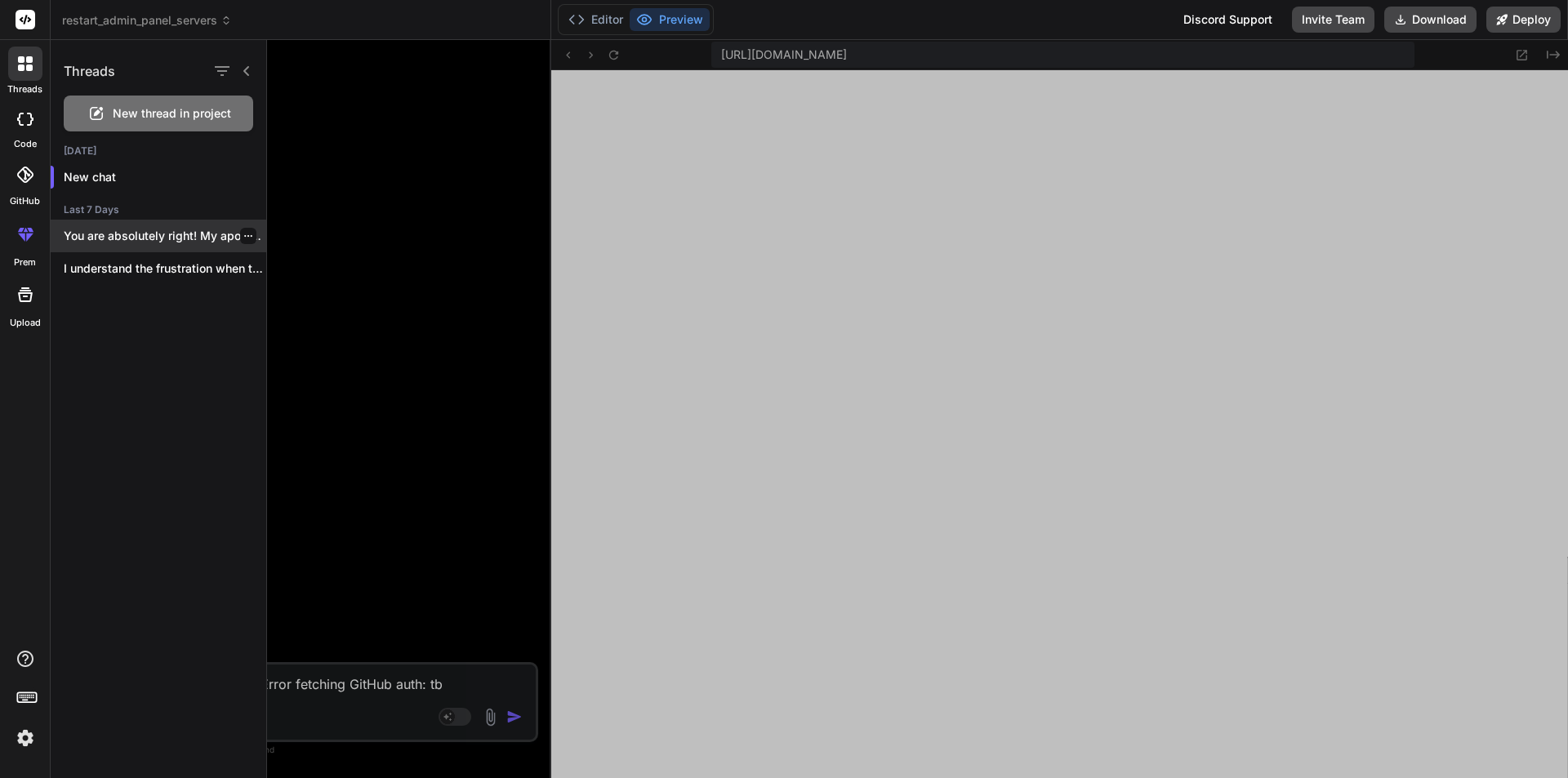
click at [243, 233] on icon "button" at bounding box center [248, 235] width 10 height 10
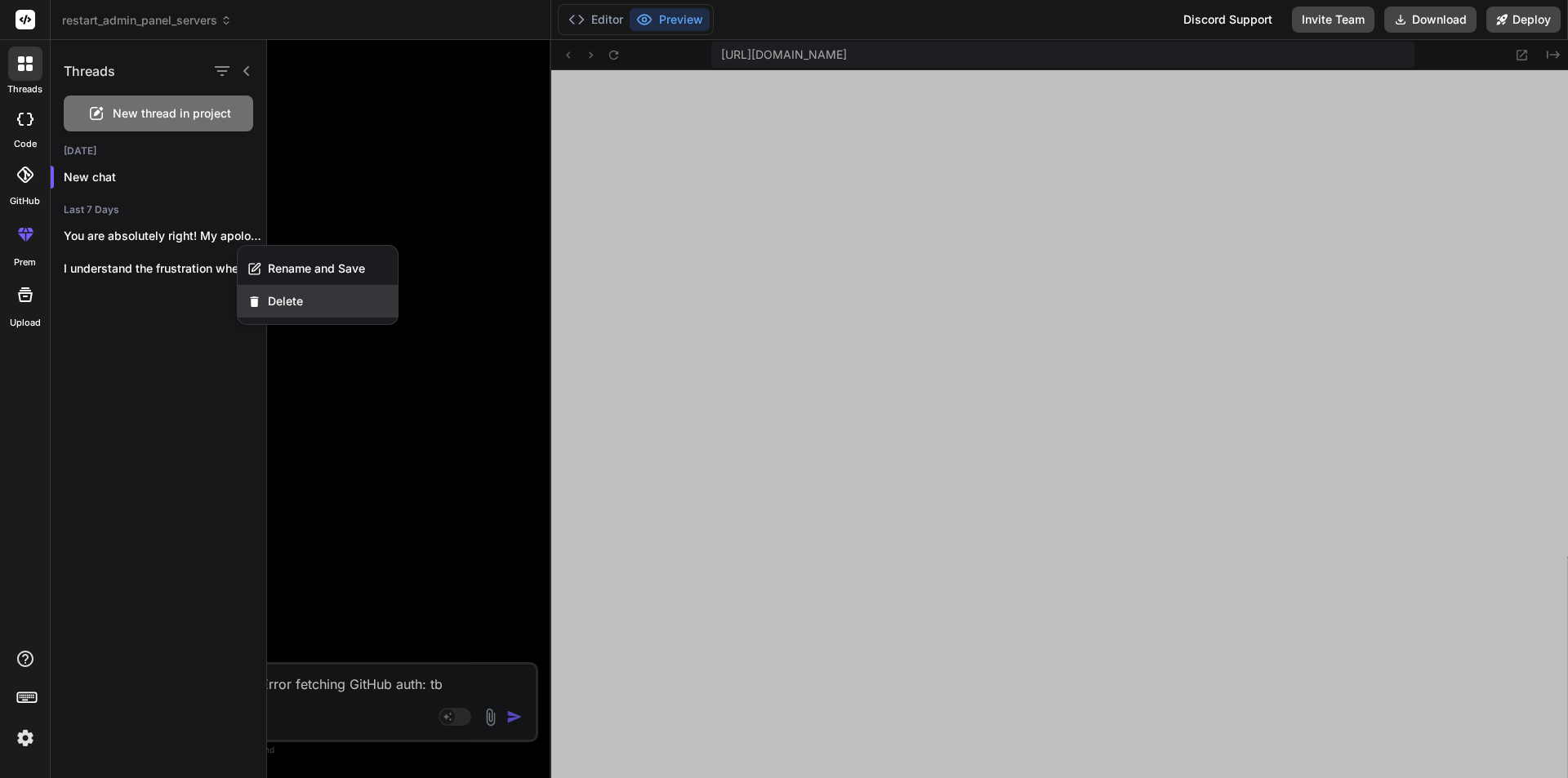
click at [261, 301] on icon "button" at bounding box center [255, 302] width 14 height 14
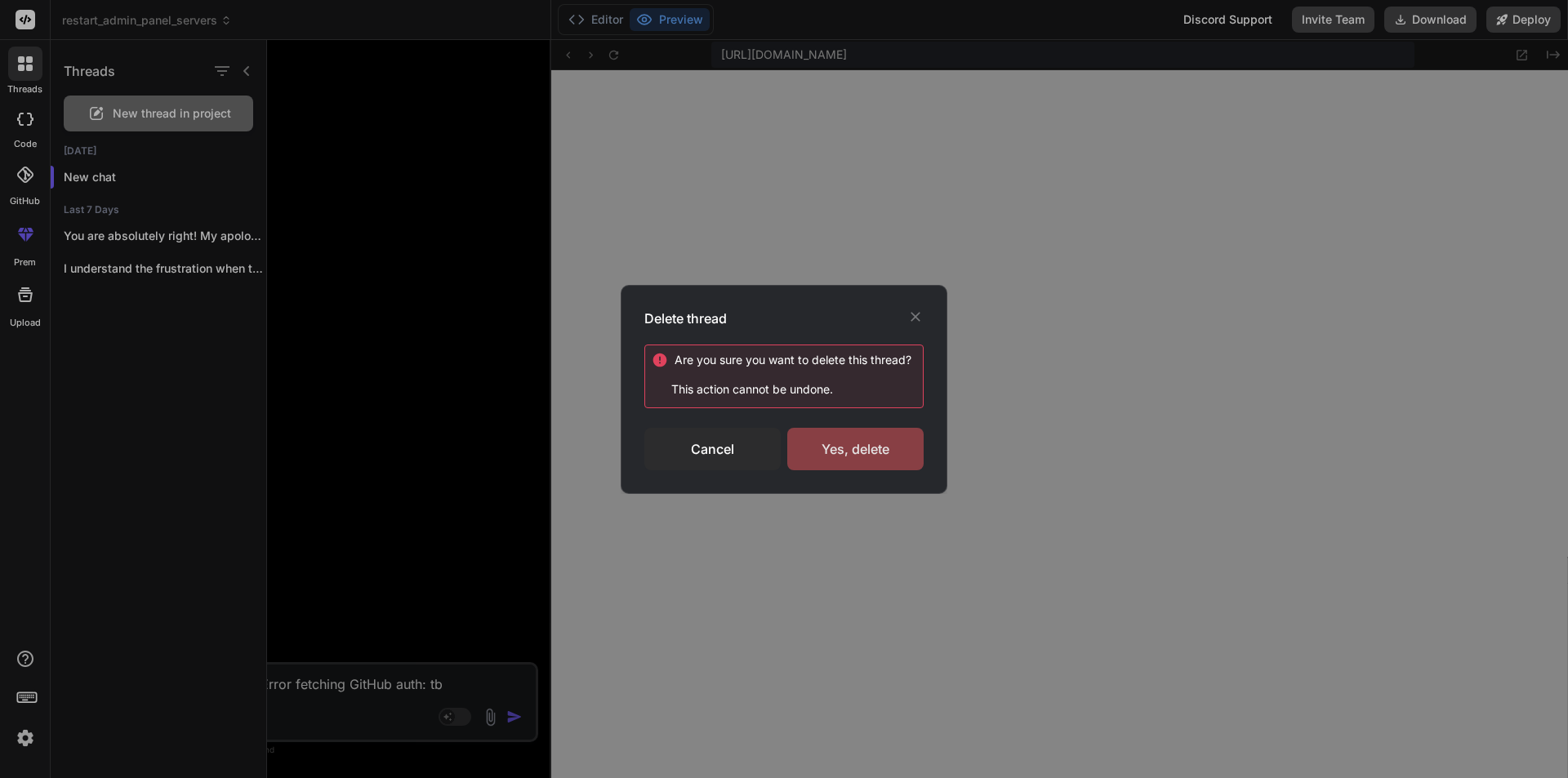
click at [824, 447] on div "Yes, delete" at bounding box center [855, 449] width 137 height 43
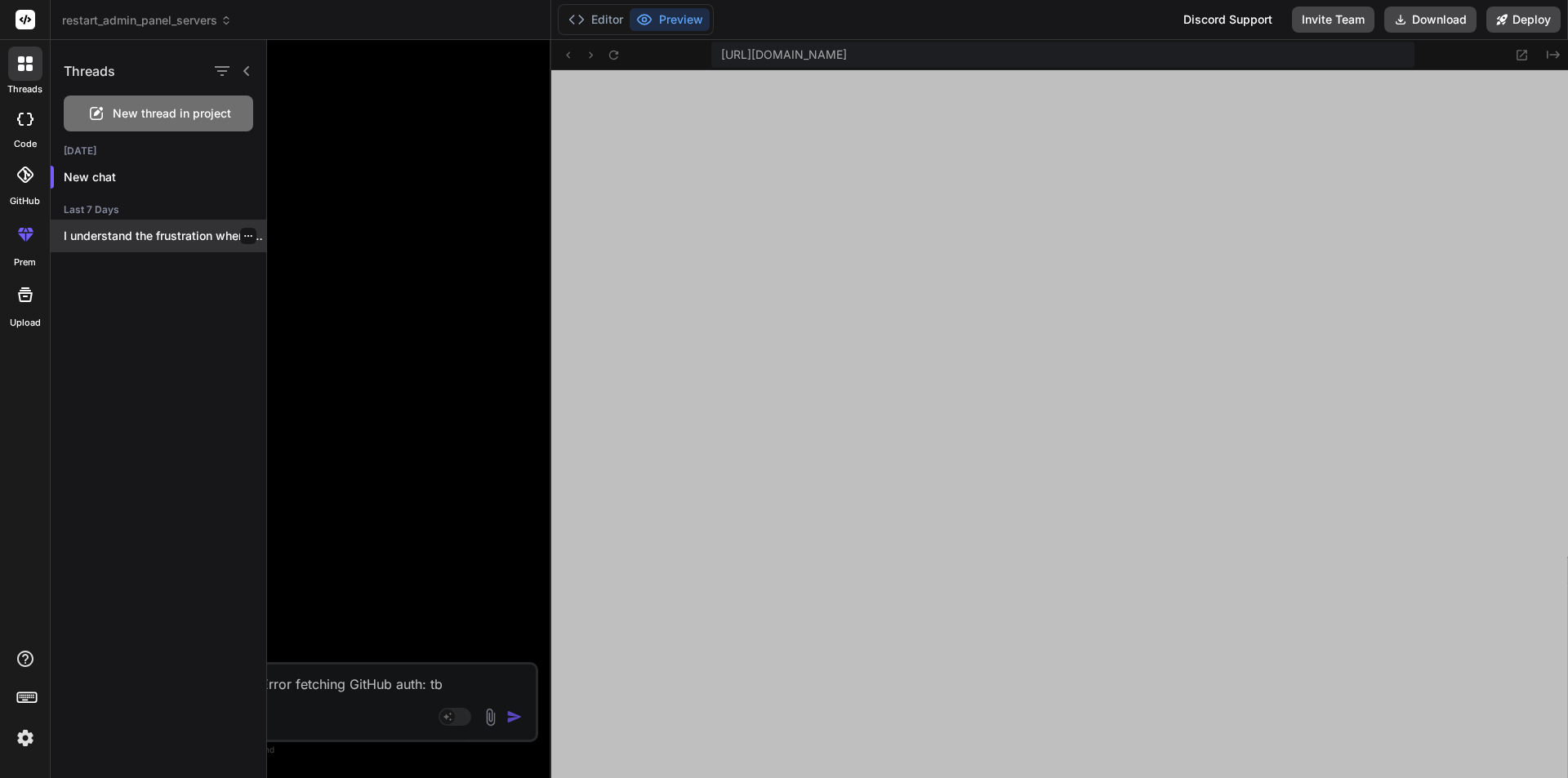
click at [243, 237] on icon "button" at bounding box center [248, 235] width 10 height 10
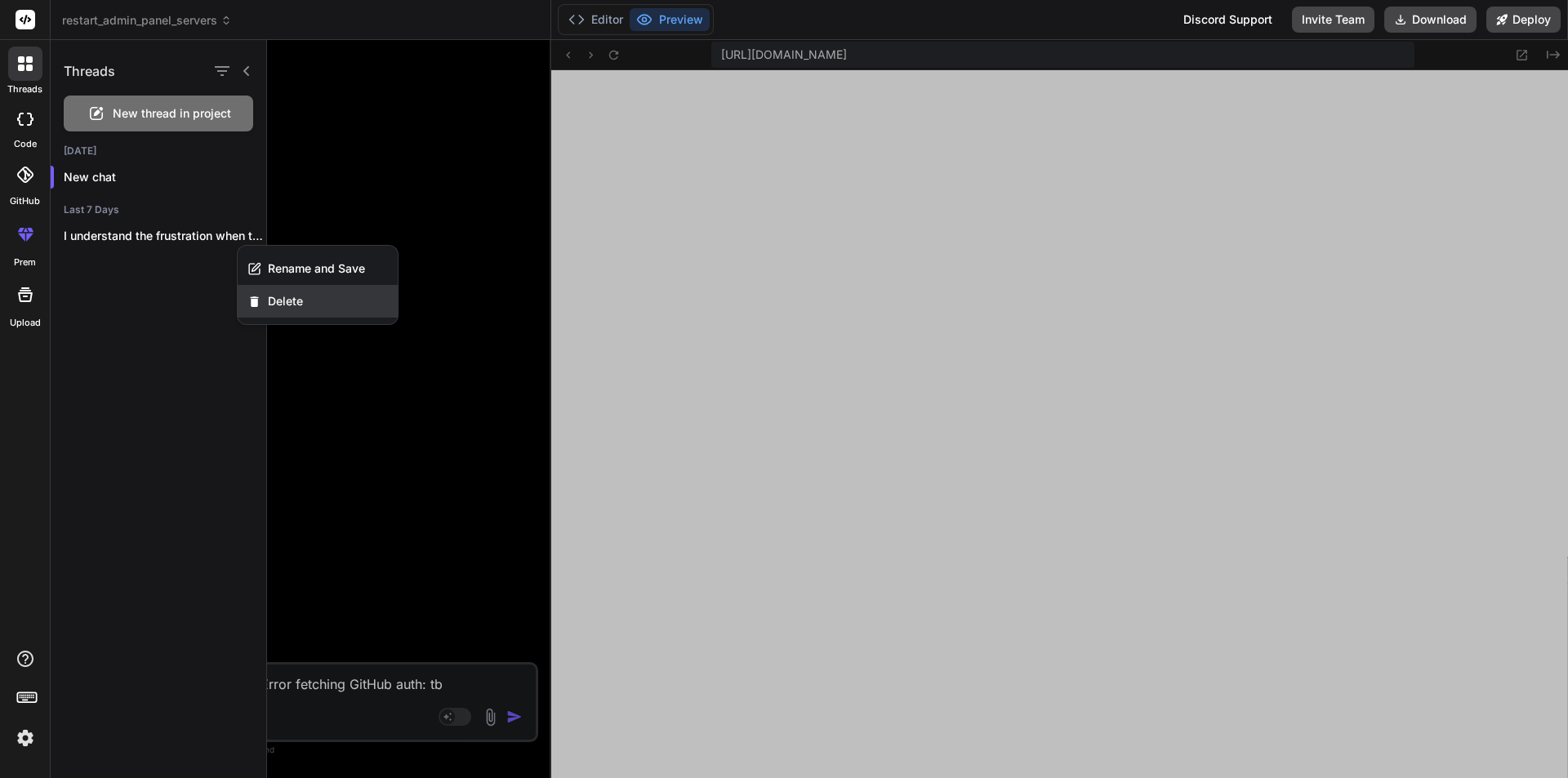
click at [329, 301] on div "Delete" at bounding box center [317, 301] width 160 height 32
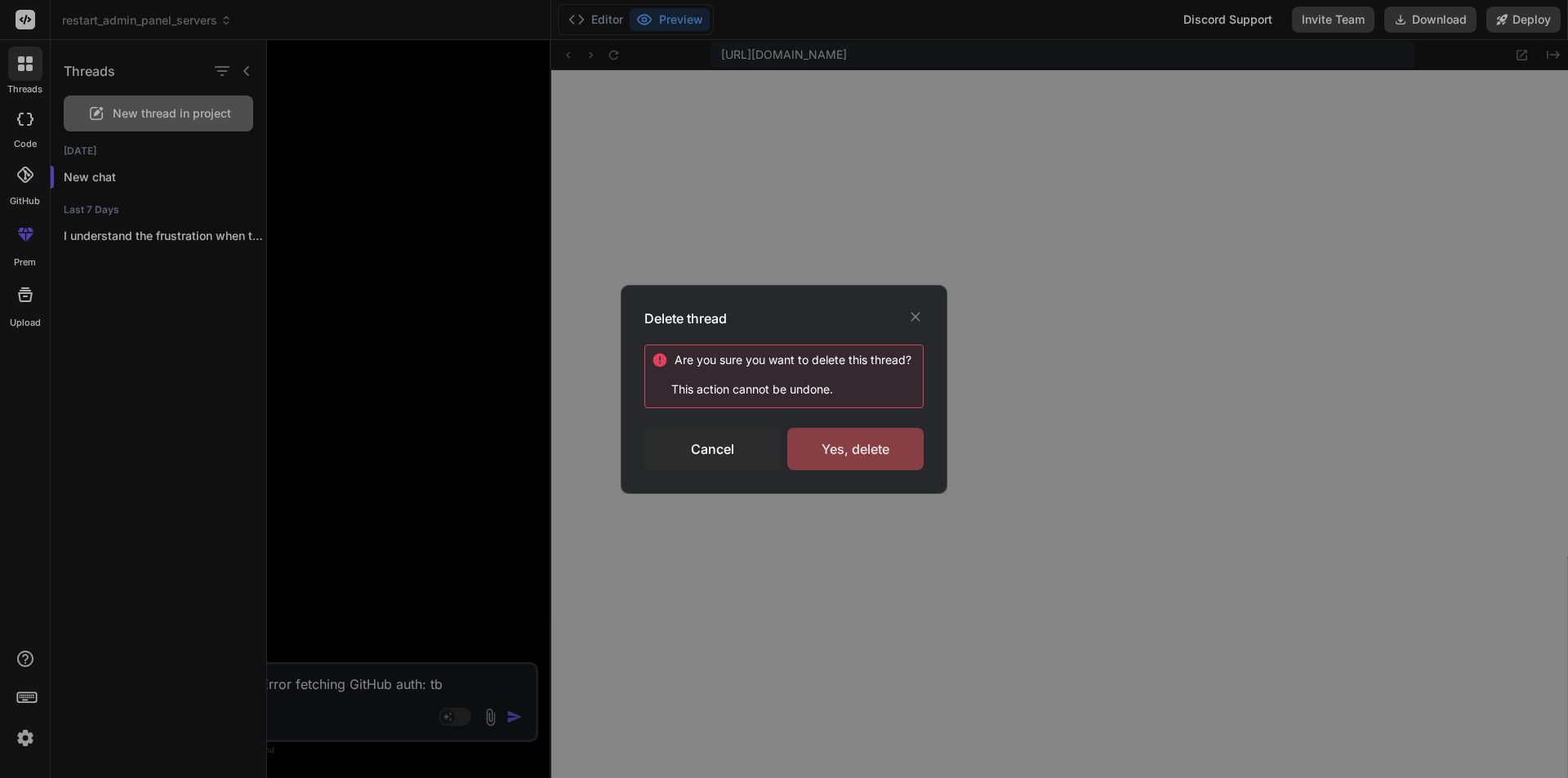
click at [847, 457] on div "Yes, delete" at bounding box center [855, 449] width 137 height 43
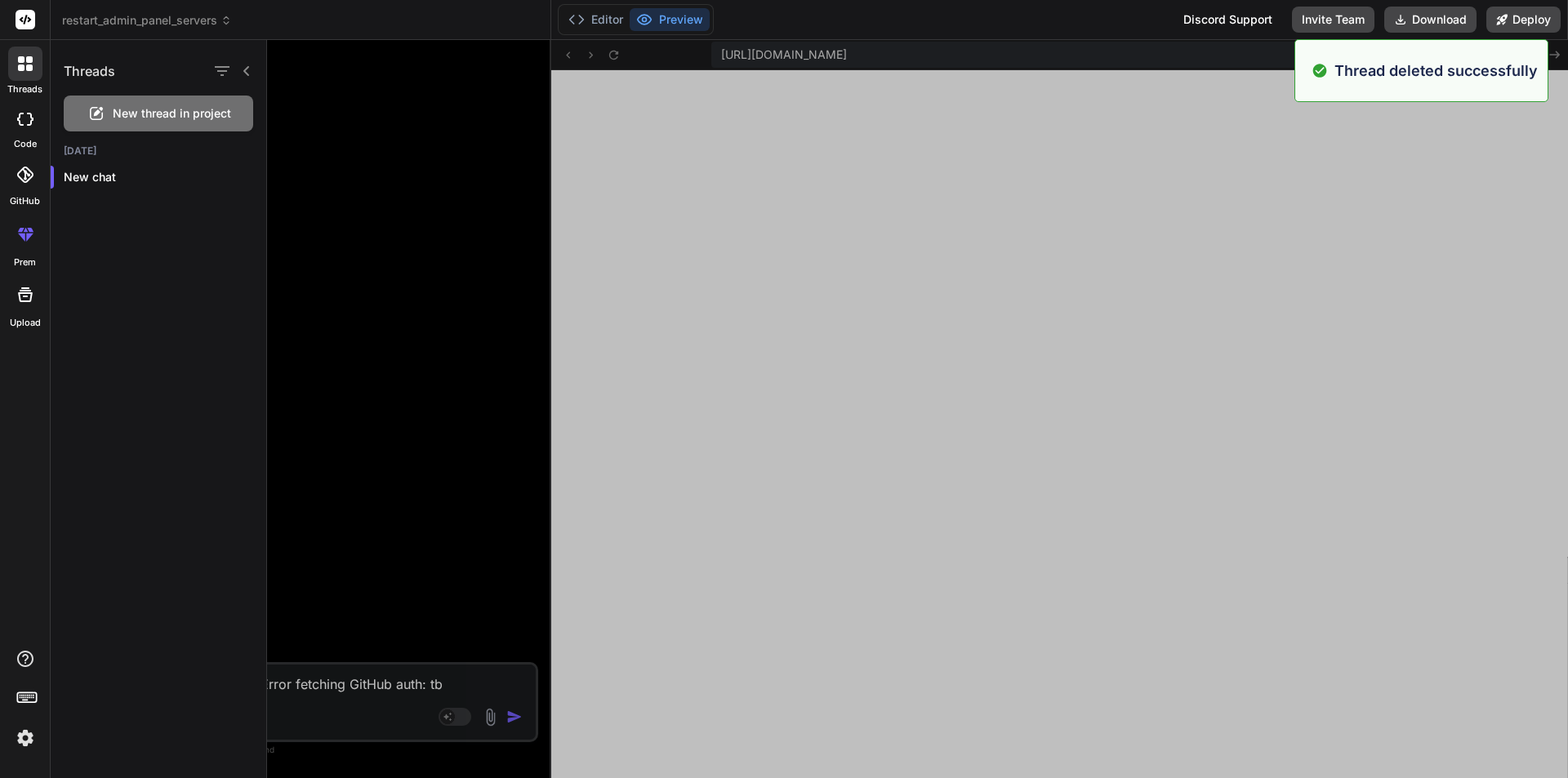
click at [30, 69] on icon at bounding box center [29, 67] width 6 height 6
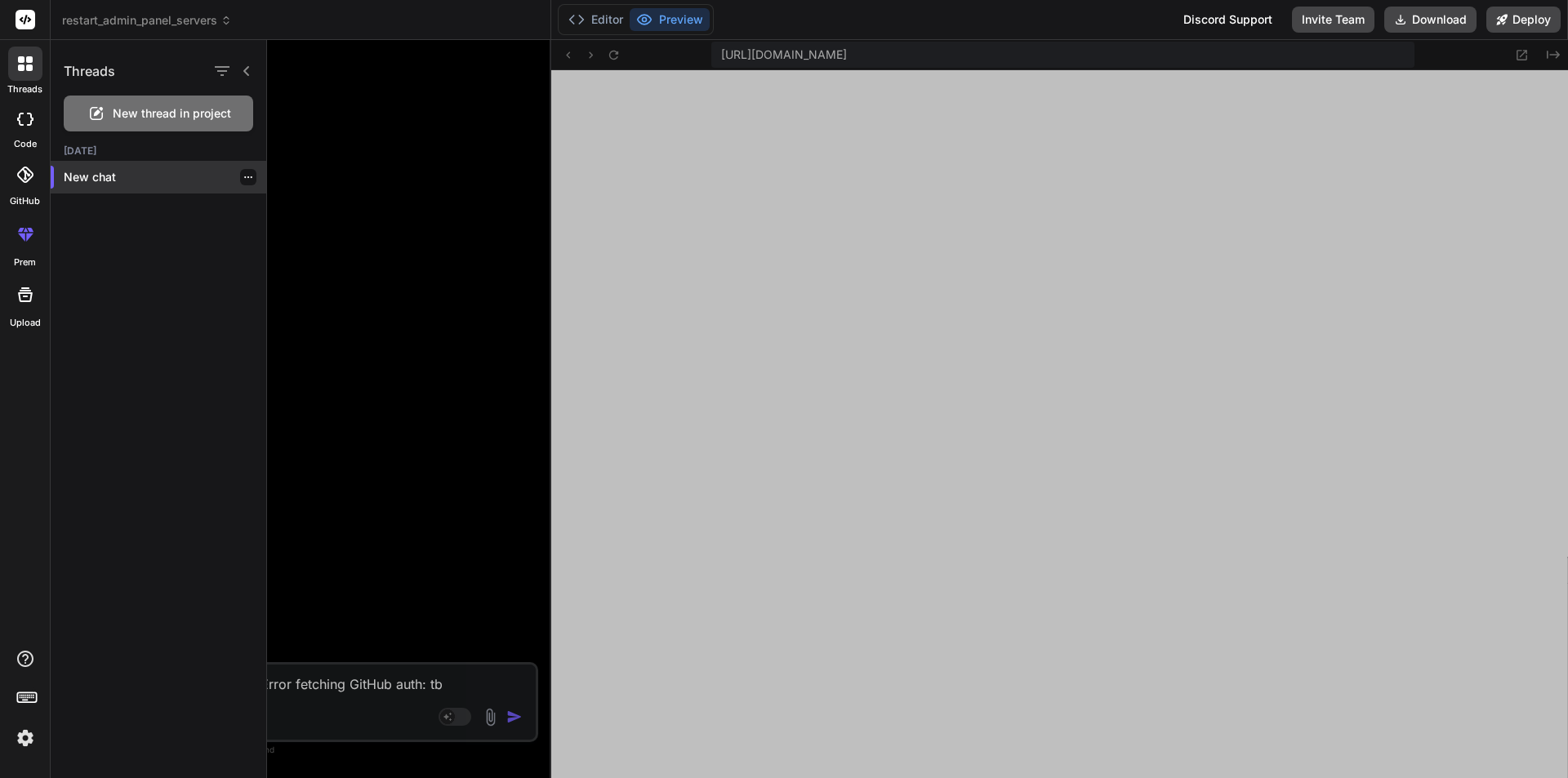
click at [93, 182] on p "New chat" at bounding box center [165, 177] width 202 height 17
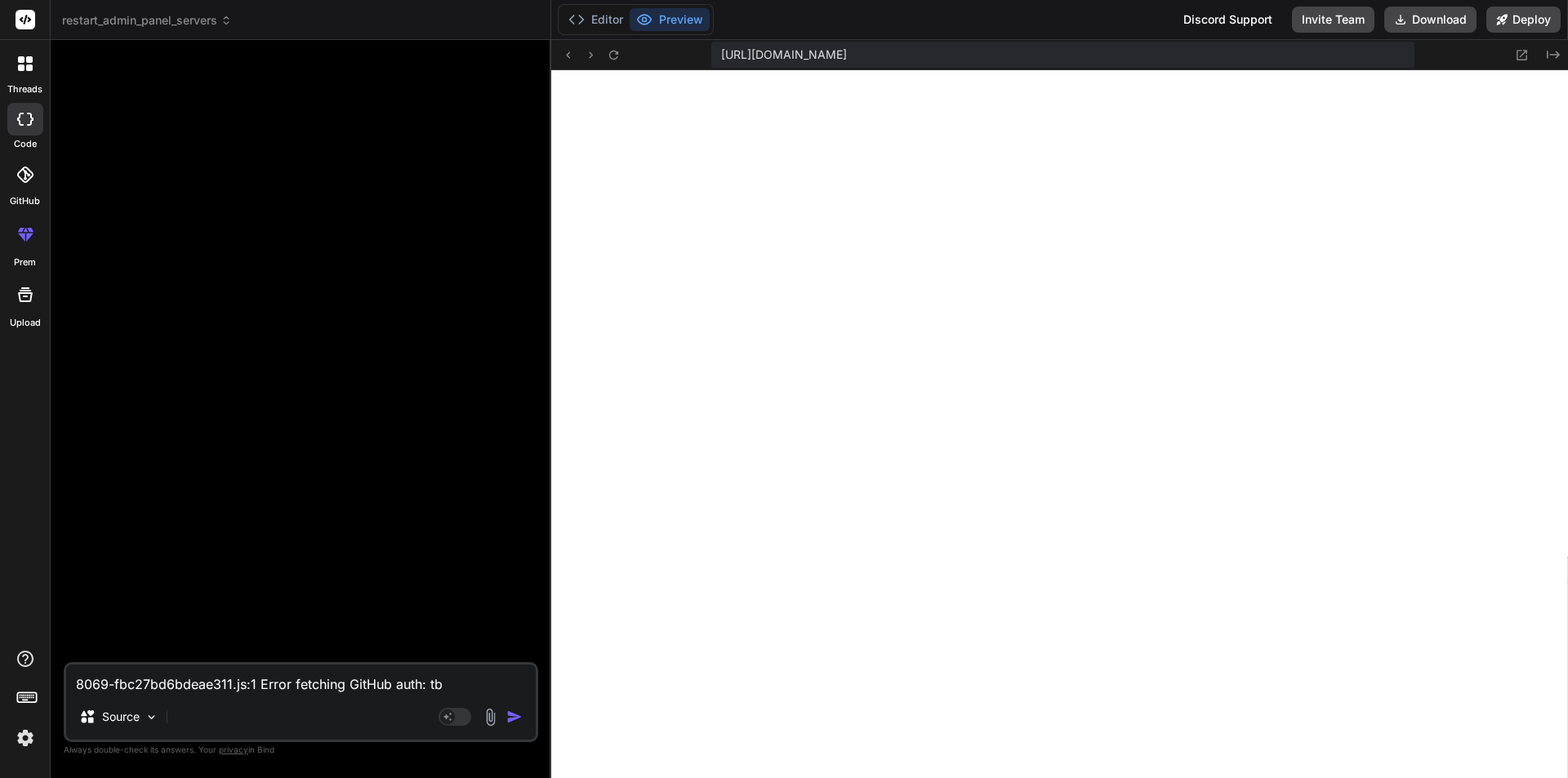
click at [176, 10] on header "restart_admin_panel_servers Created with Pixso." at bounding box center [301, 20] width 501 height 40
click at [170, 16] on span "restart_admin_panel_servers" at bounding box center [147, 20] width 170 height 17
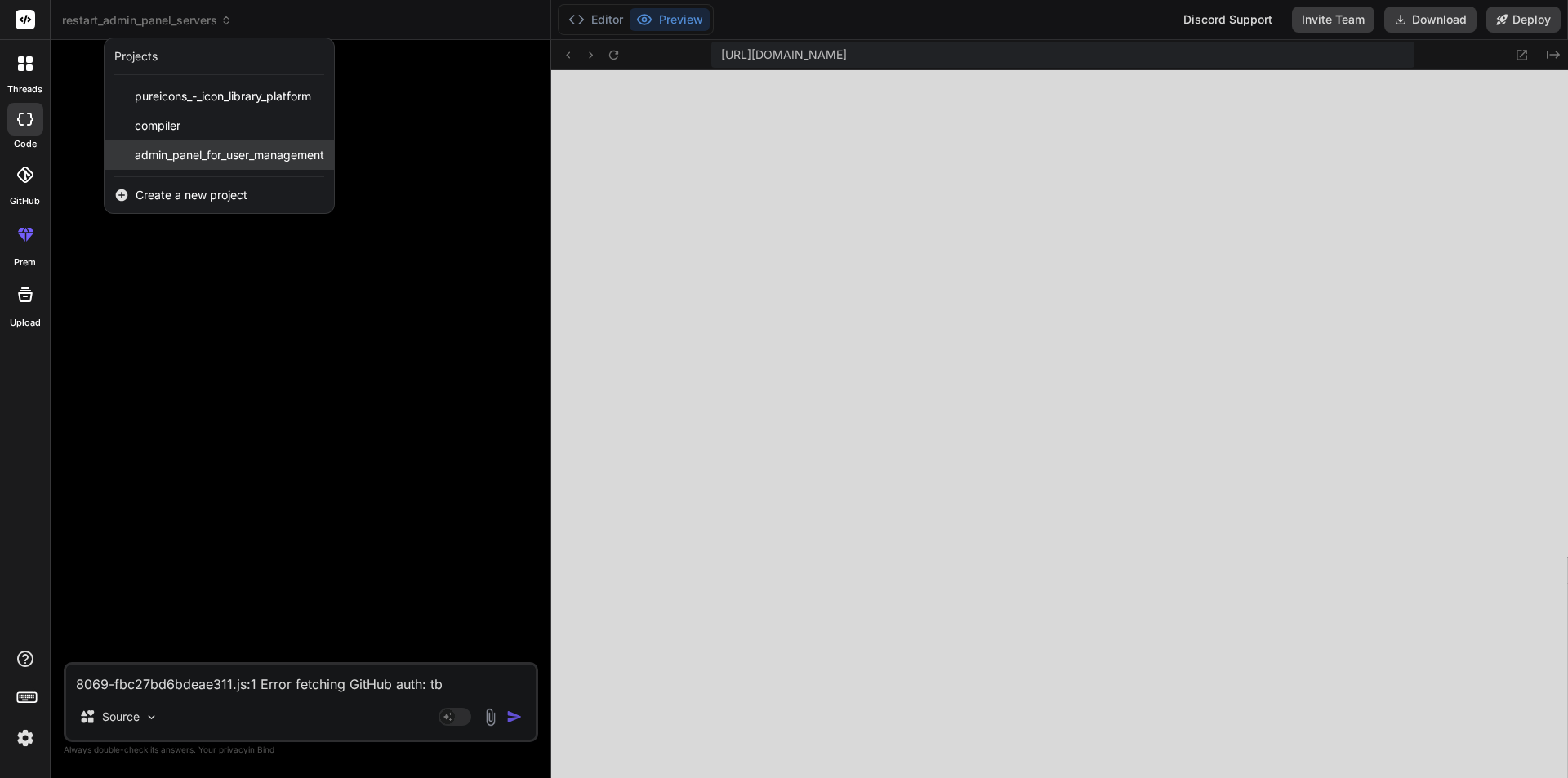
click at [227, 156] on span "admin_panel_for_user_management" at bounding box center [229, 155] width 189 height 17
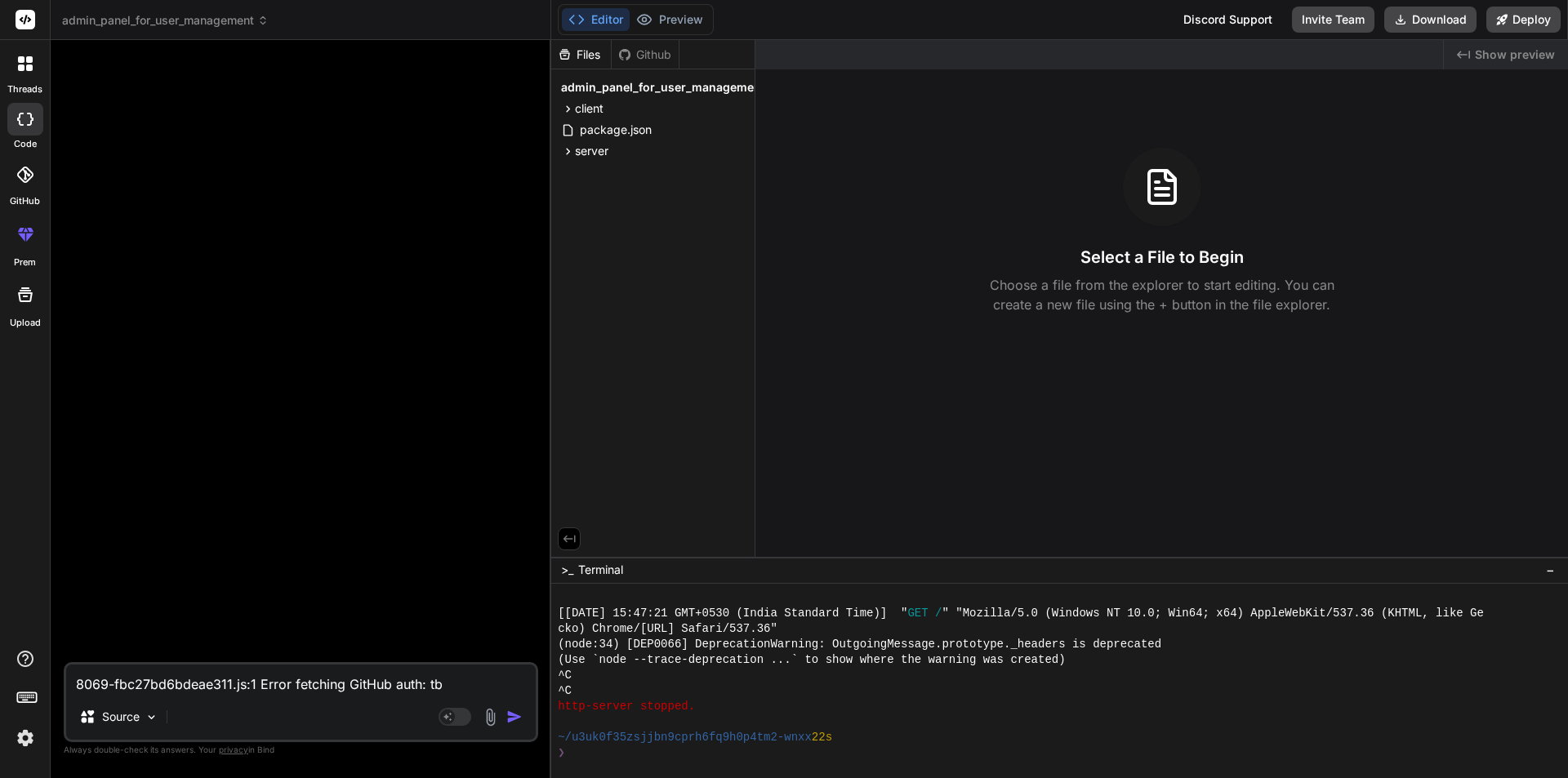
click at [155, 21] on span "admin_panel_for_user_management" at bounding box center [165, 20] width 207 height 17
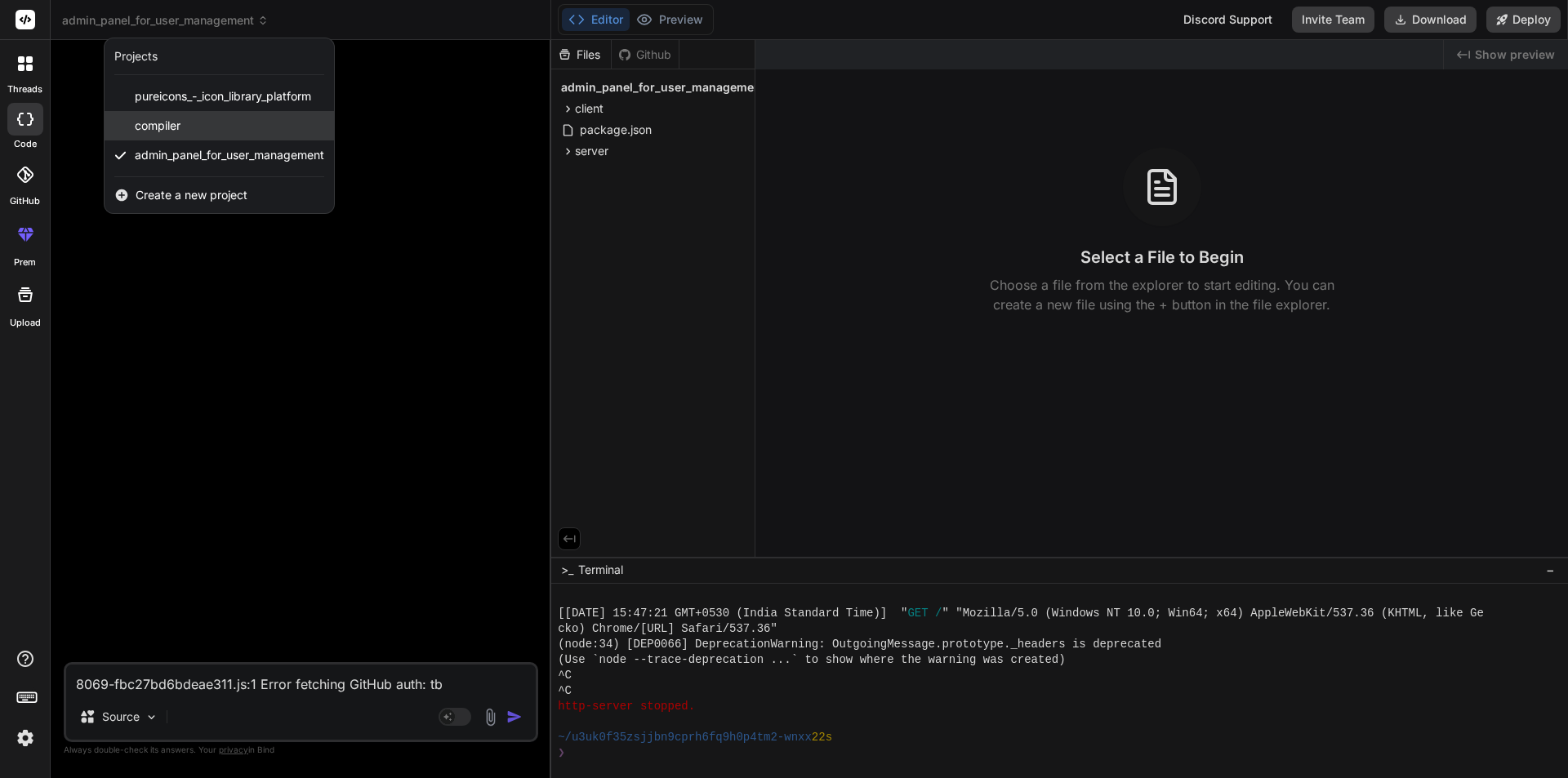
click at [199, 130] on div "compiler" at bounding box center [219, 126] width 229 height 30
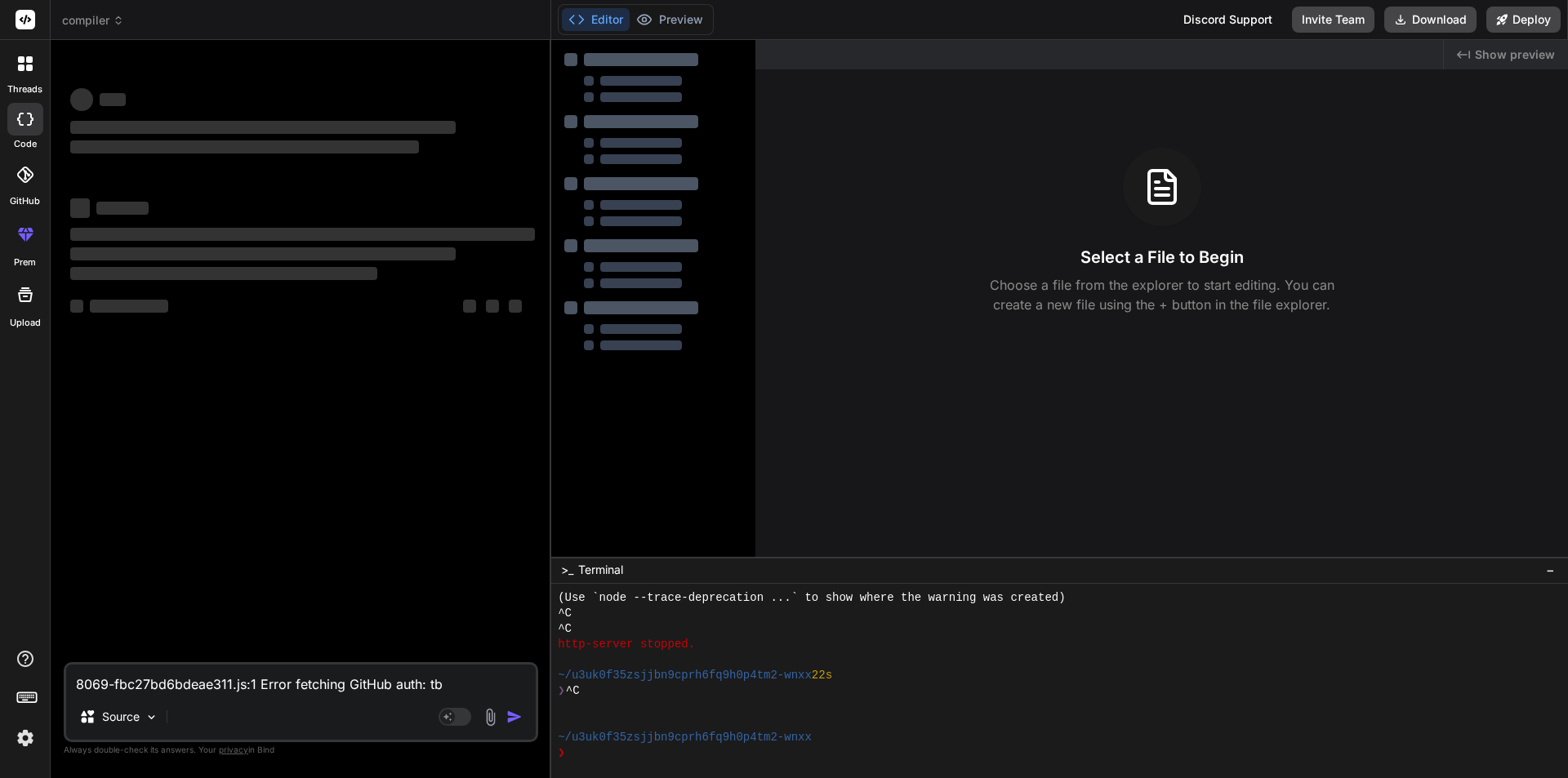
scroll to position [1753, 0]
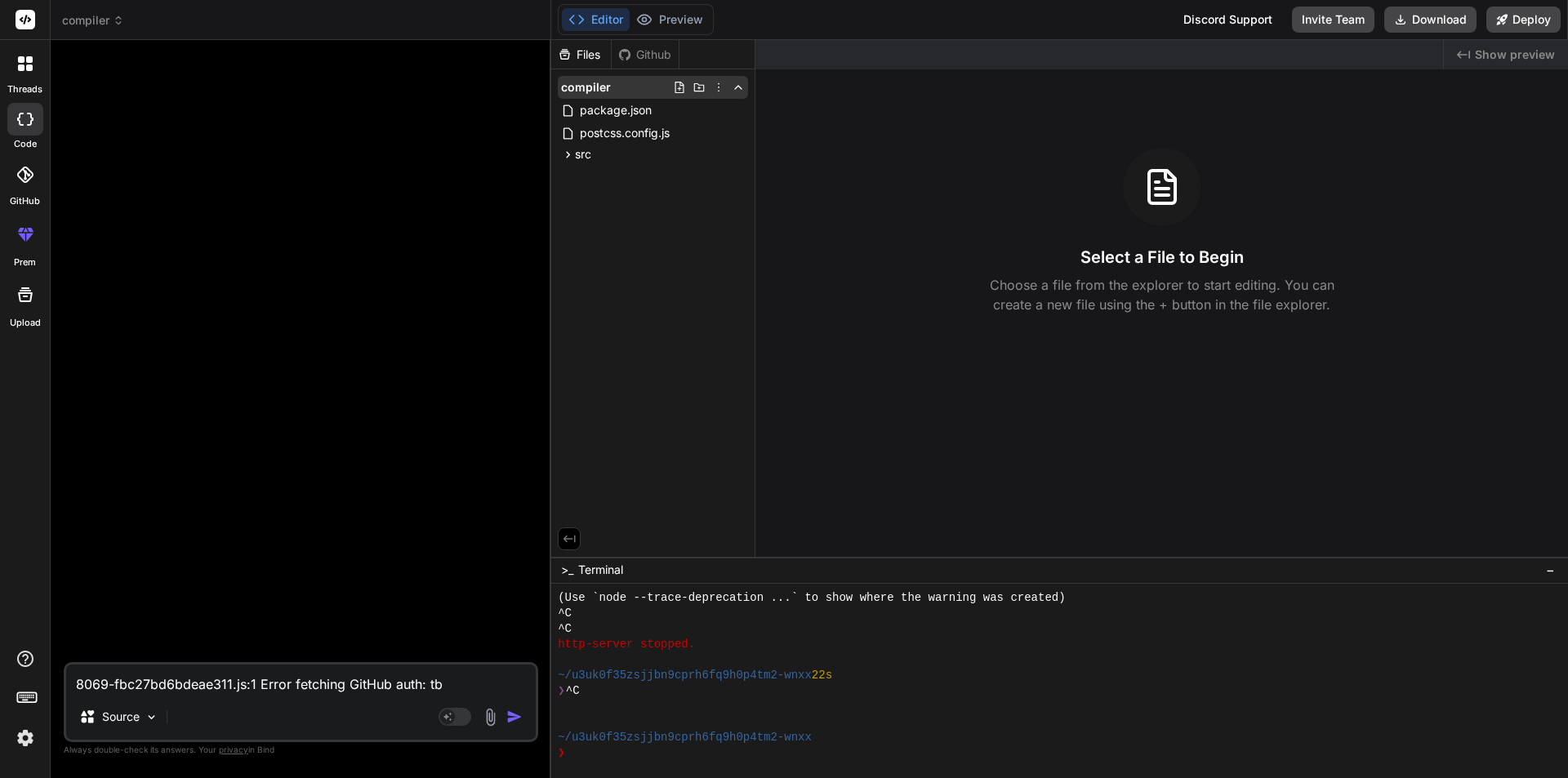
click at [718, 88] on icon at bounding box center [718, 87] width 13 height 13
click at [674, 137] on div "Delete" at bounding box center [659, 154] width 164 height 36
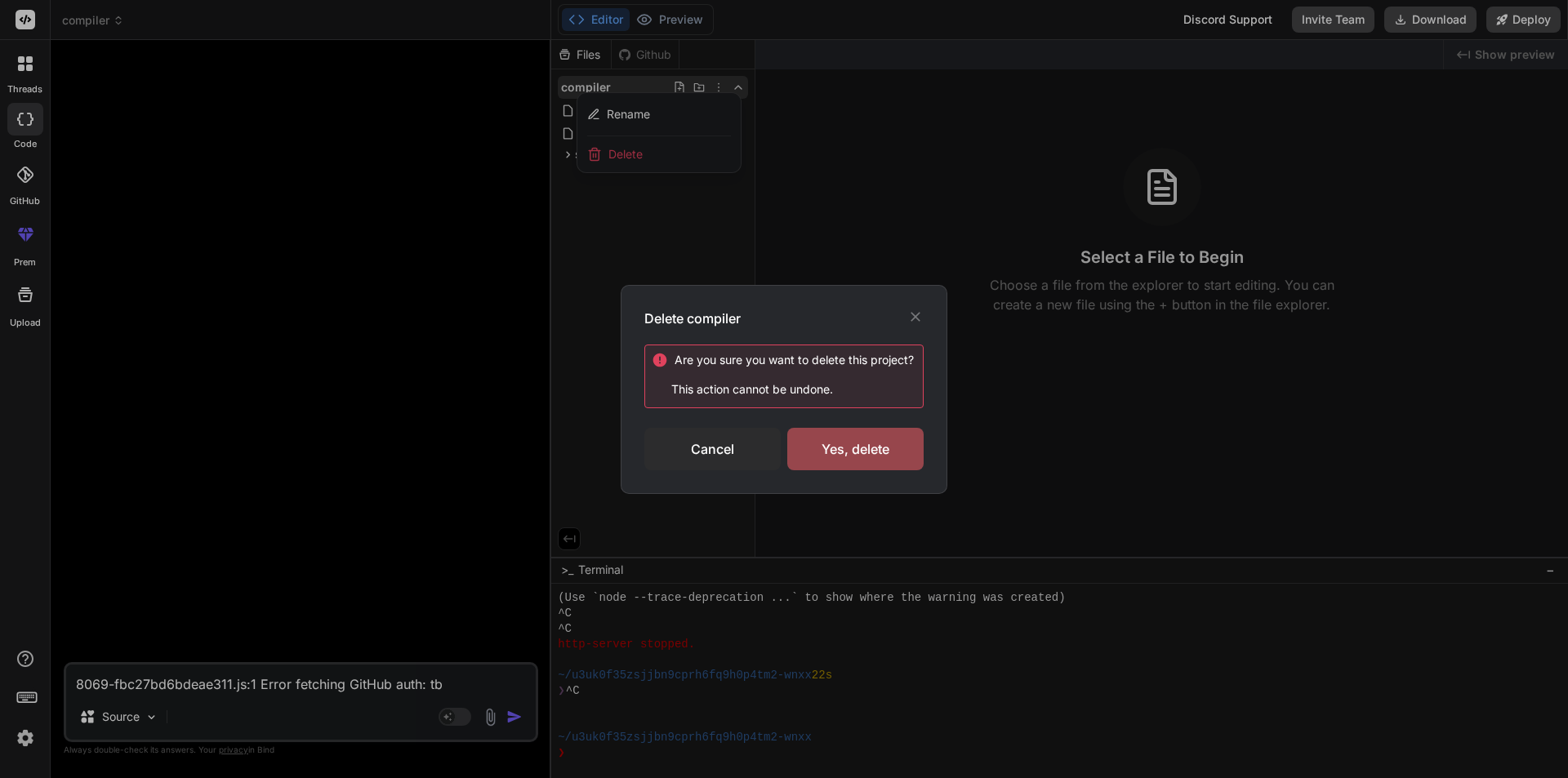
click at [651, 158] on div "Delete compiler Are you sure you want to delete this project ? This action cann…" at bounding box center [784, 389] width 1568 height 778
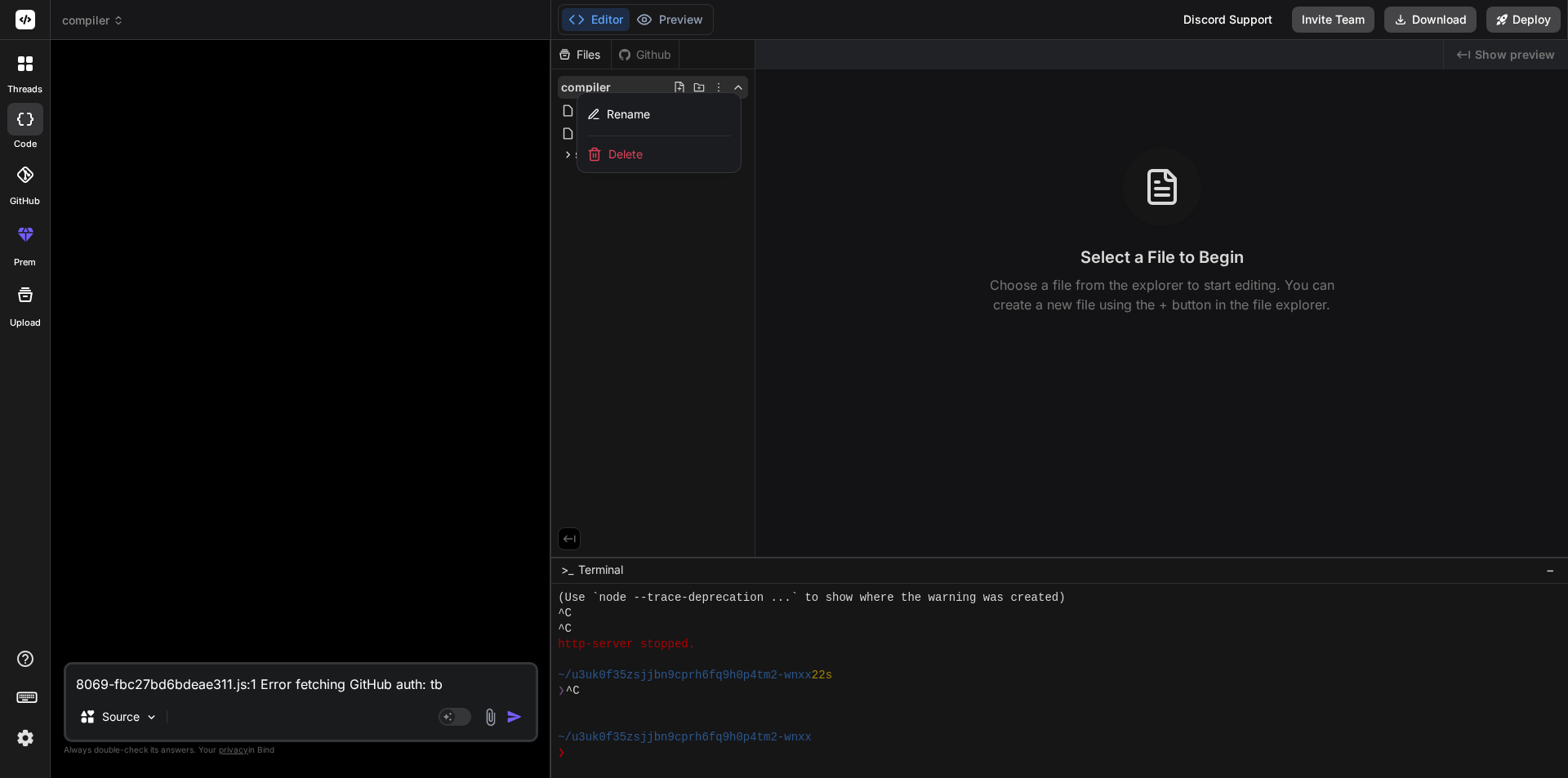
click at [632, 155] on span "Delete" at bounding box center [625, 154] width 34 height 17
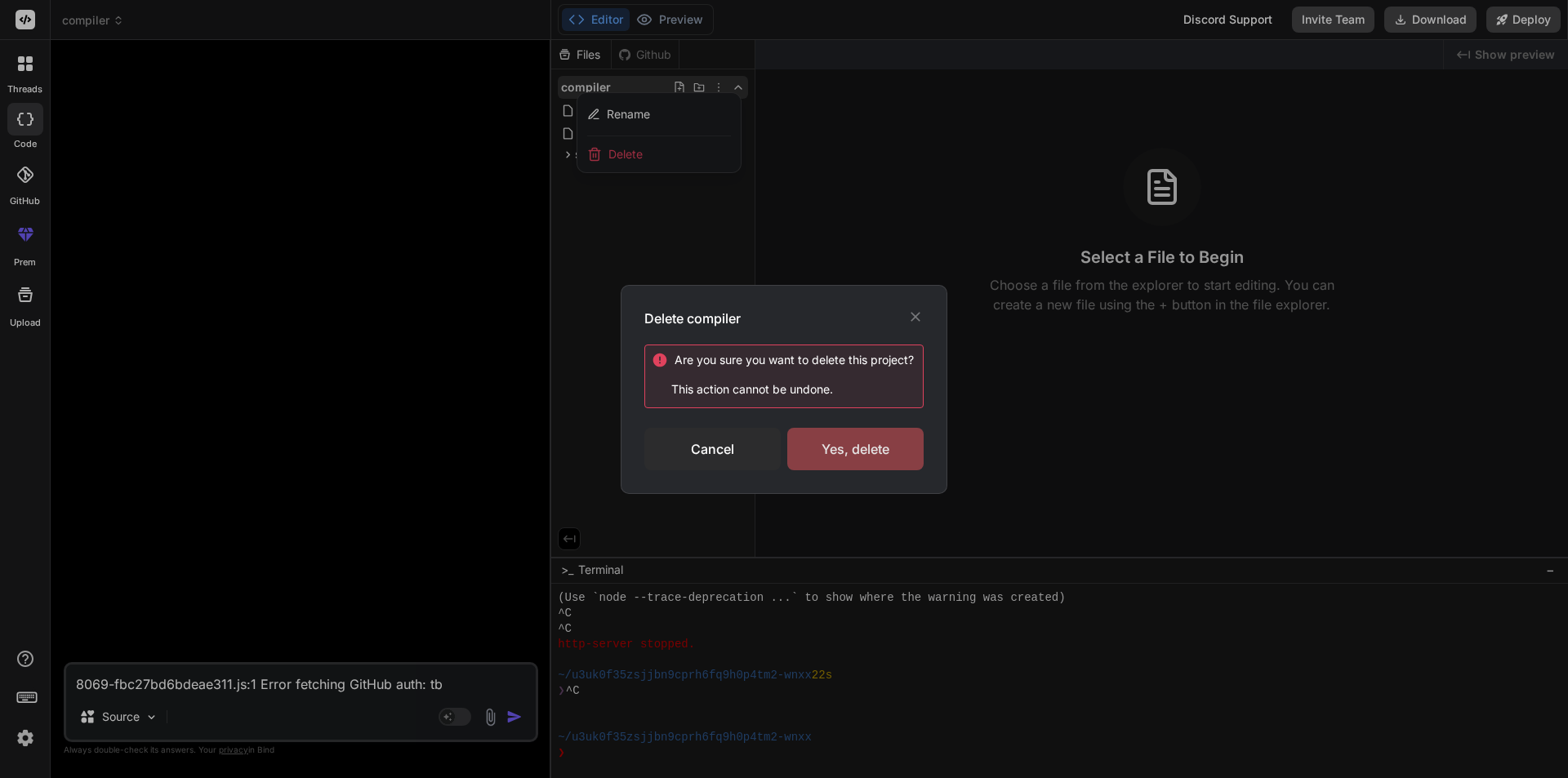
click at [852, 453] on div "Yes, delete" at bounding box center [855, 449] width 137 height 43
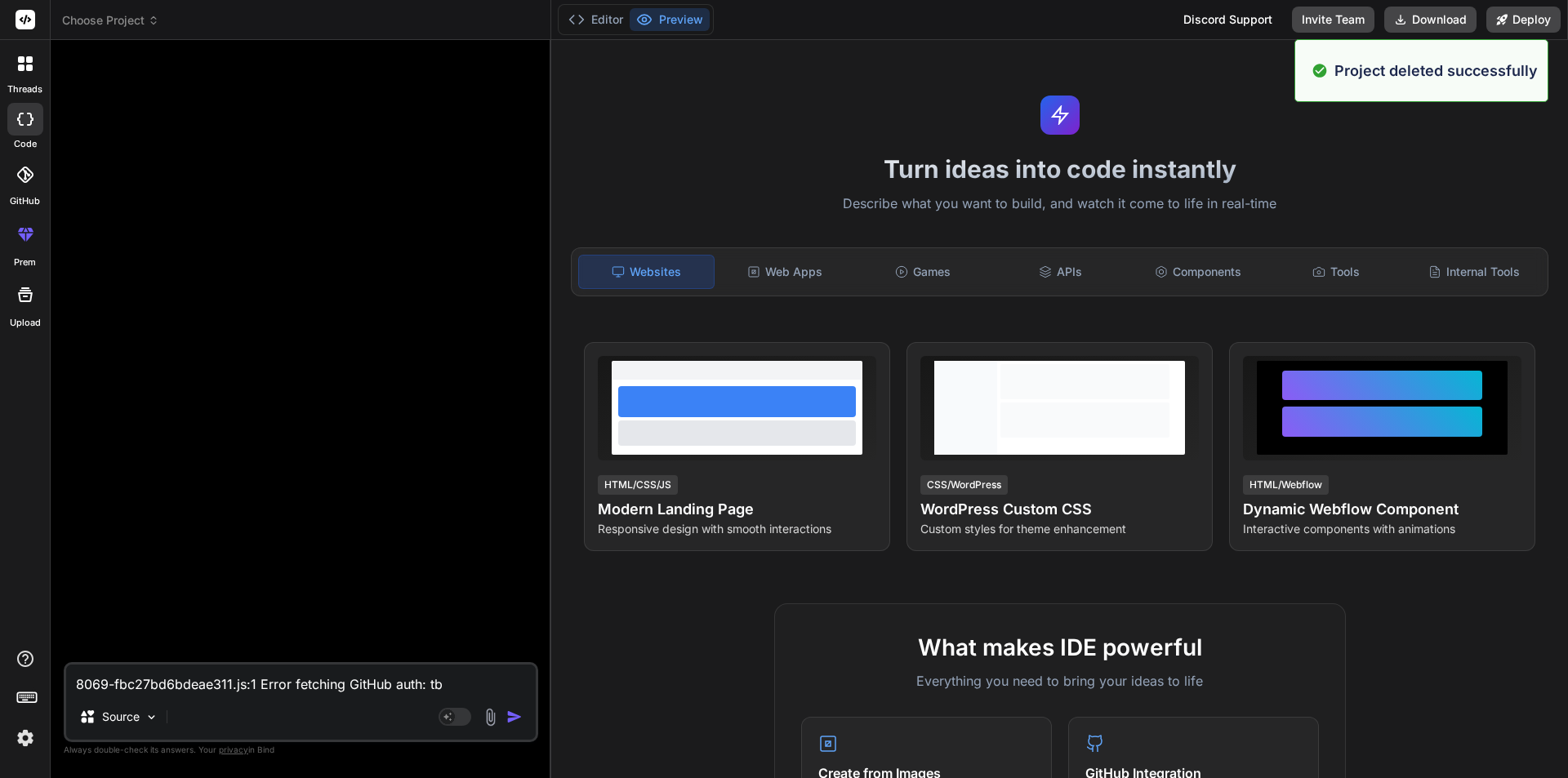
click at [151, 22] on icon at bounding box center [153, 20] width 11 height 11
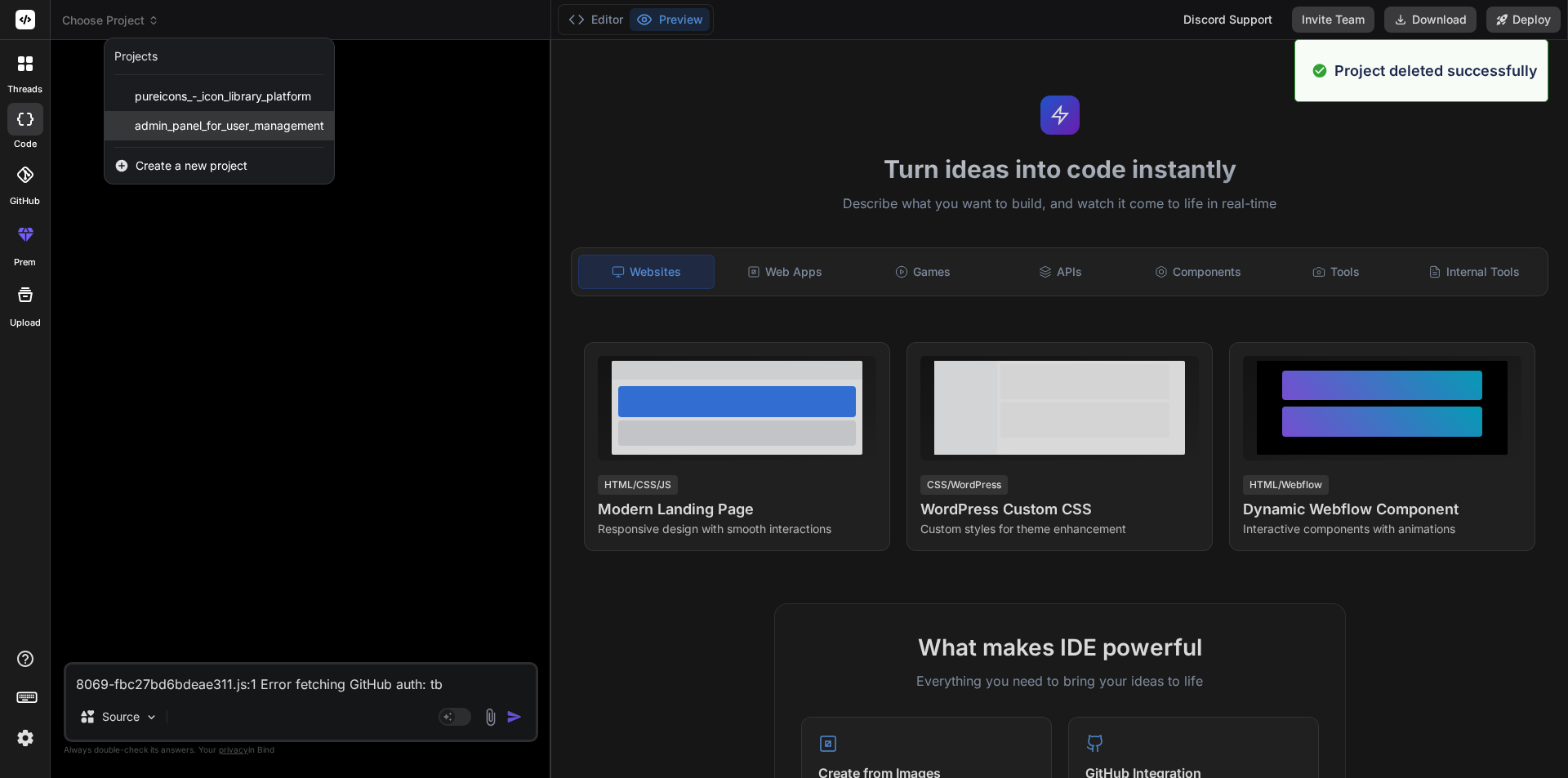
click at [195, 121] on span "admin_panel_for_user_management" at bounding box center [229, 125] width 189 height 17
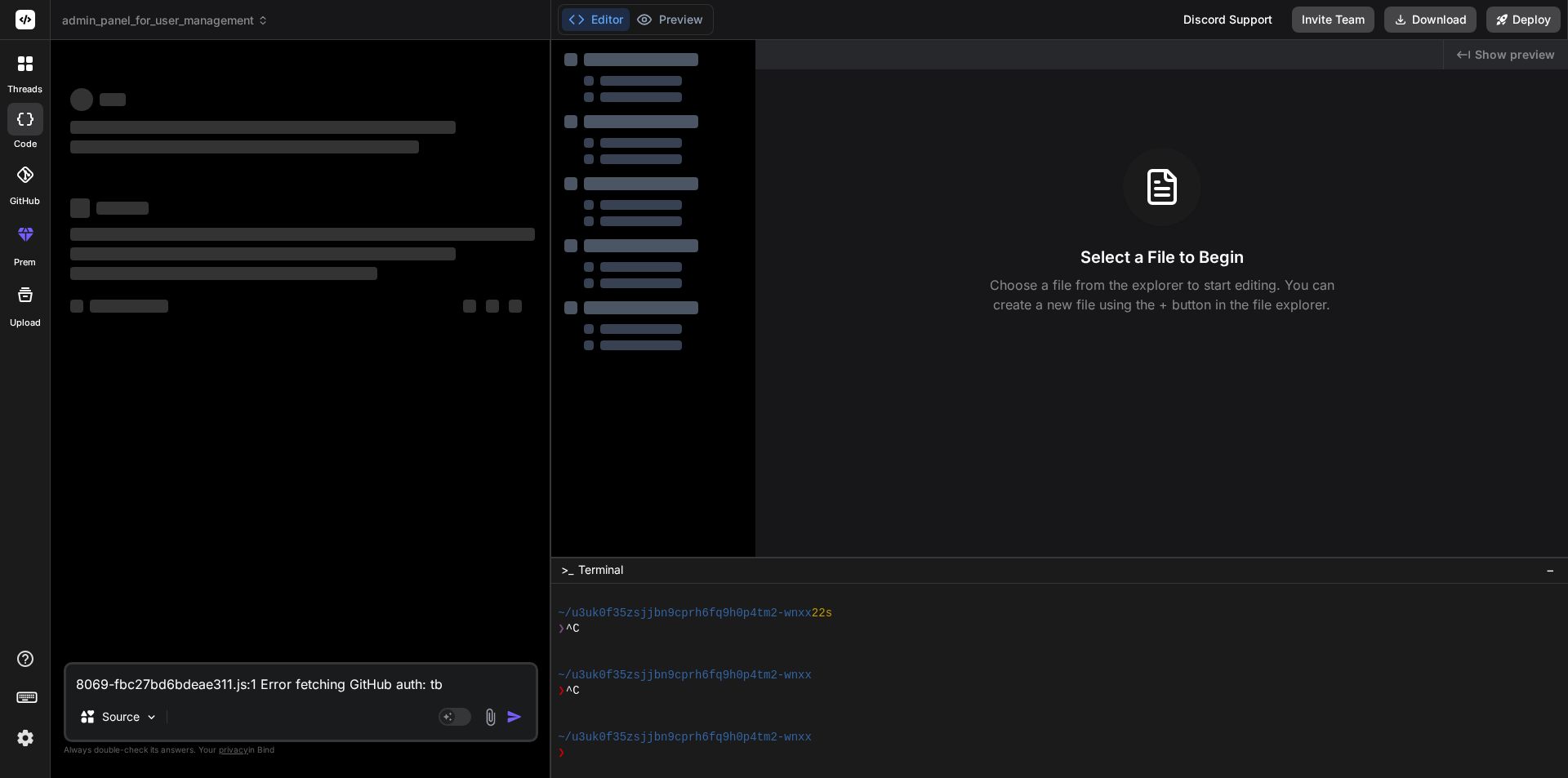
scroll to position [1815, 0]
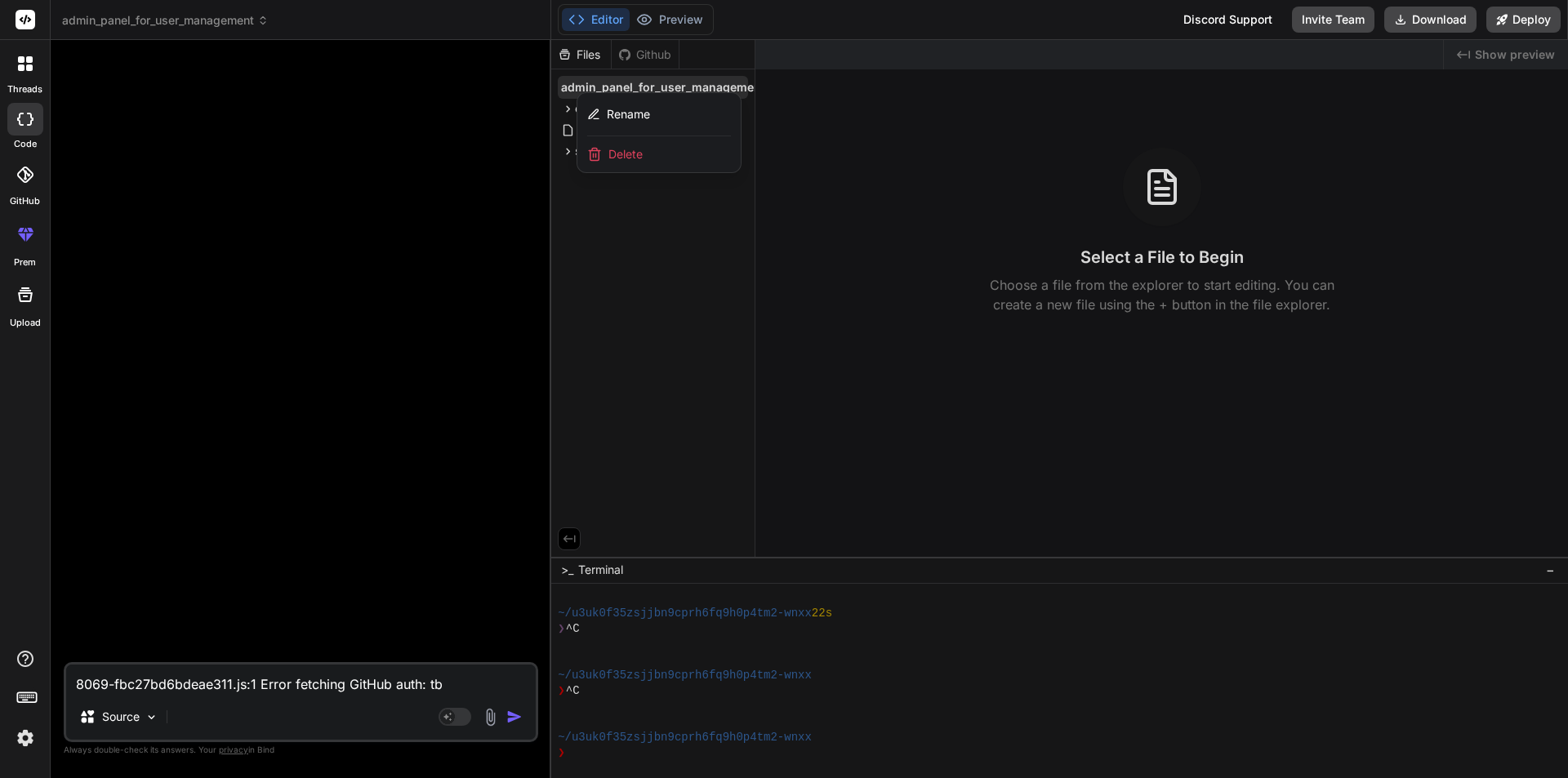
click at [649, 151] on div "Delete" at bounding box center [659, 154] width 164 height 36
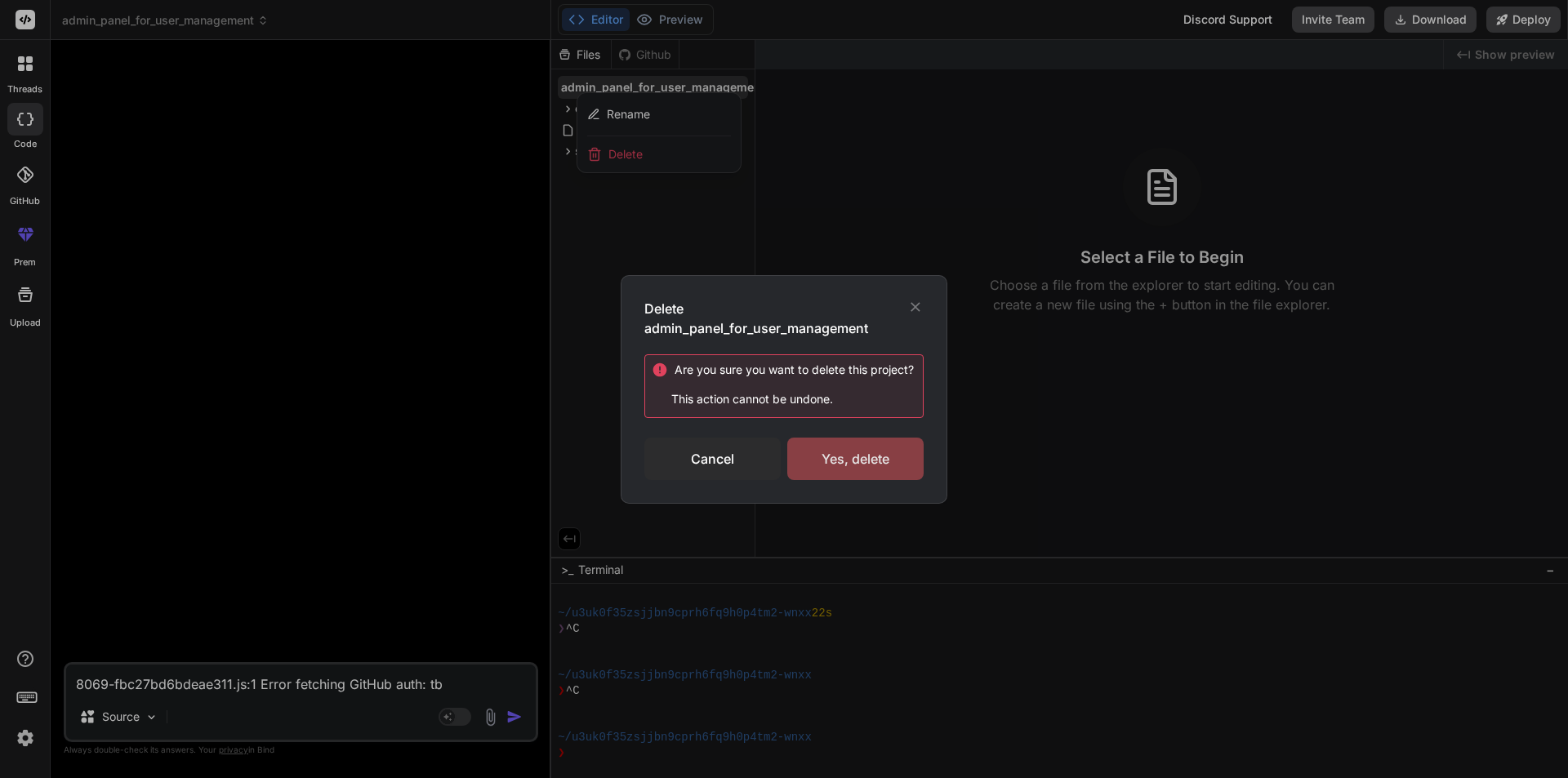
click at [835, 452] on div "Yes, delete" at bounding box center [855, 459] width 137 height 43
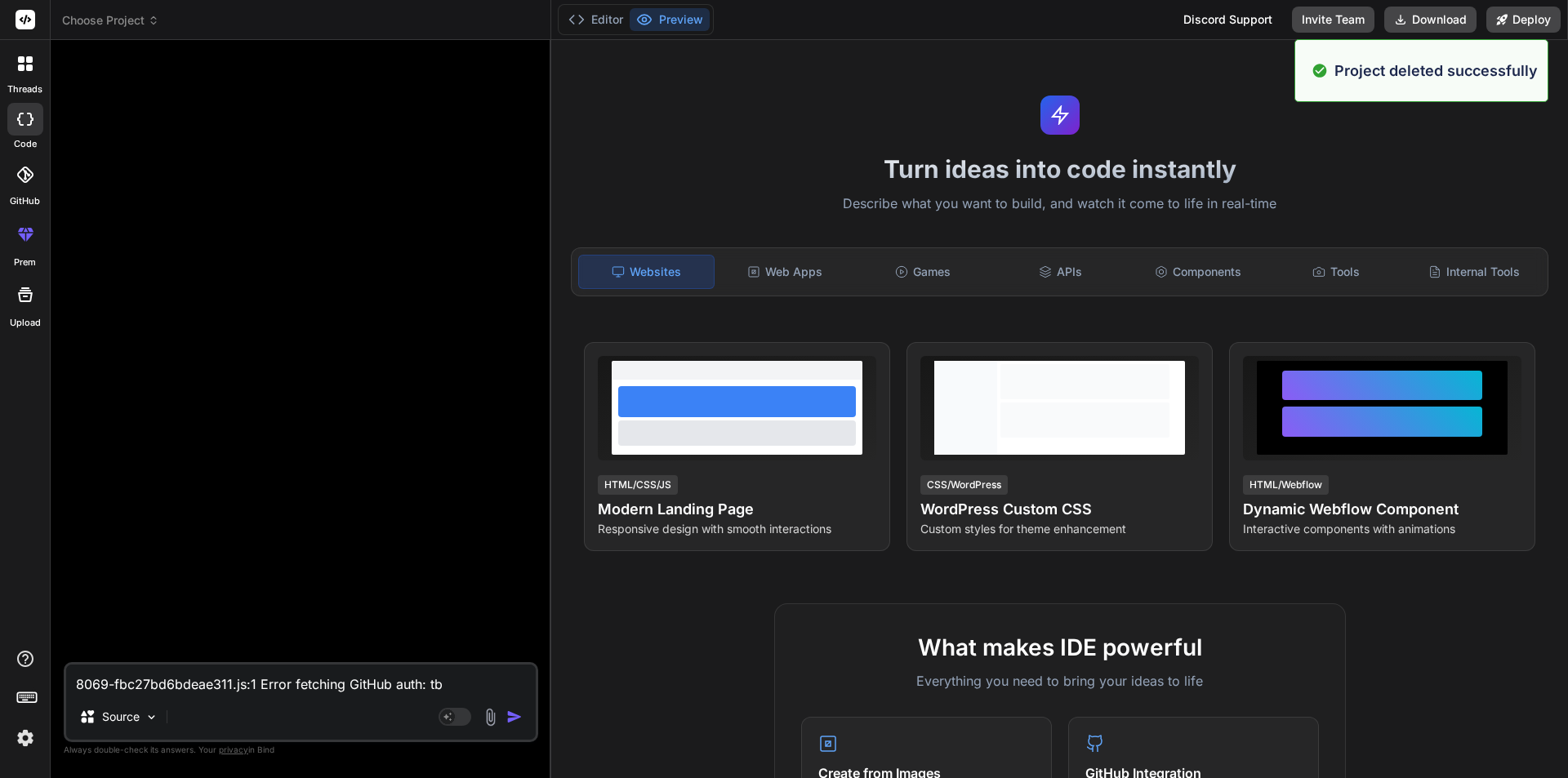
click at [109, 20] on span "Choose Project" at bounding box center [110, 20] width 97 height 17
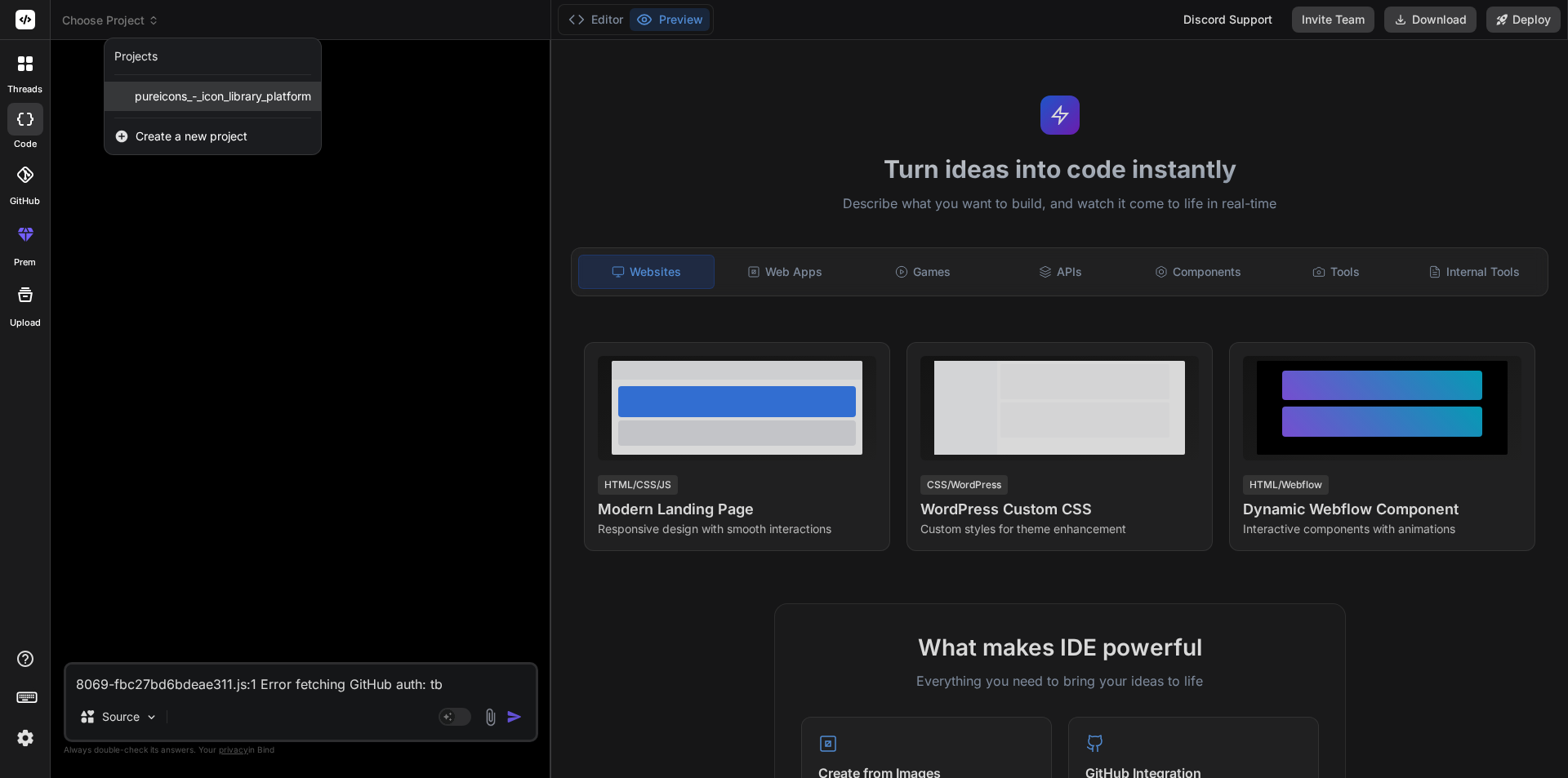
click at [210, 84] on div "pureicons_-_icon_library_platform" at bounding box center [212, 96] width 216 height 30
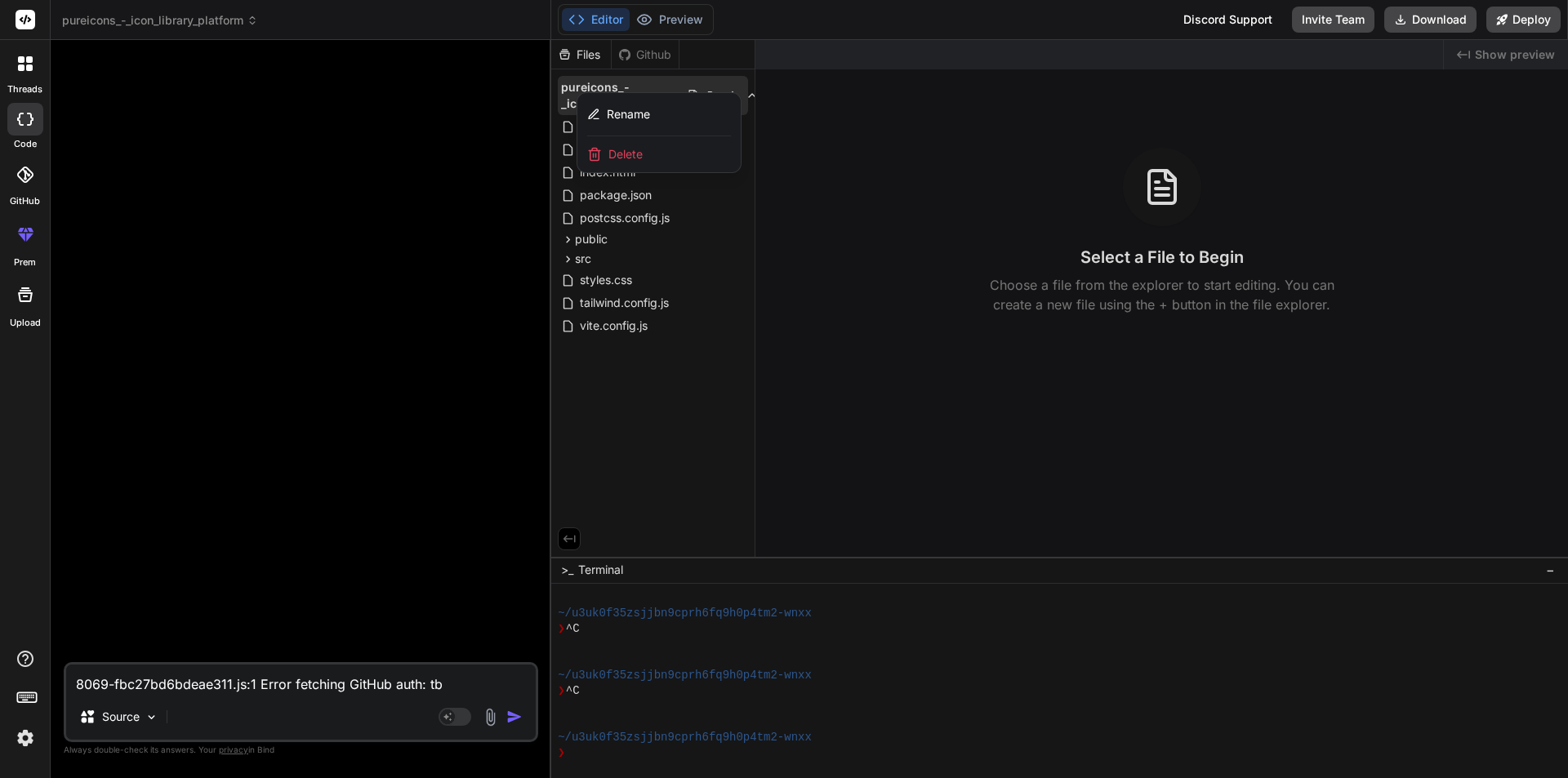
click at [645, 144] on div "Delete" at bounding box center [659, 154] width 164 height 36
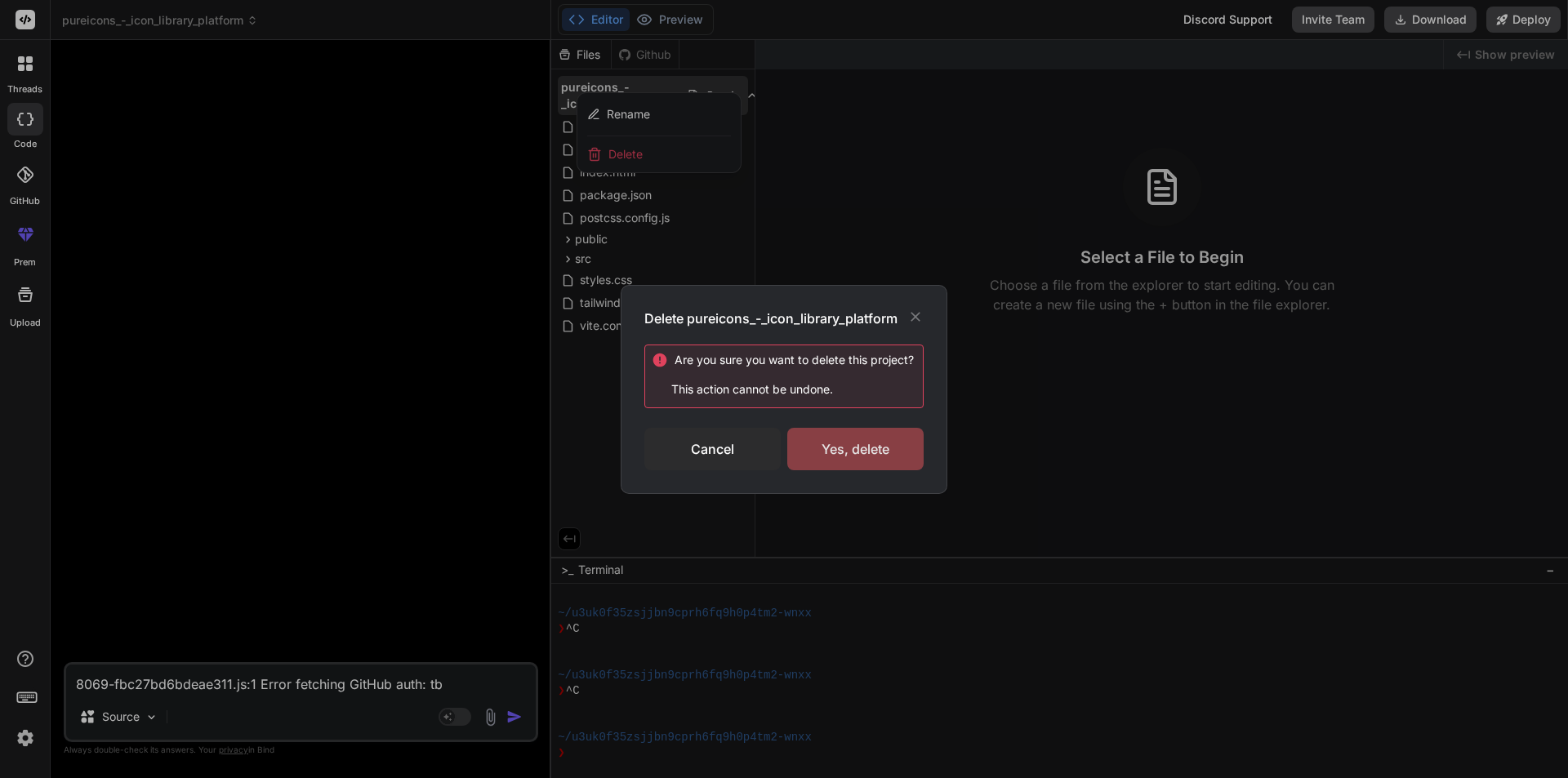
click at [868, 468] on div "Yes, delete" at bounding box center [855, 449] width 137 height 43
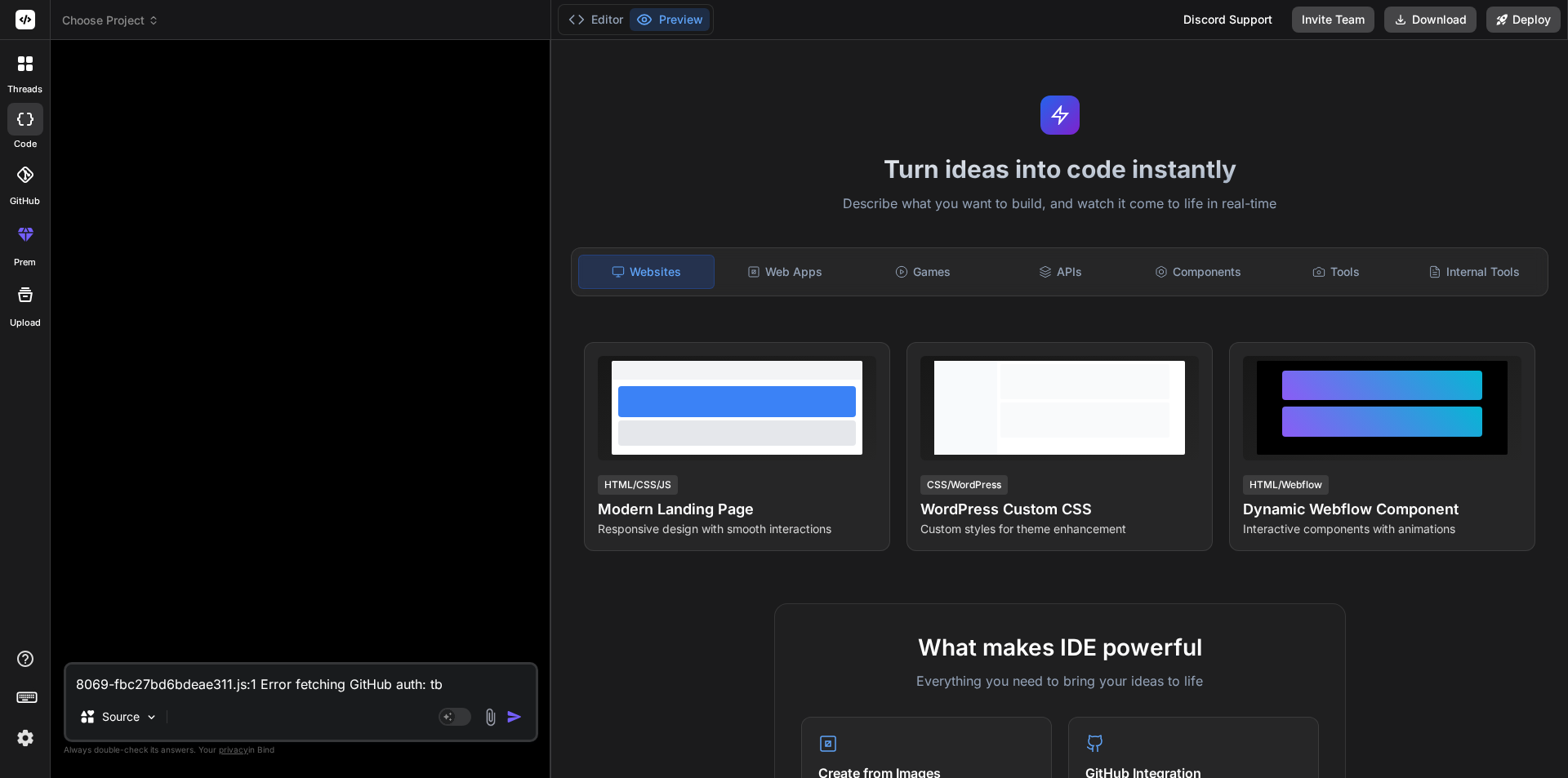
click at [32, 77] on div at bounding box center [25, 63] width 34 height 34
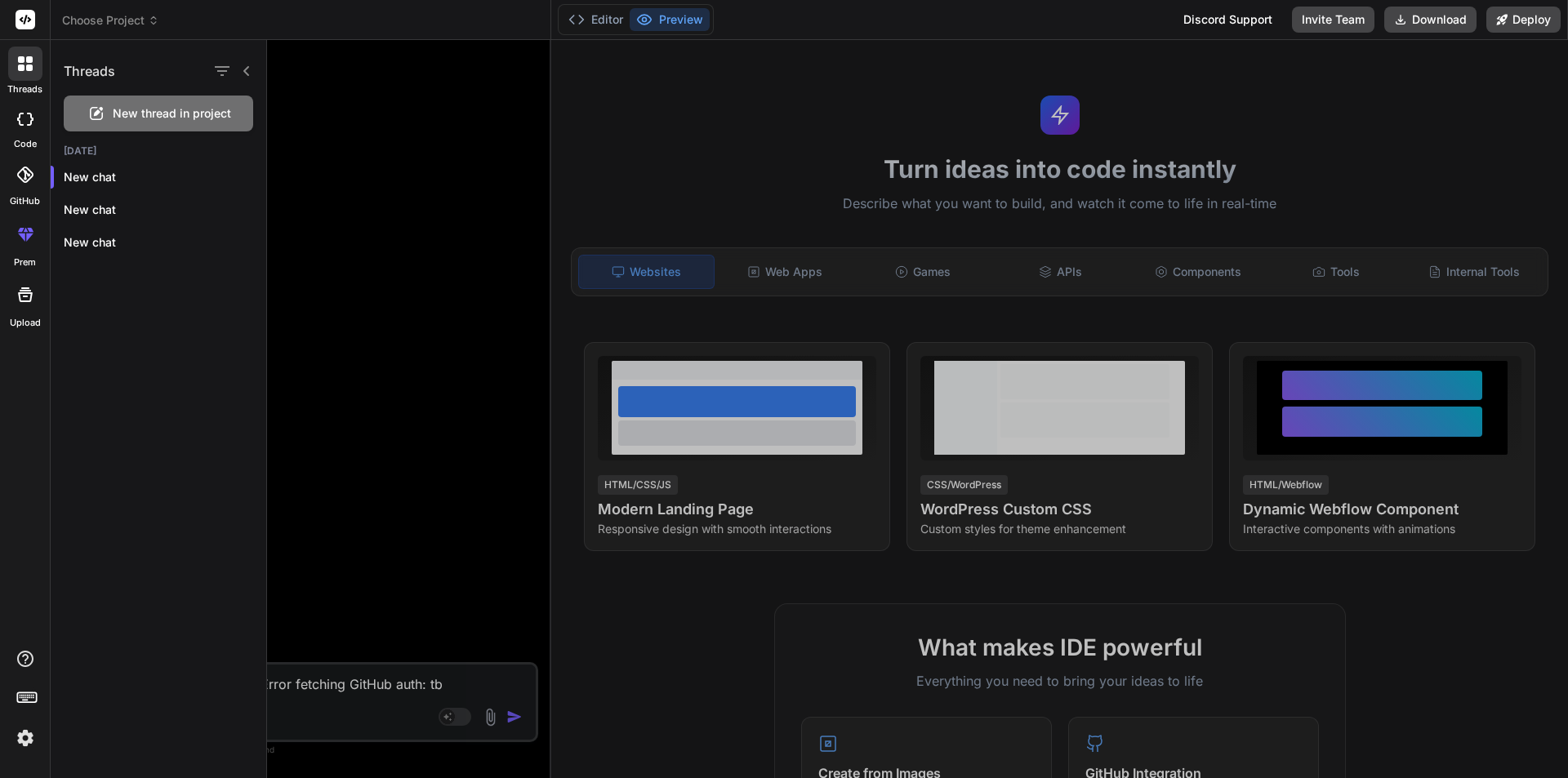
click at [114, 27] on span "Choose Project" at bounding box center [110, 20] width 97 height 17
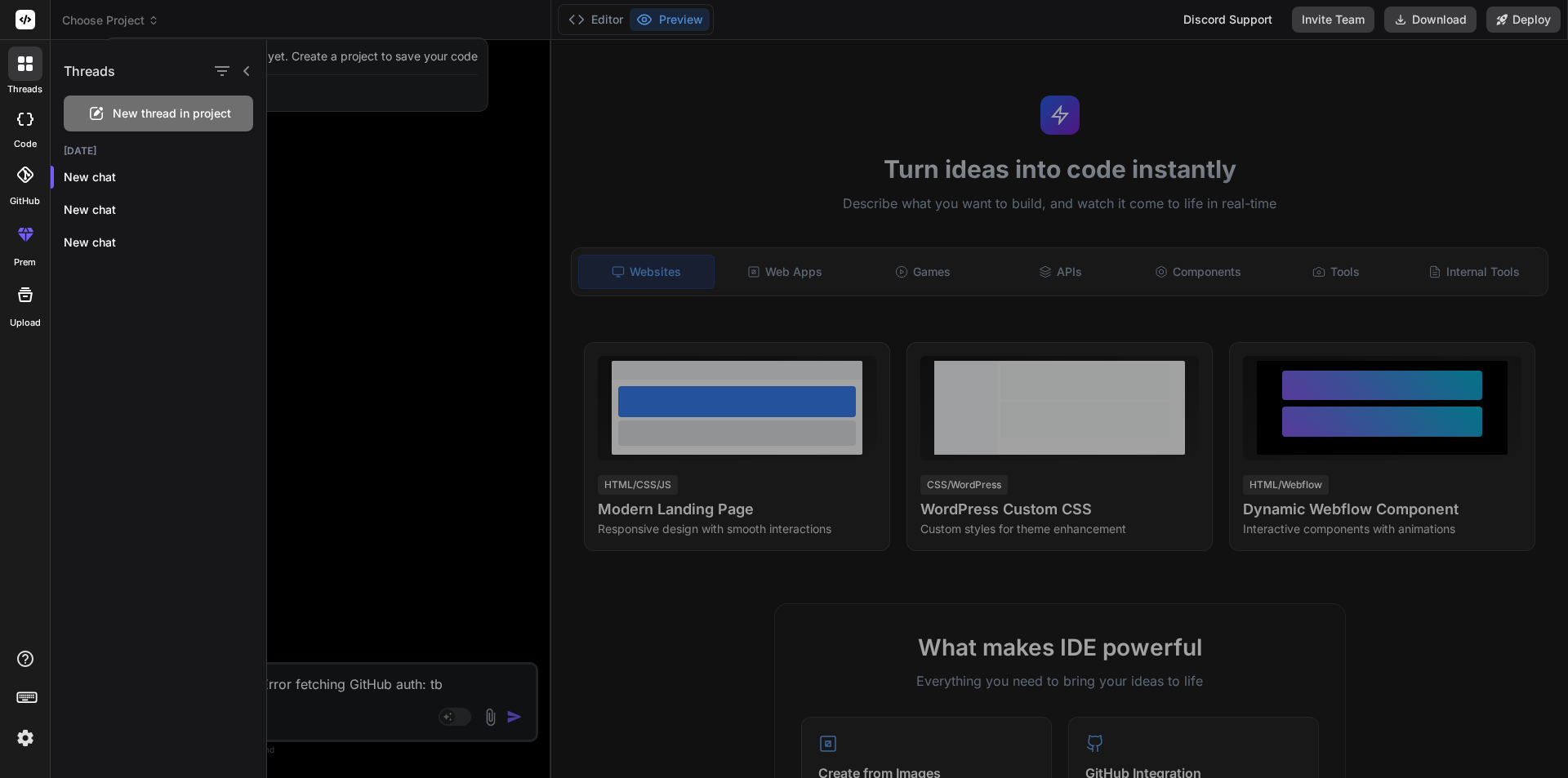
click at [498, 183] on div at bounding box center [918, 409] width 1301 height 738
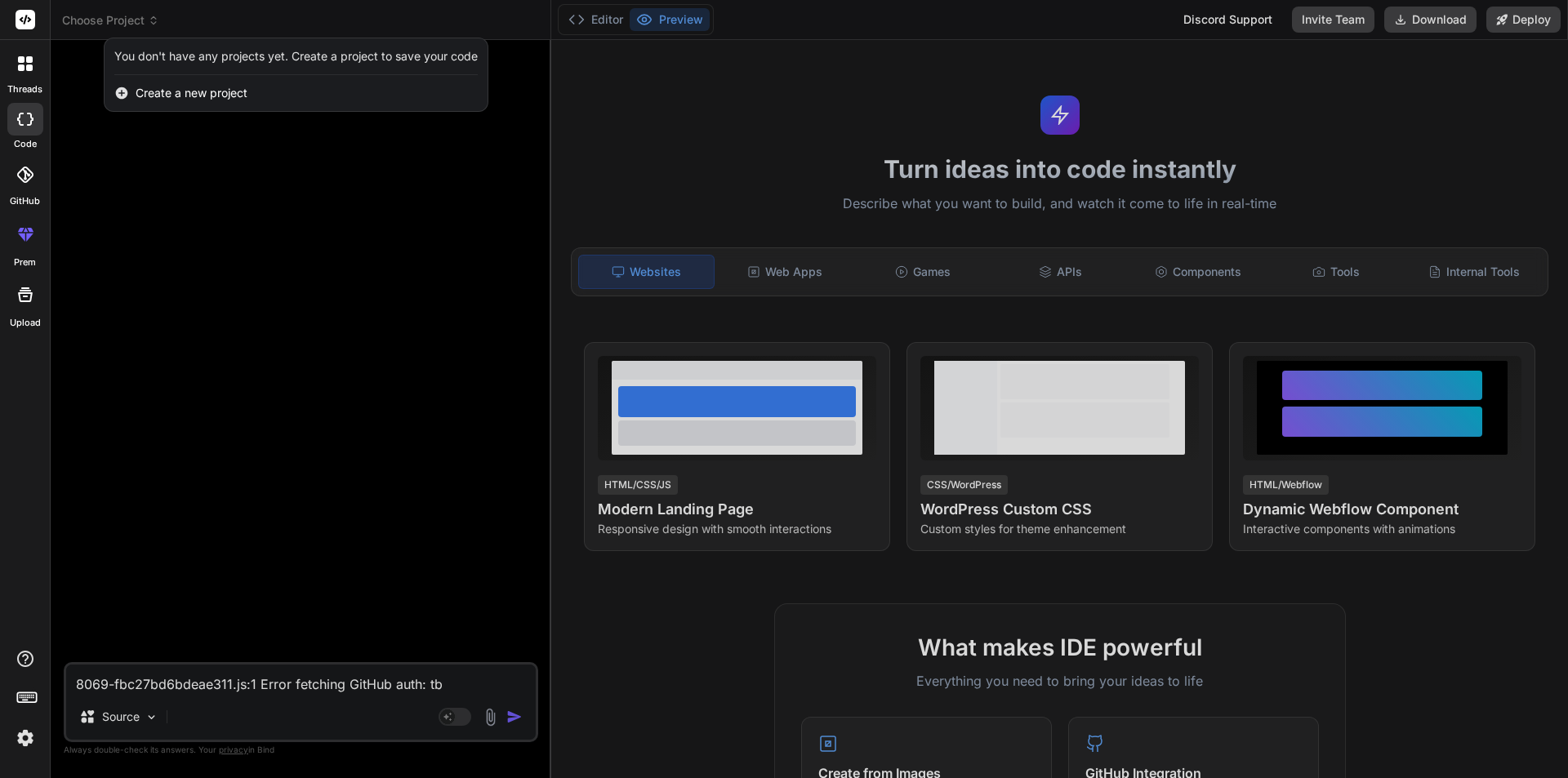
click at [212, 168] on div at bounding box center [784, 389] width 1568 height 778
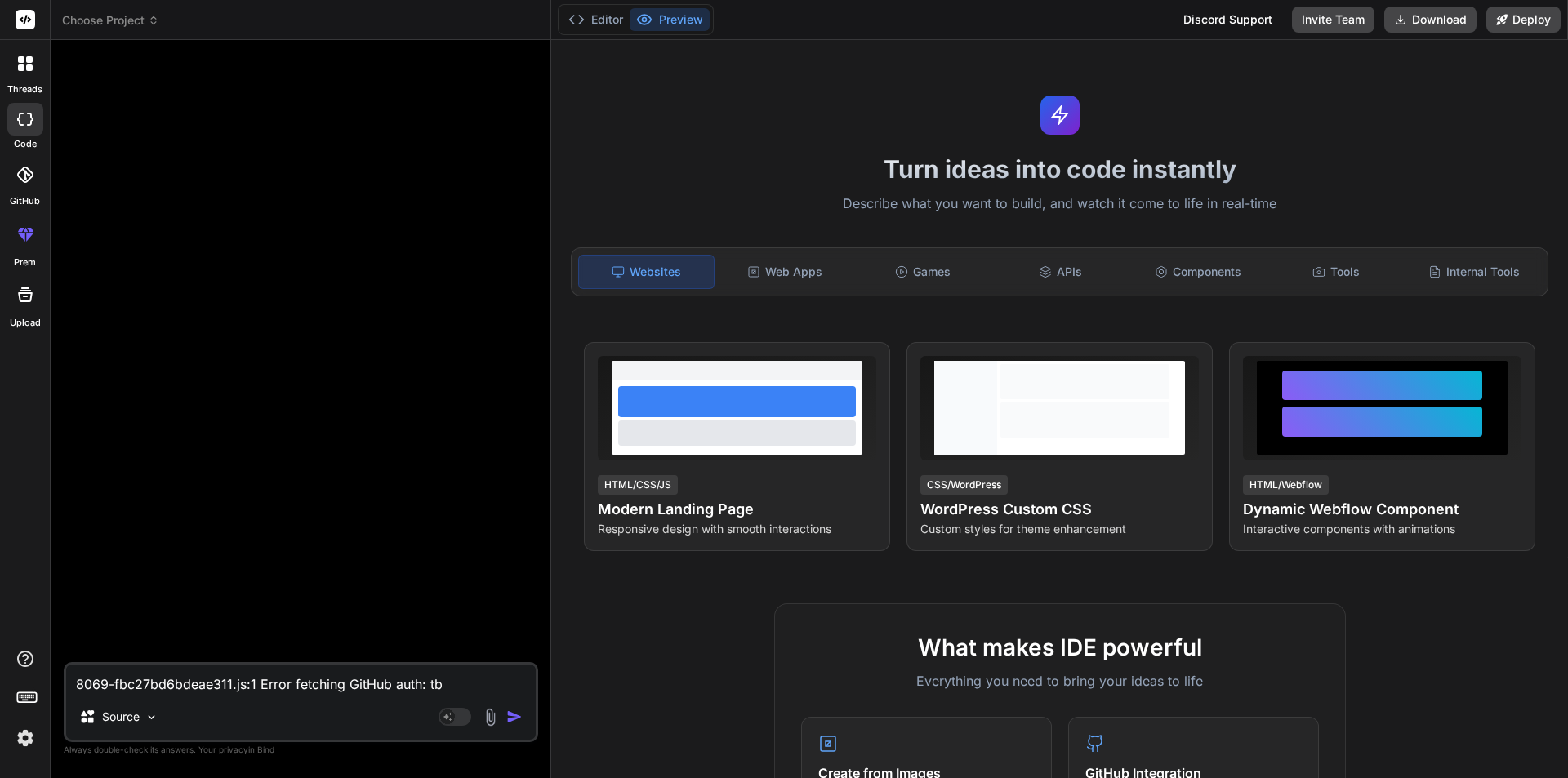
click at [11, 49] on div at bounding box center [25, 63] width 34 height 34
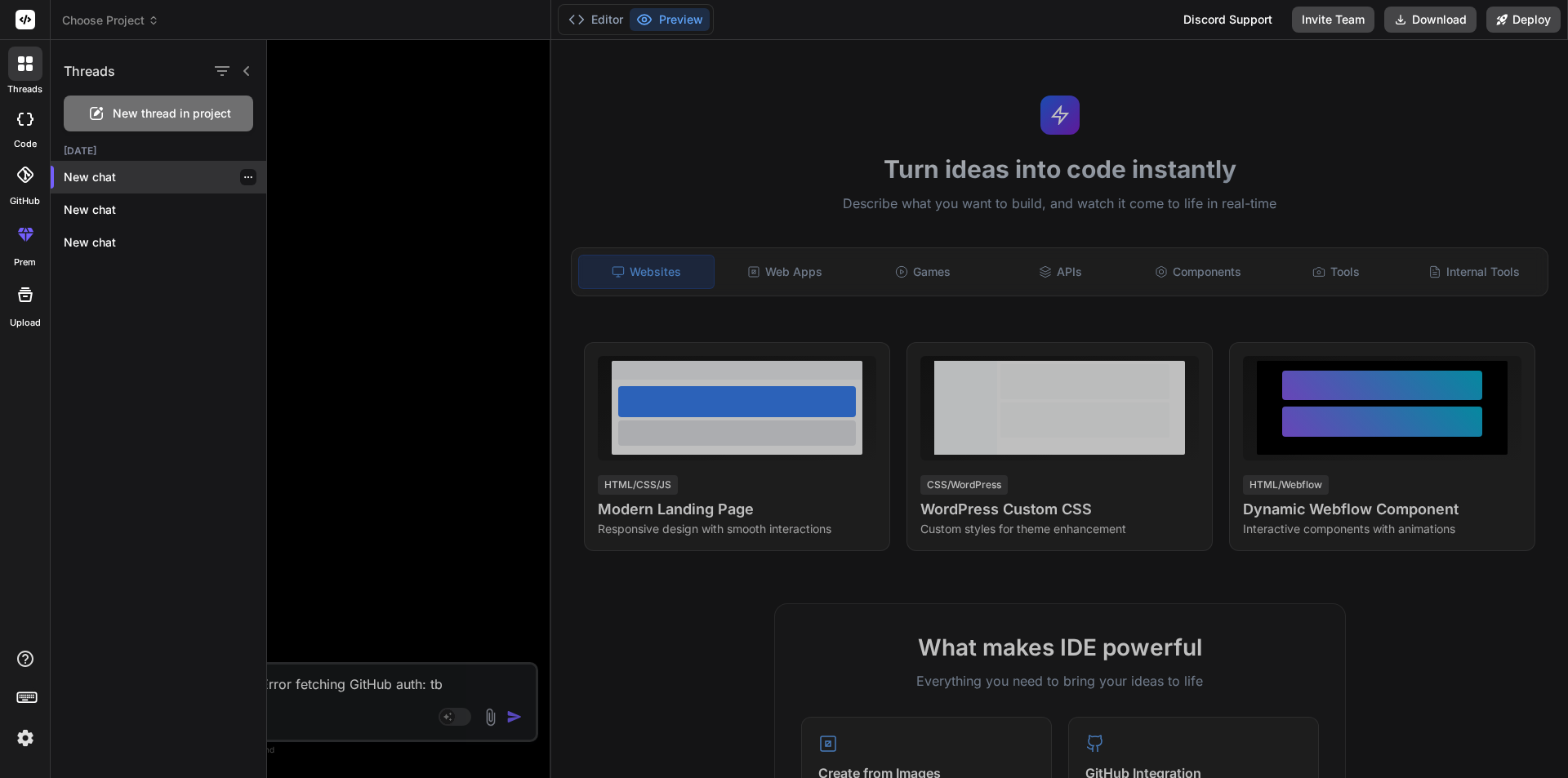
click at [244, 183] on div at bounding box center [248, 177] width 17 height 17
click at [243, 175] on icon "button" at bounding box center [248, 177] width 10 height 10
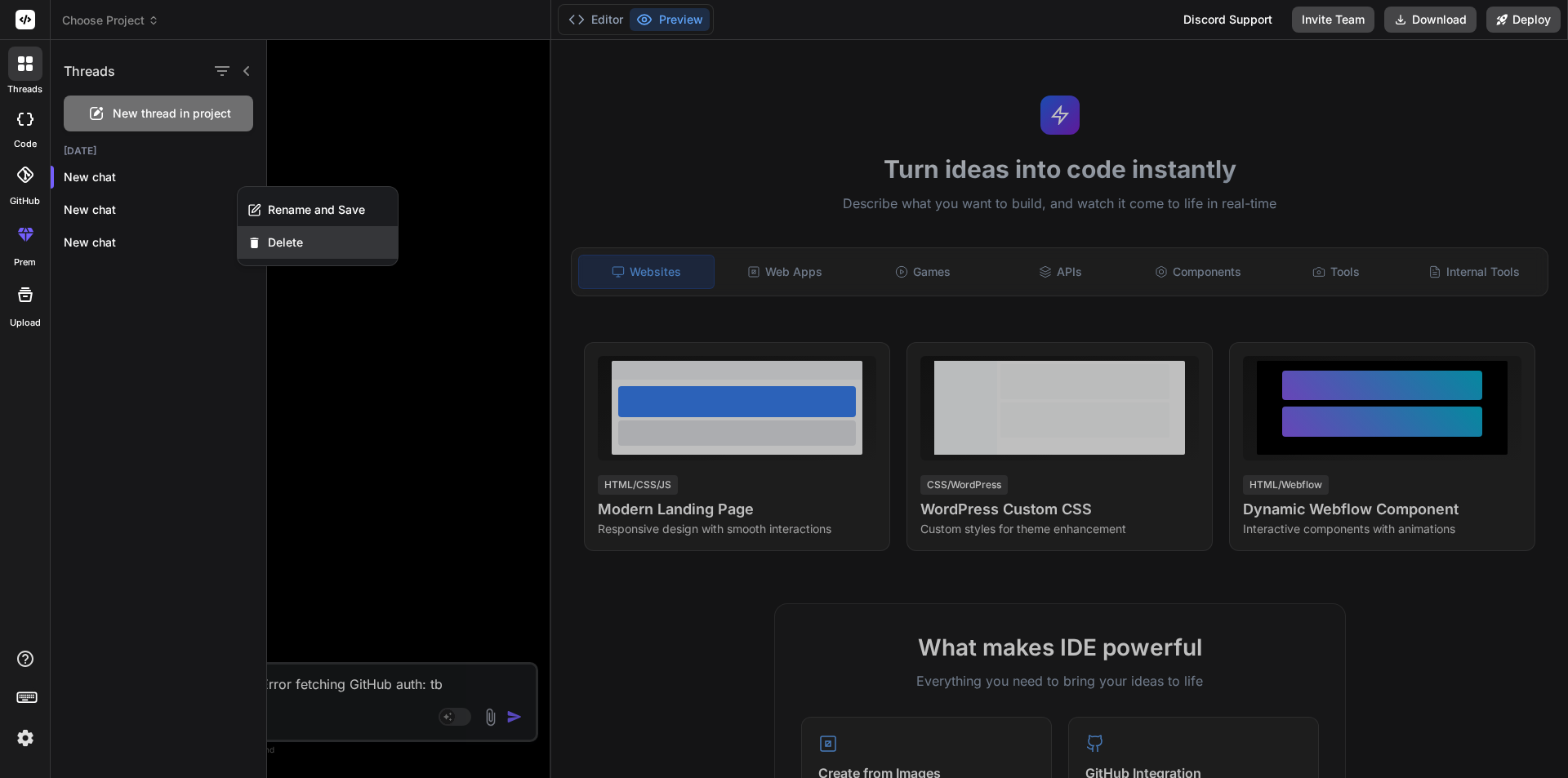
click at [310, 242] on div "Delete" at bounding box center [317, 242] width 160 height 32
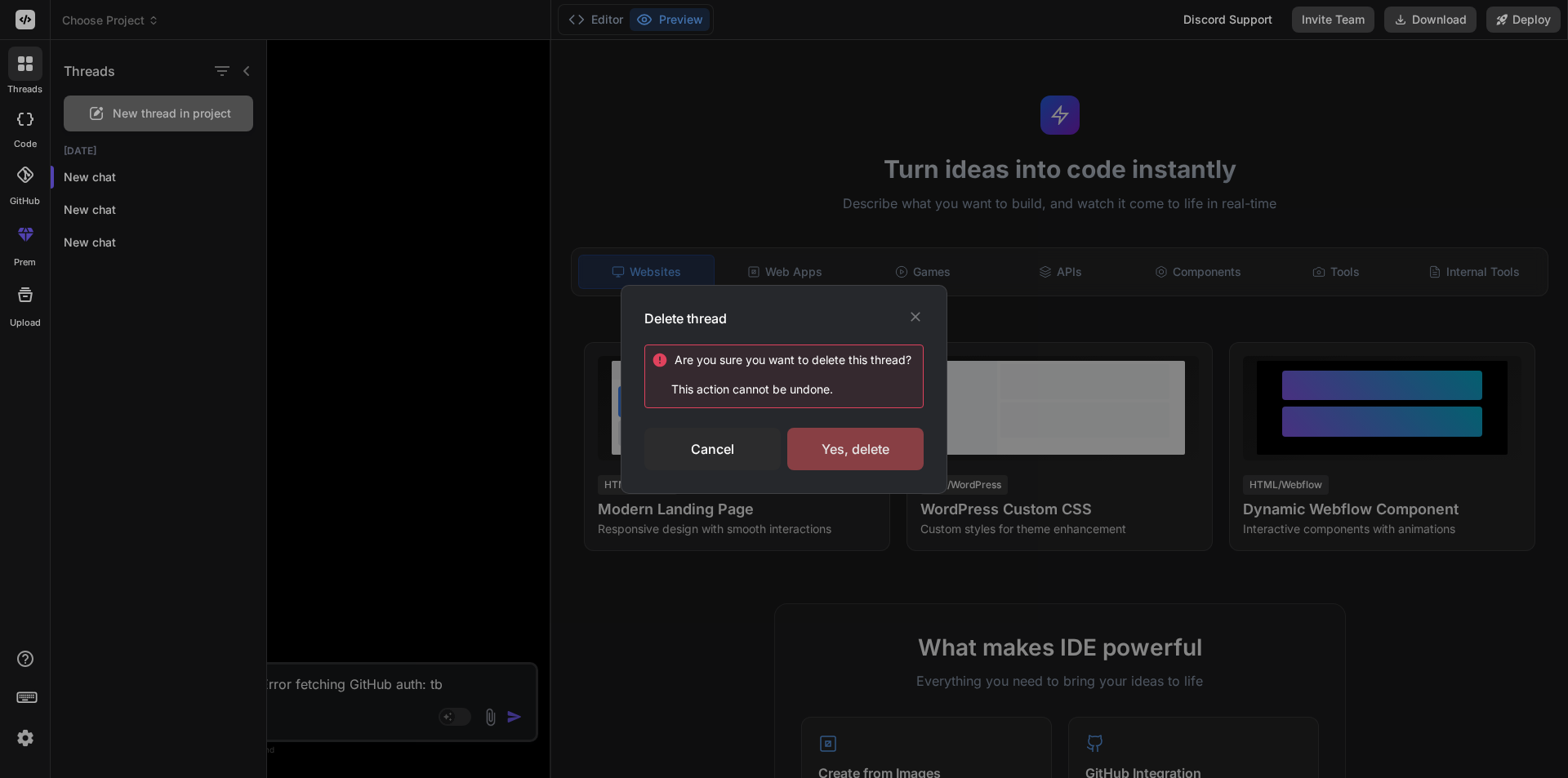
click at [873, 458] on div "Yes, delete" at bounding box center [855, 449] width 137 height 43
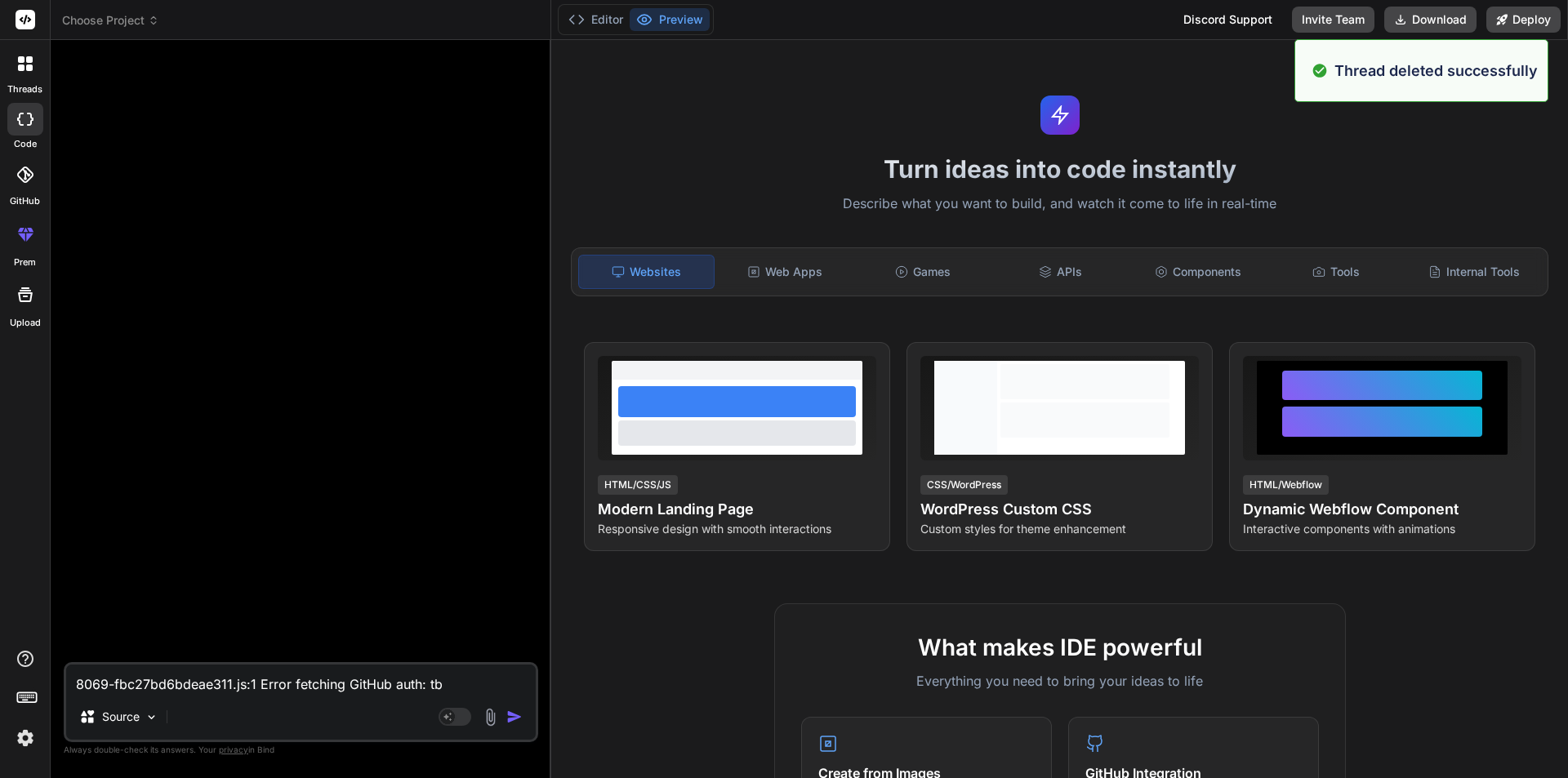
click at [25, 98] on div "code" at bounding box center [25, 123] width 50 height 55
type textarea "x"
click at [18, 79] on div at bounding box center [25, 63] width 34 height 34
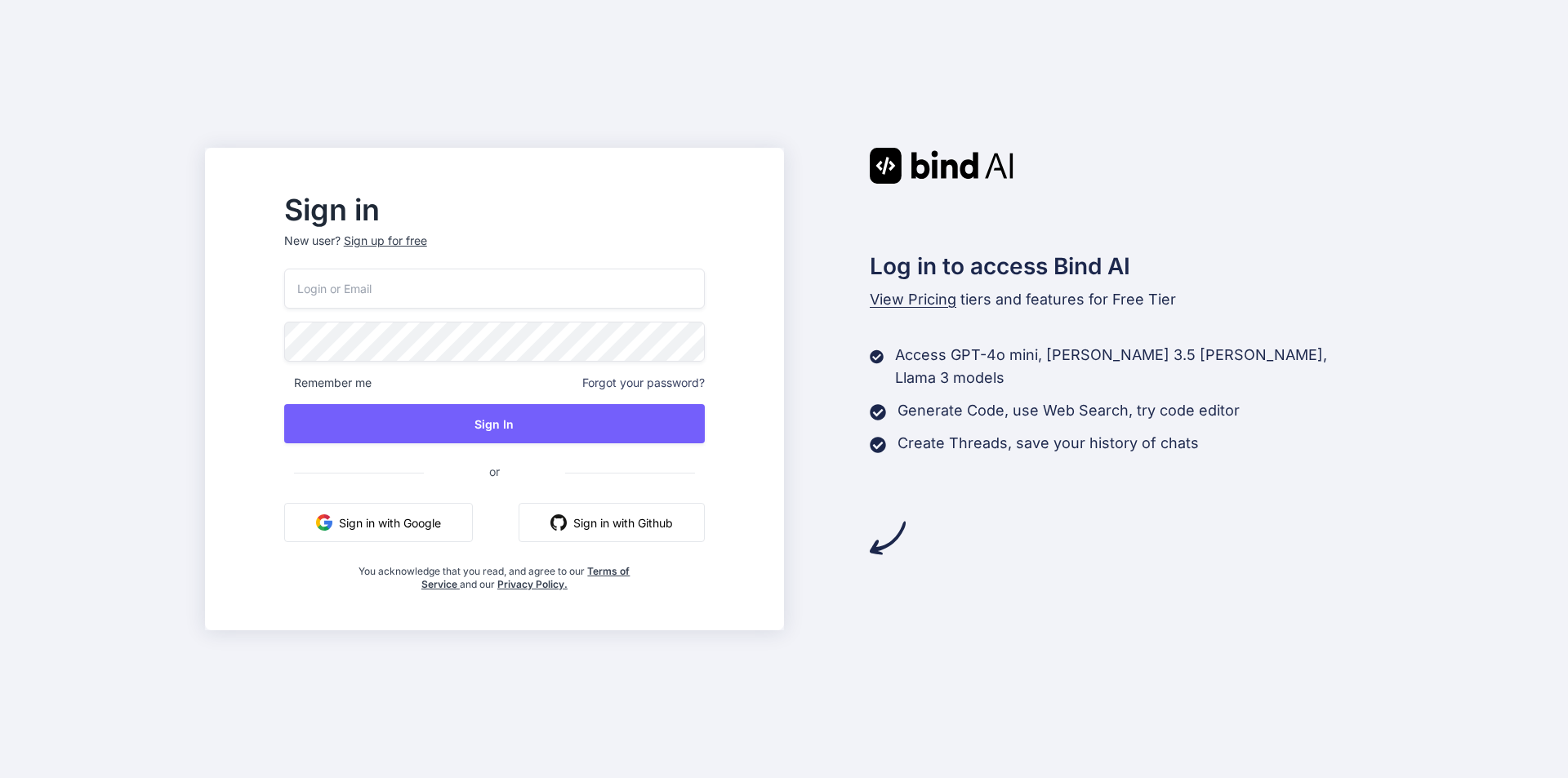
click at [311, 298] on div "Sign in New user? Sign up for free Remember me Forgot your password? Sign In or…" at bounding box center [495, 394] width 473 height 395
click at [382, 291] on input "email" at bounding box center [495, 289] width 420 height 40
paste input "[EMAIL_ADDRESS][DOMAIN_NAME]"
type input "[EMAIL_ADDRESS][DOMAIN_NAME]"
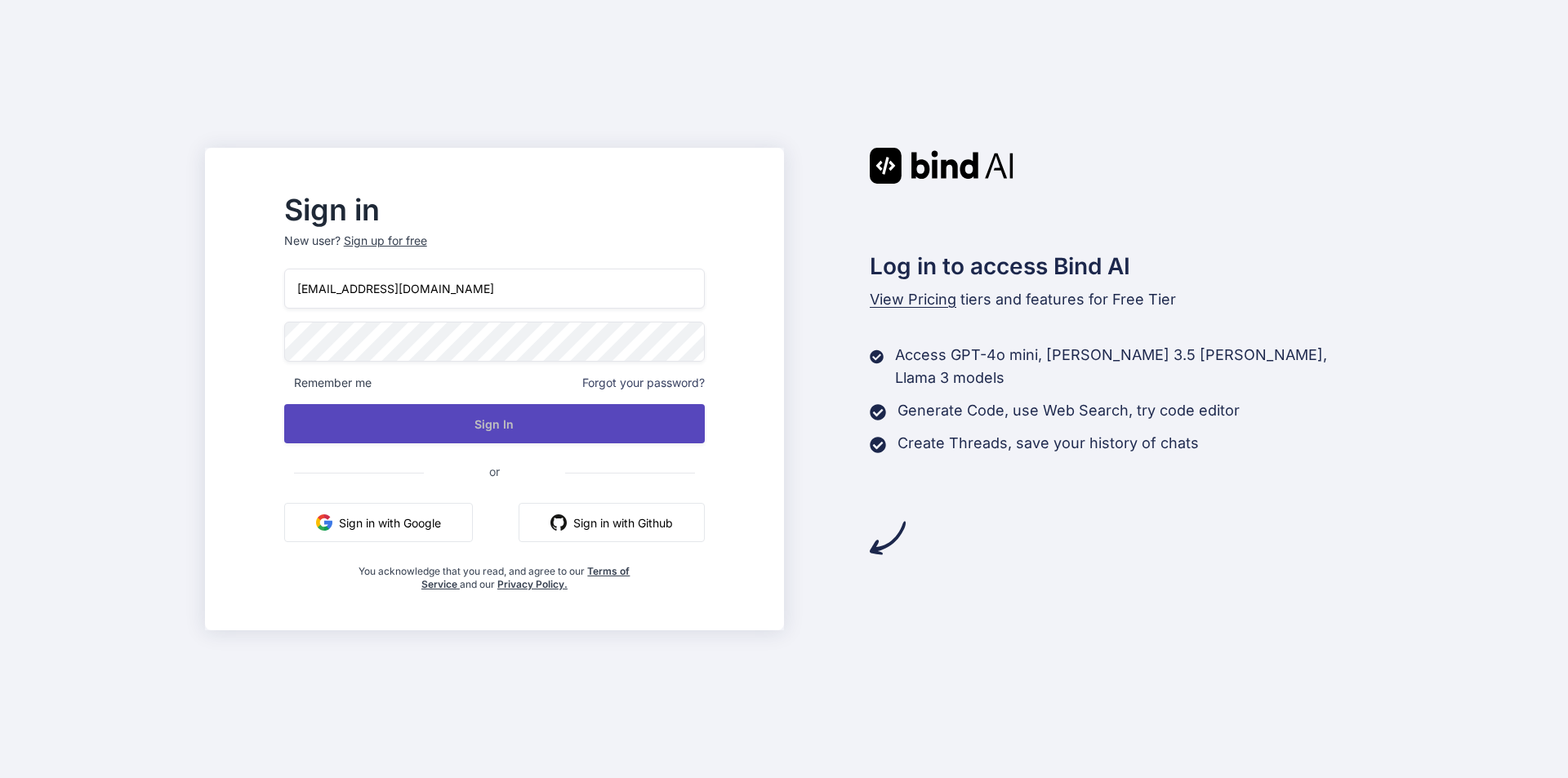
click at [512, 435] on button "Sign In" at bounding box center [495, 424] width 420 height 39
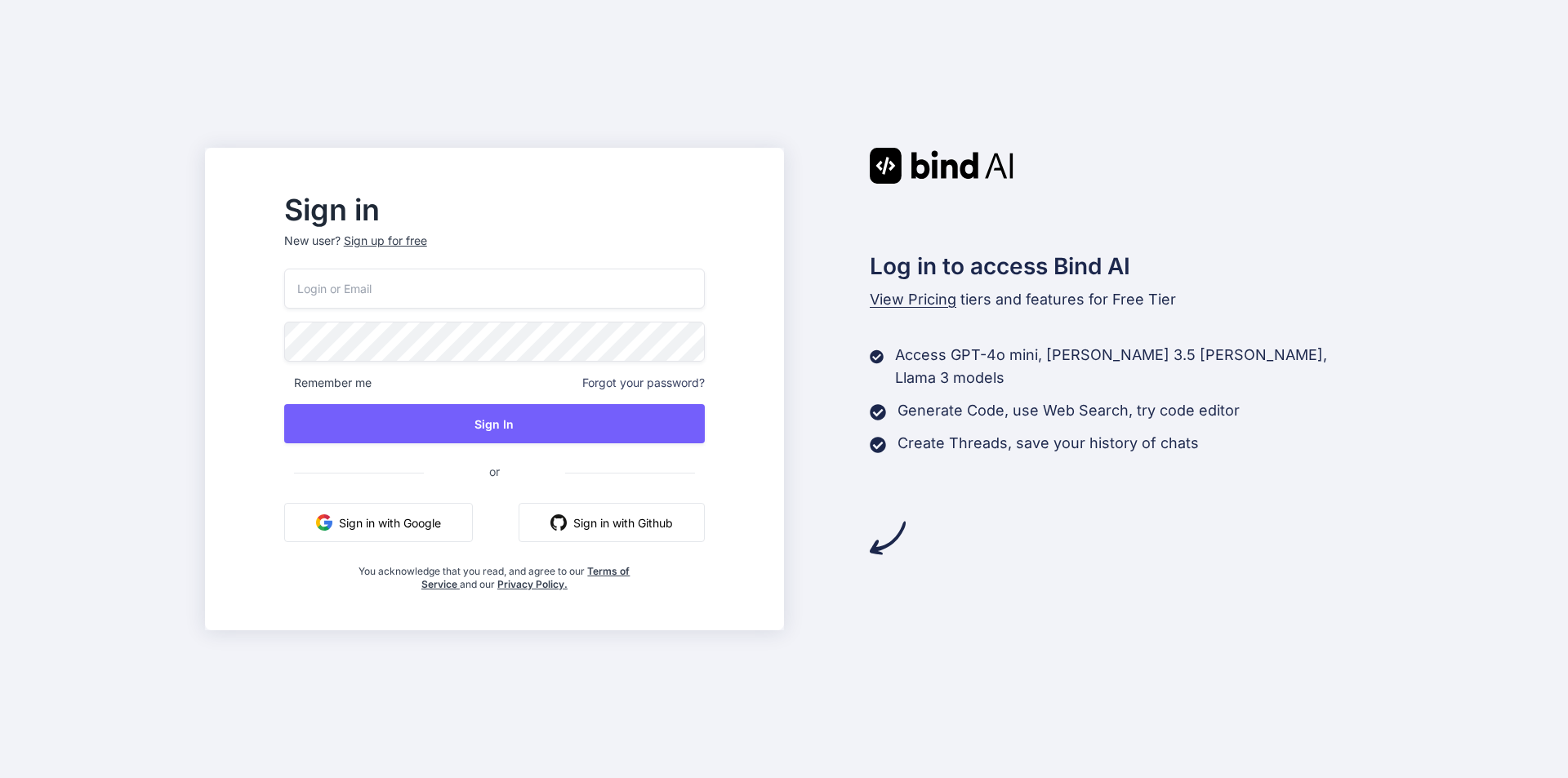
click at [423, 287] on input "email" at bounding box center [495, 289] width 420 height 40
paste input "[EMAIL_ADDRESS][DOMAIN_NAME]"
type input "[EMAIL_ADDRESS][DOMAIN_NAME]"
click at [482, 399] on div "votumu@fxzig.com Remember me Forgot your password? Sign In or Sign in with Goog…" at bounding box center [495, 430] width 420 height 322
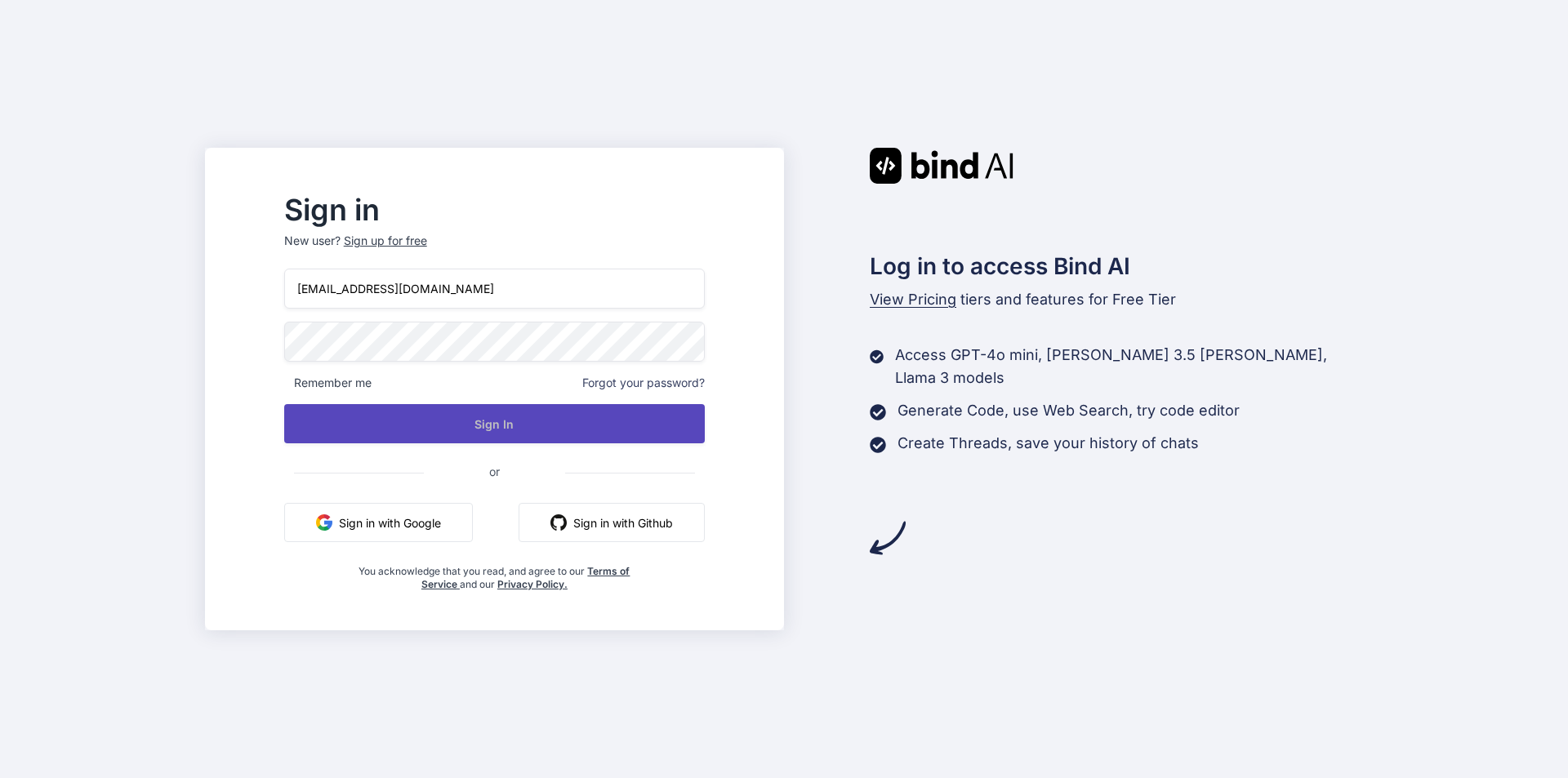
click at [505, 431] on button "Sign In" at bounding box center [495, 424] width 420 height 39
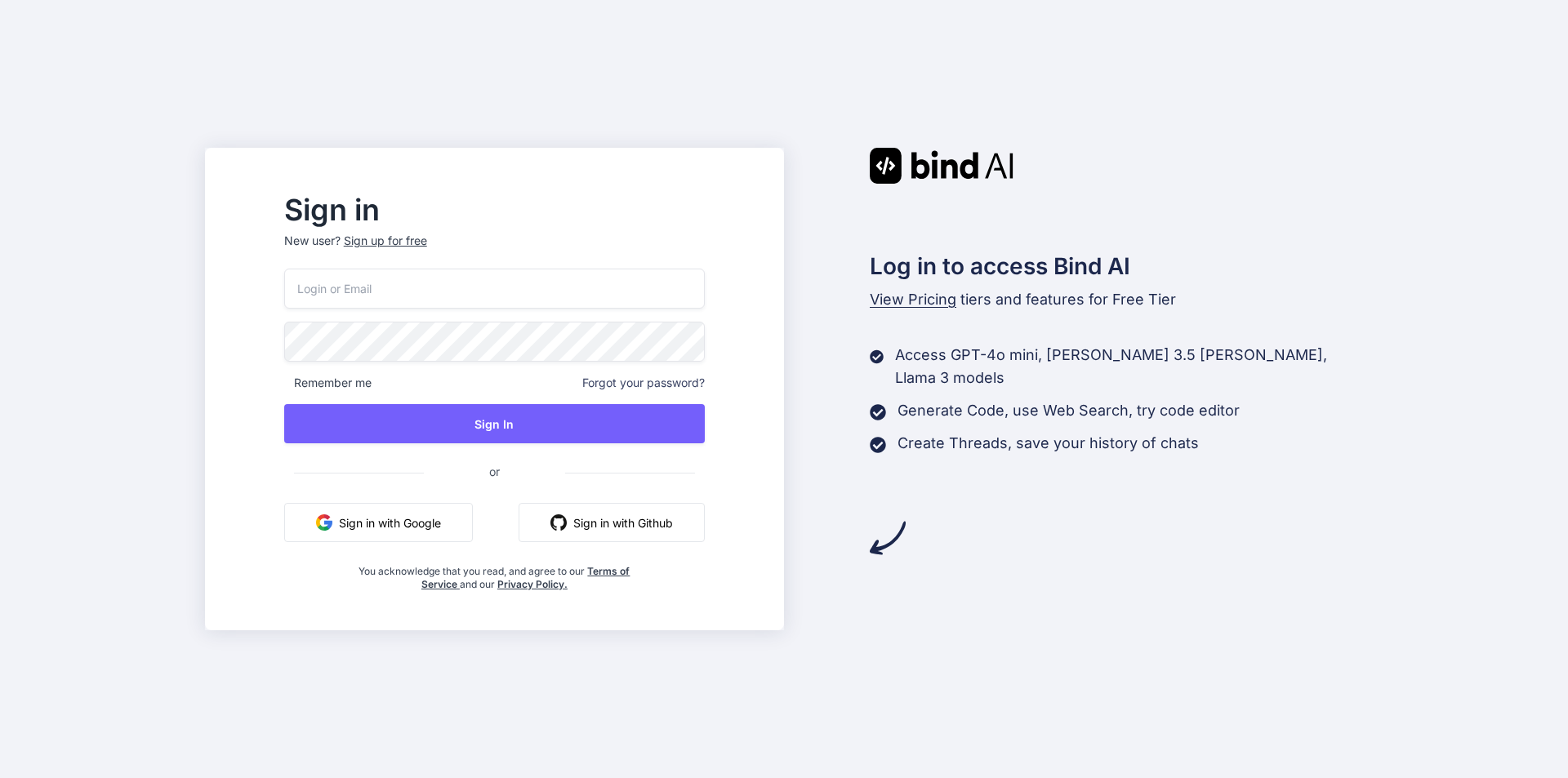
click at [396, 294] on input "email" at bounding box center [495, 289] width 420 height 40
paste input "[EMAIL_ADDRESS][DOMAIN_NAME]"
type input "[EMAIL_ADDRESS][DOMAIN_NAME]"
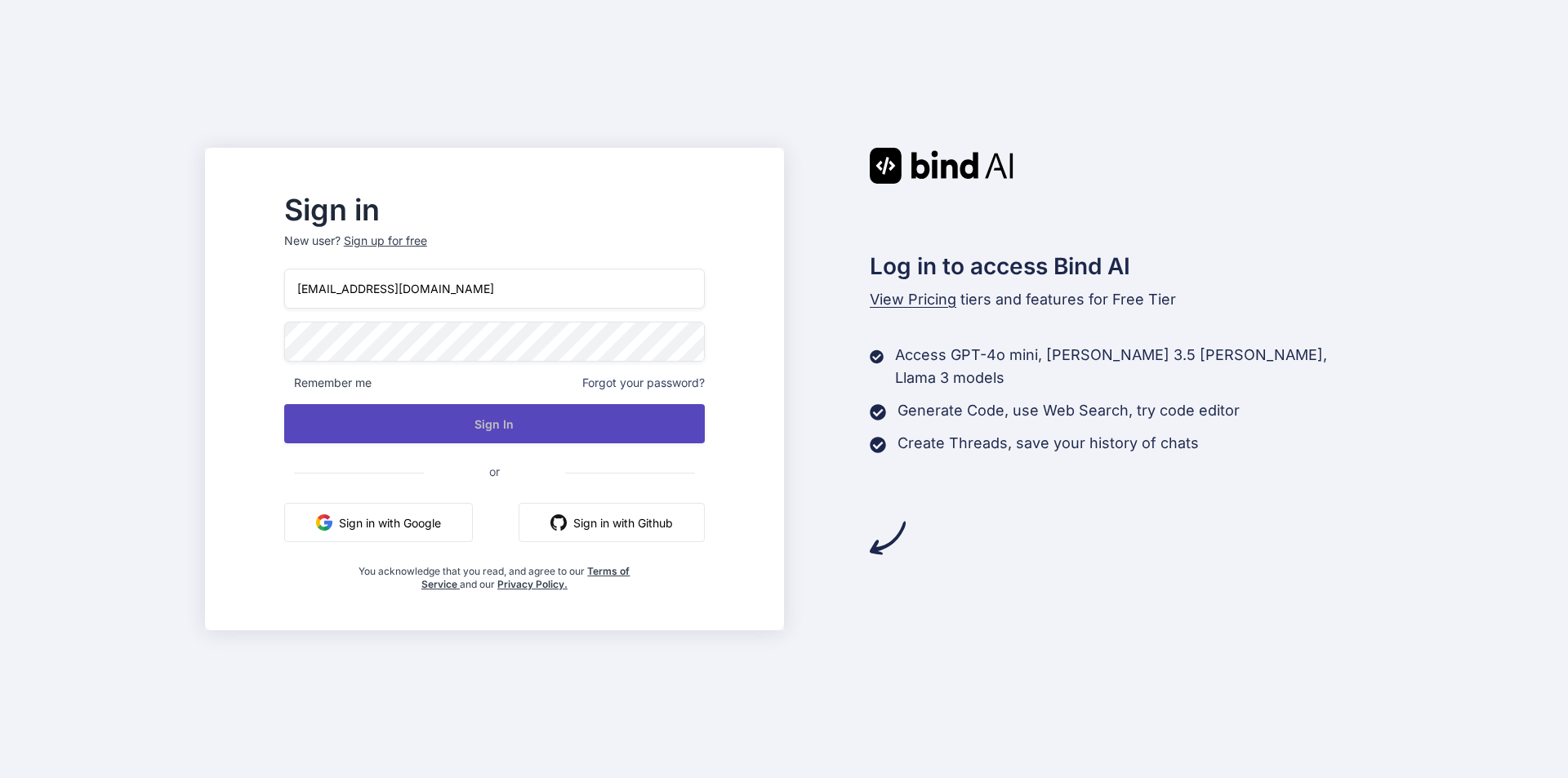
click at [543, 428] on button "Sign In" at bounding box center [495, 424] width 420 height 39
